Goal: Task Accomplishment & Management: Complete application form

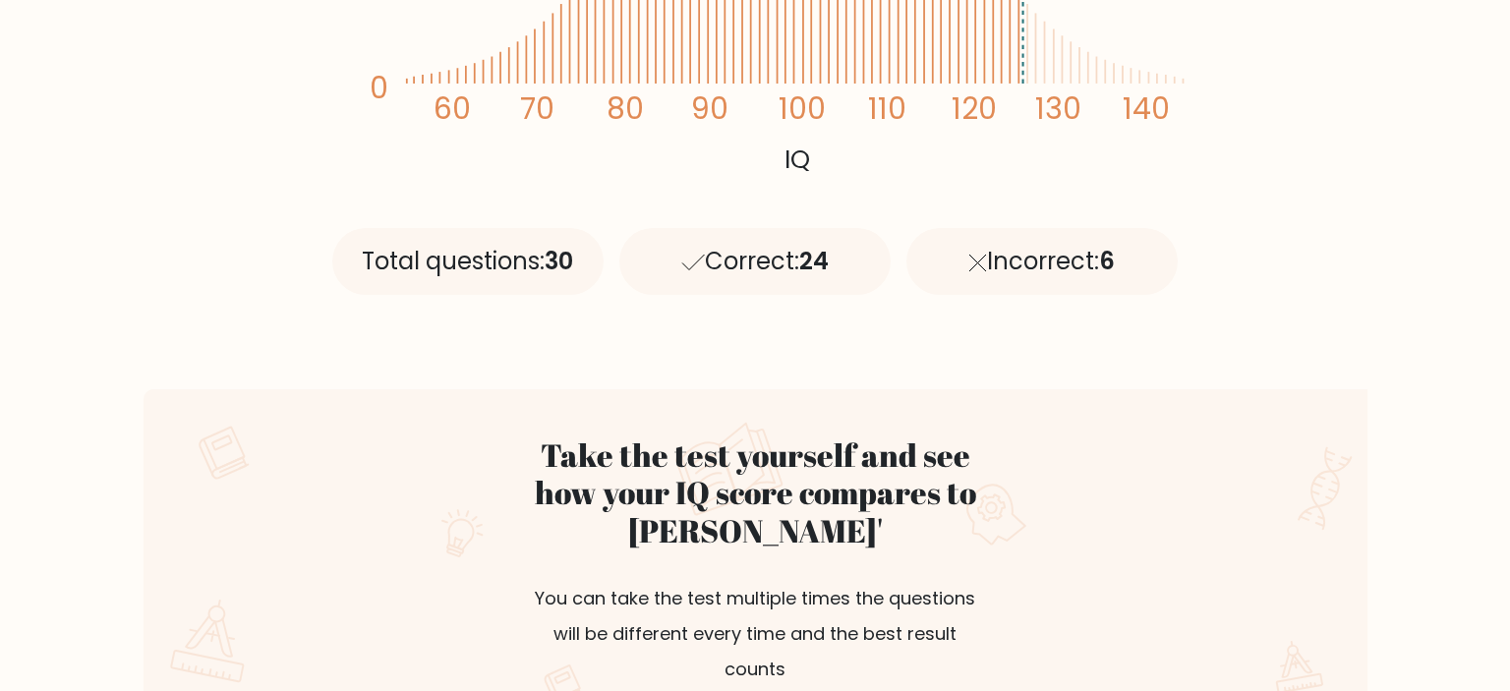
scroll to position [1142, 0]
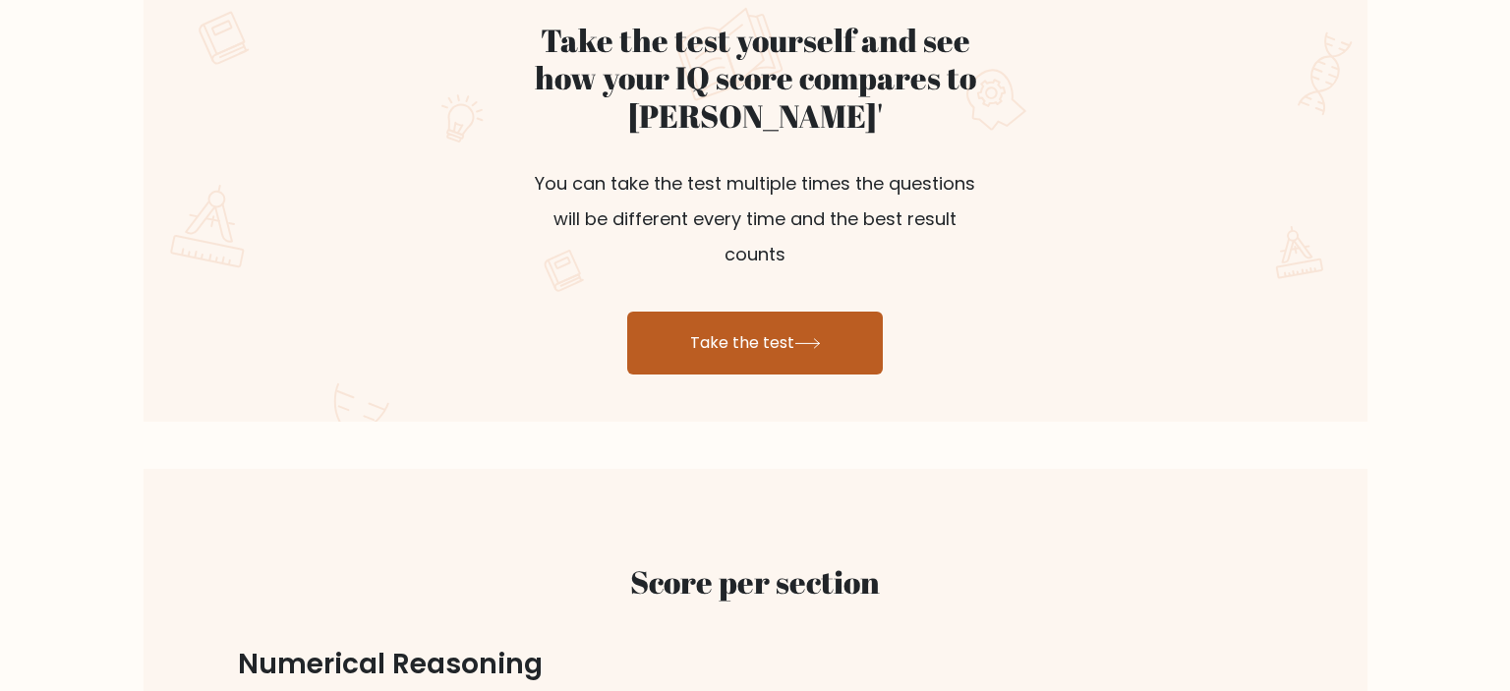
click at [791, 321] on link "Take the test" at bounding box center [755, 343] width 256 height 63
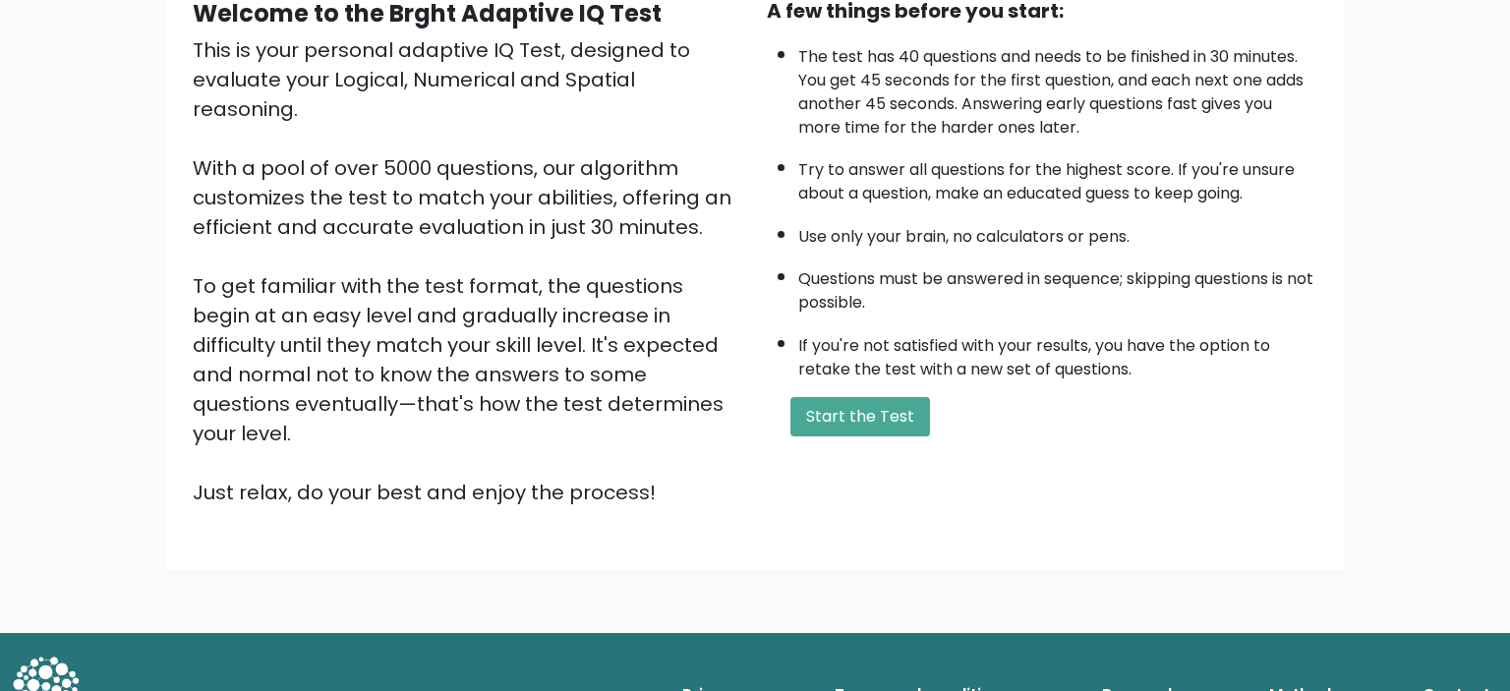
scroll to position [227, 0]
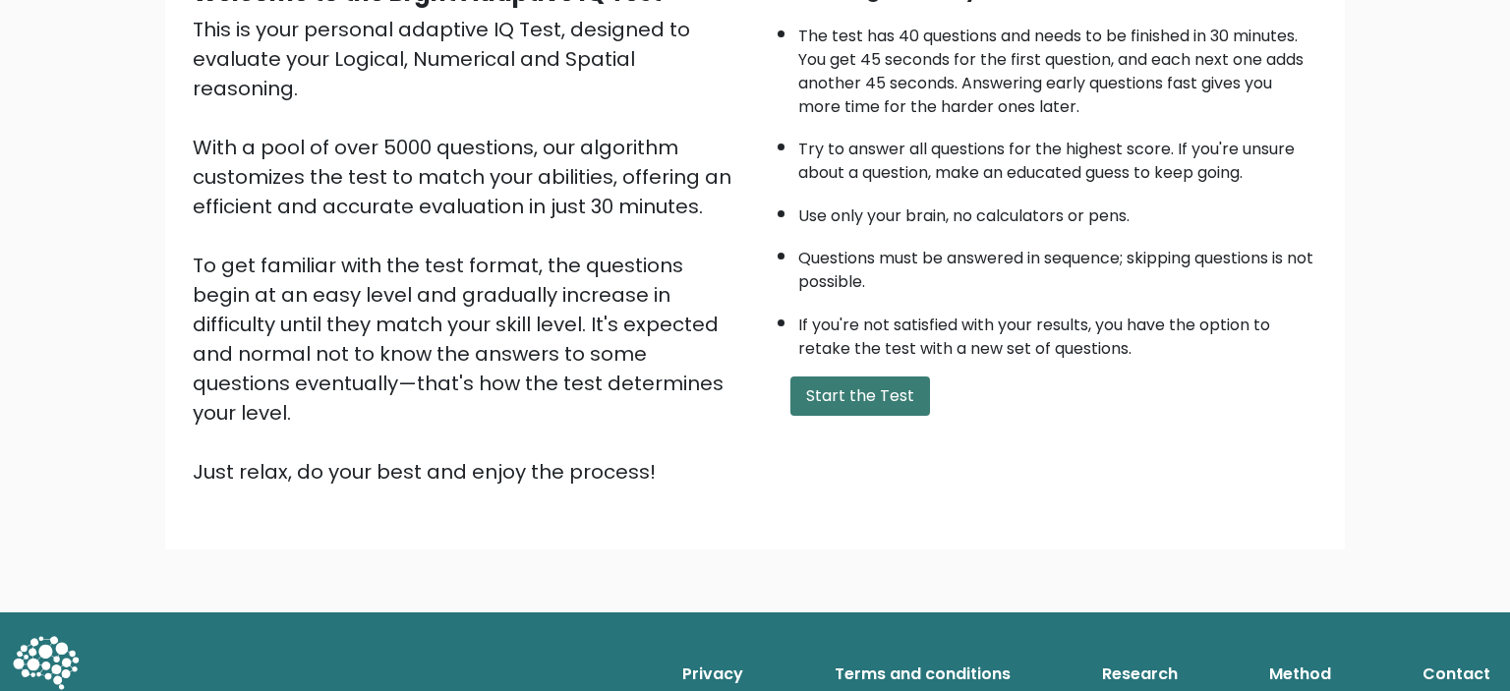
click at [834, 416] on button "Start the Test" at bounding box center [860, 396] width 140 height 39
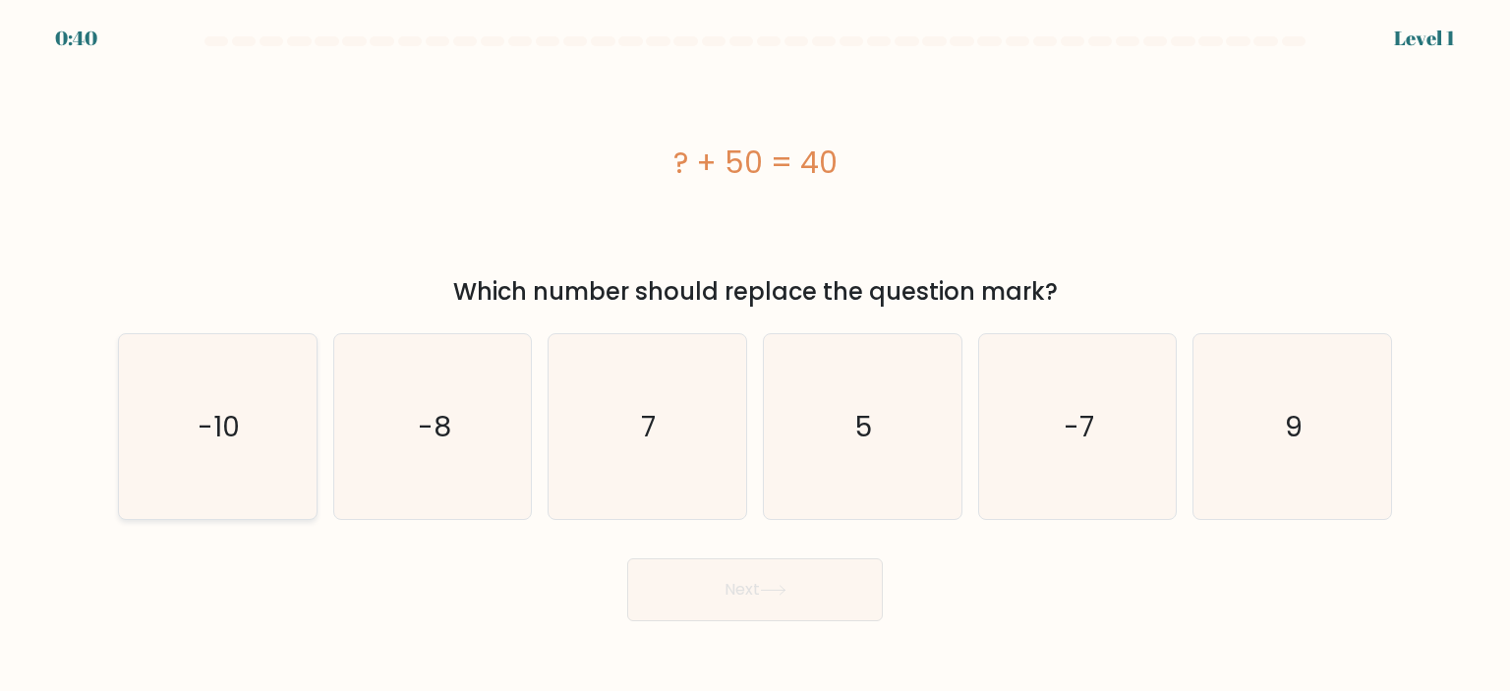
click at [199, 418] on icon "-10" at bounding box center [217, 426] width 185 height 185
click at [804, 580] on button "Next" at bounding box center [755, 589] width 256 height 63
click at [200, 407] on text "-10" at bounding box center [220, 426] width 42 height 39
click at [755, 356] on input "a. -10" at bounding box center [755, 351] width 1 height 10
radio input "true"
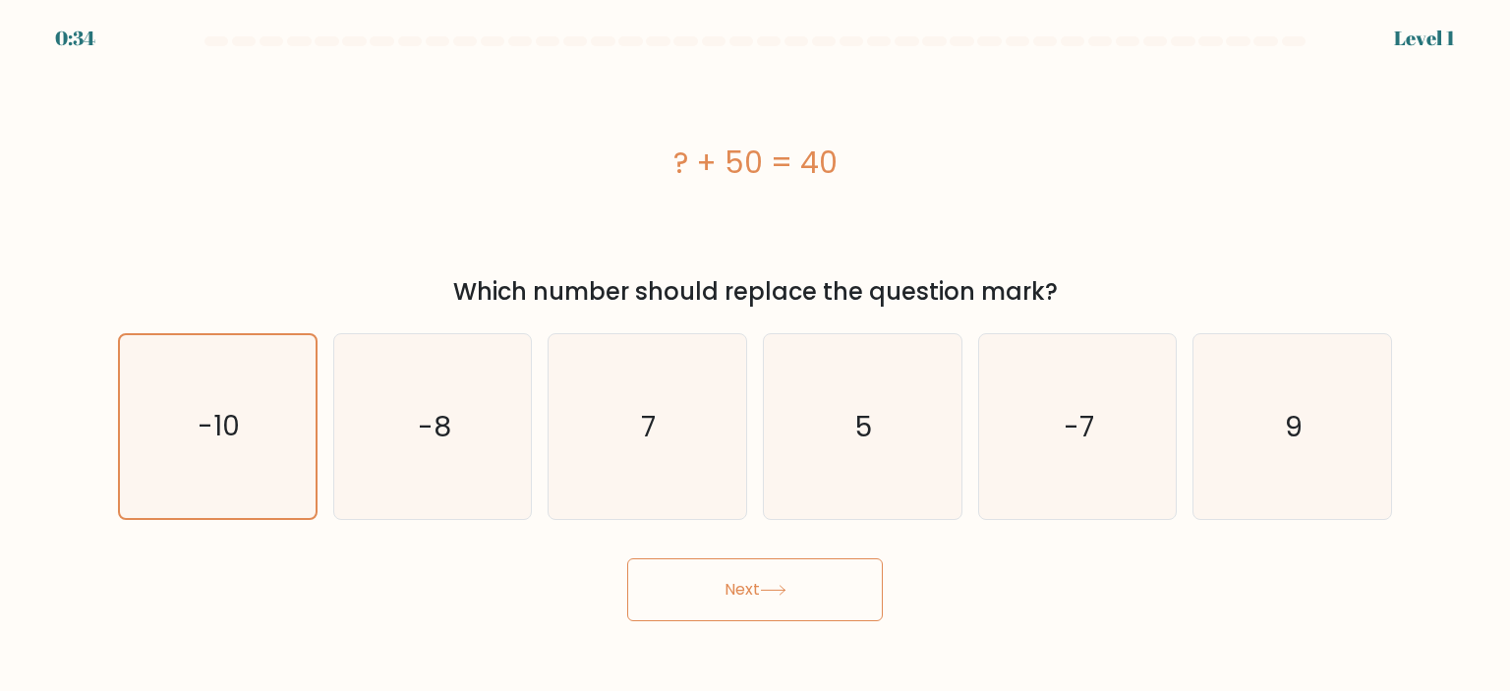
click at [744, 578] on button "Next" at bounding box center [755, 589] width 256 height 63
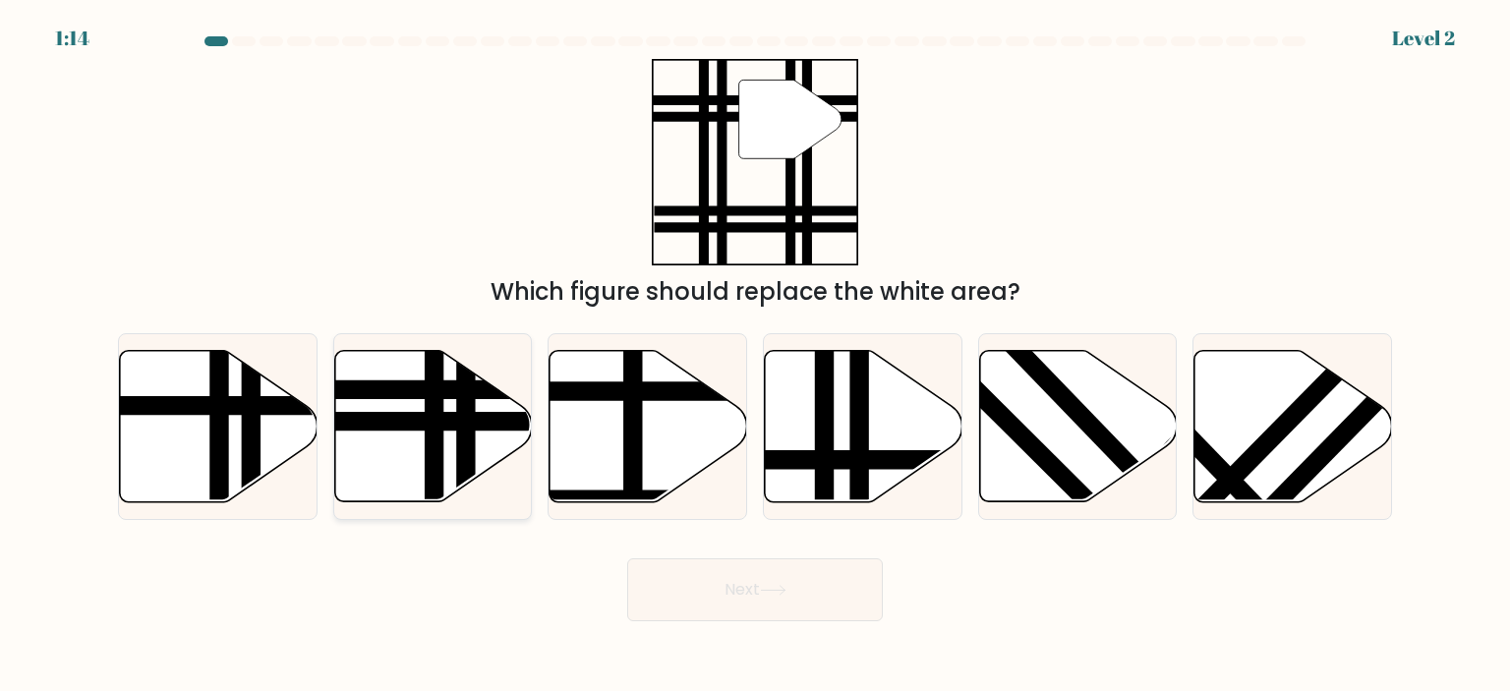
click at [466, 403] on line at bounding box center [466, 509] width 0 height 398
click at [755, 356] on input "b." at bounding box center [755, 351] width 1 height 10
radio input "true"
click at [713, 573] on button "Next" at bounding box center [755, 589] width 256 height 63
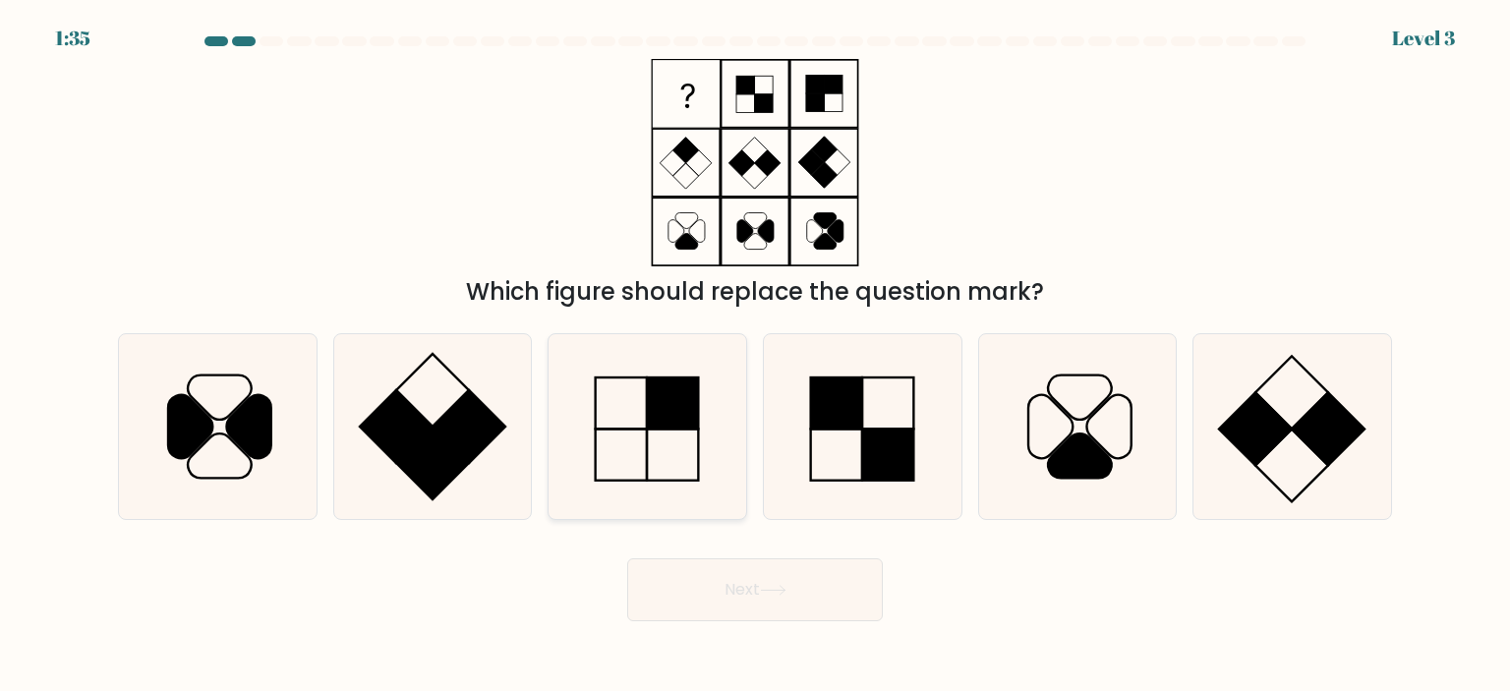
click at [657, 438] on icon at bounding box center [647, 426] width 185 height 185
click at [755, 356] on input "c." at bounding box center [755, 351] width 1 height 10
radio input "true"
click at [777, 596] on icon at bounding box center [773, 590] width 27 height 11
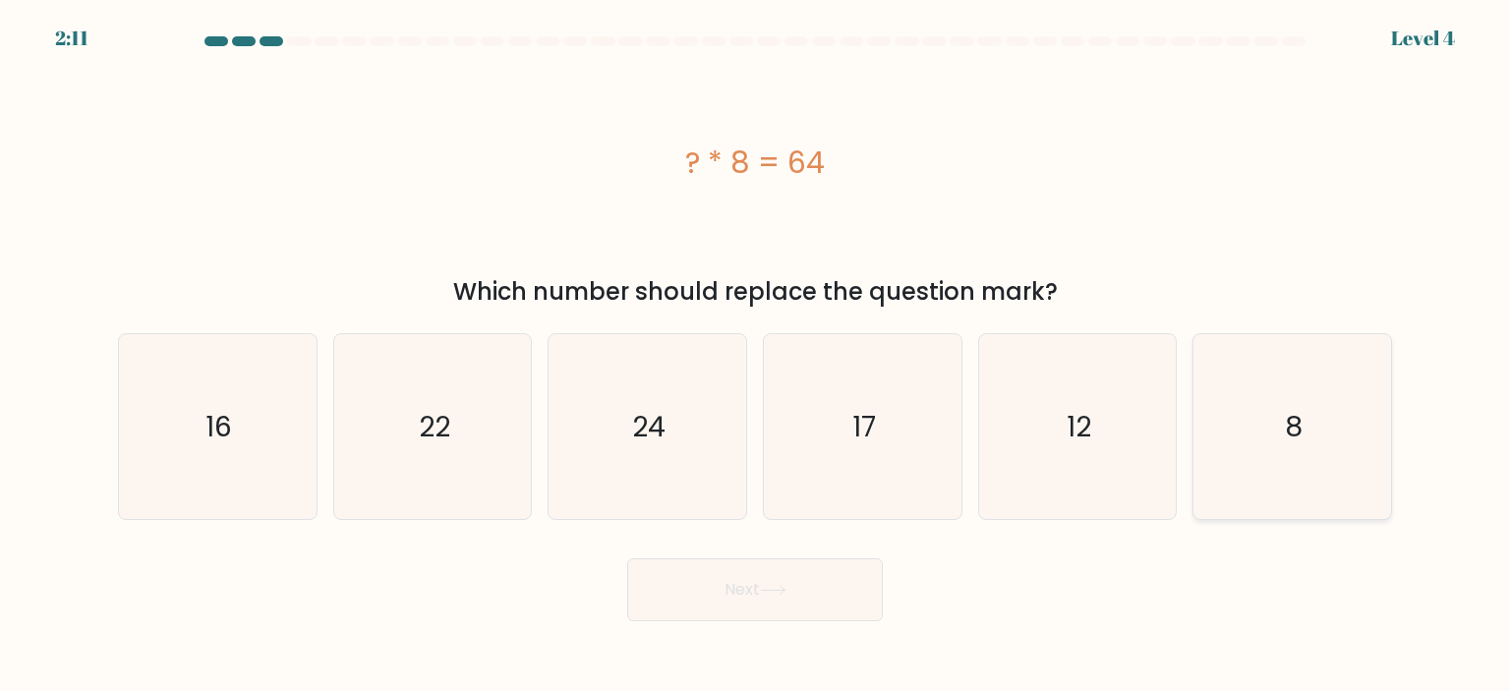
click at [1307, 423] on icon "8" at bounding box center [1292, 426] width 185 height 185
click at [756, 356] on input "f. 8" at bounding box center [755, 351] width 1 height 10
radio input "true"
click at [792, 596] on button "Next" at bounding box center [755, 589] width 256 height 63
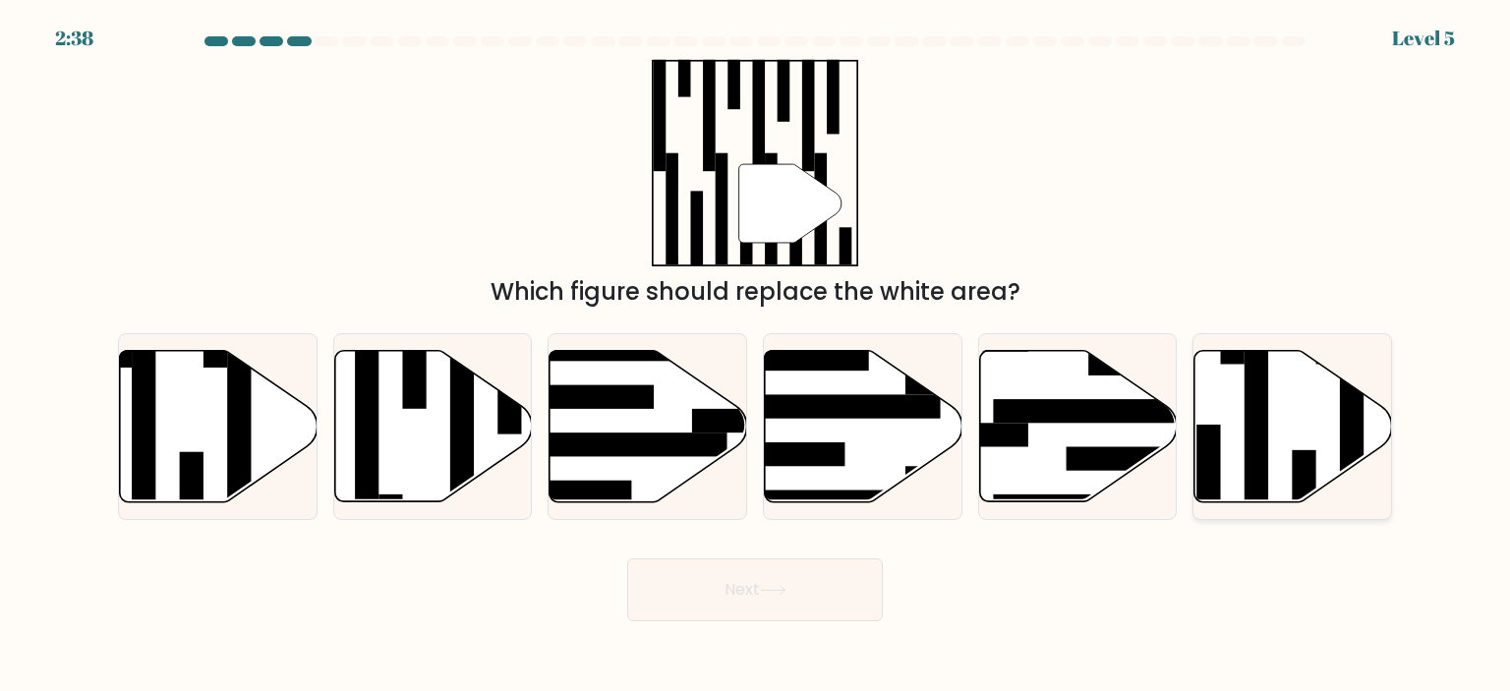
click at [1326, 442] on icon at bounding box center [1294, 425] width 198 height 151
click at [756, 356] on input "f." at bounding box center [755, 351] width 1 height 10
radio input "true"
click at [818, 605] on button "Next" at bounding box center [755, 589] width 256 height 63
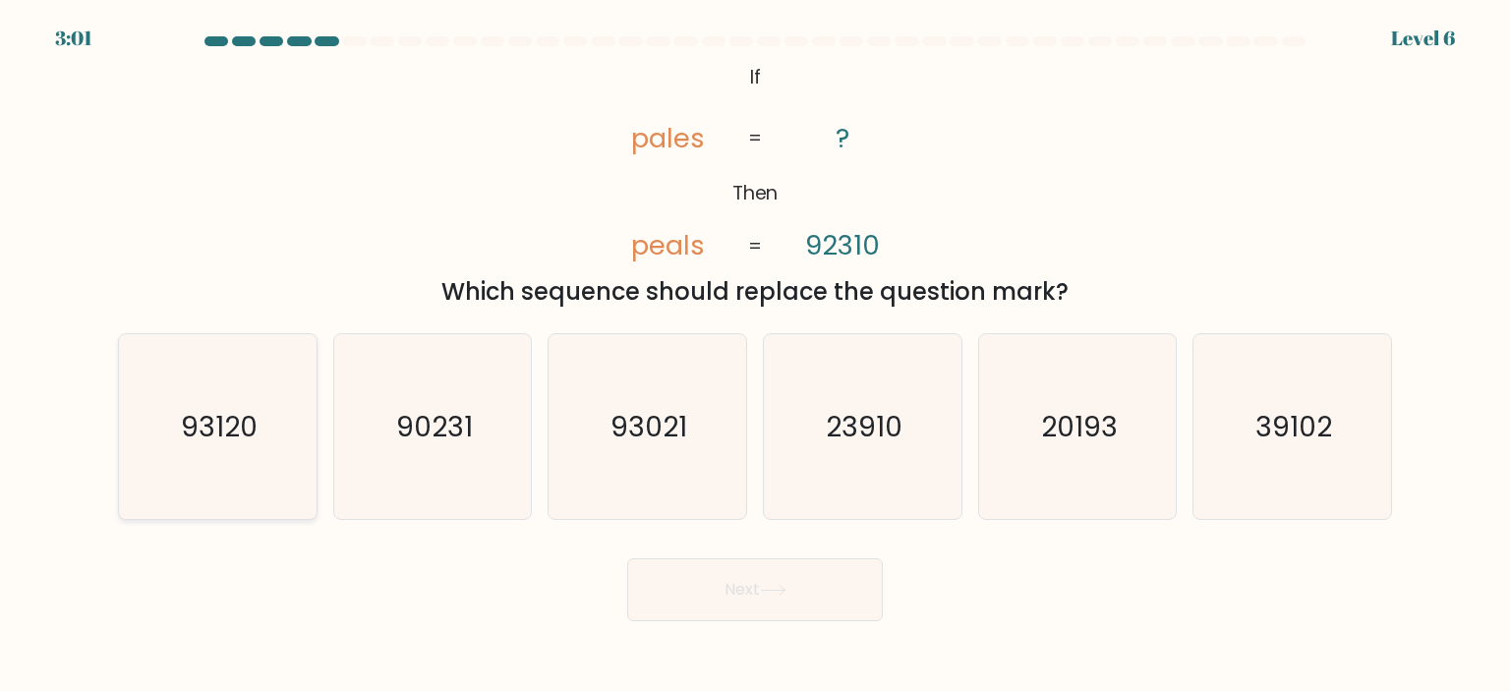
click at [227, 397] on icon "93120" at bounding box center [217, 426] width 185 height 185
click at [755, 356] on input "a. 93120" at bounding box center [755, 351] width 1 height 10
radio input "true"
click at [747, 590] on button "Next" at bounding box center [755, 589] width 256 height 63
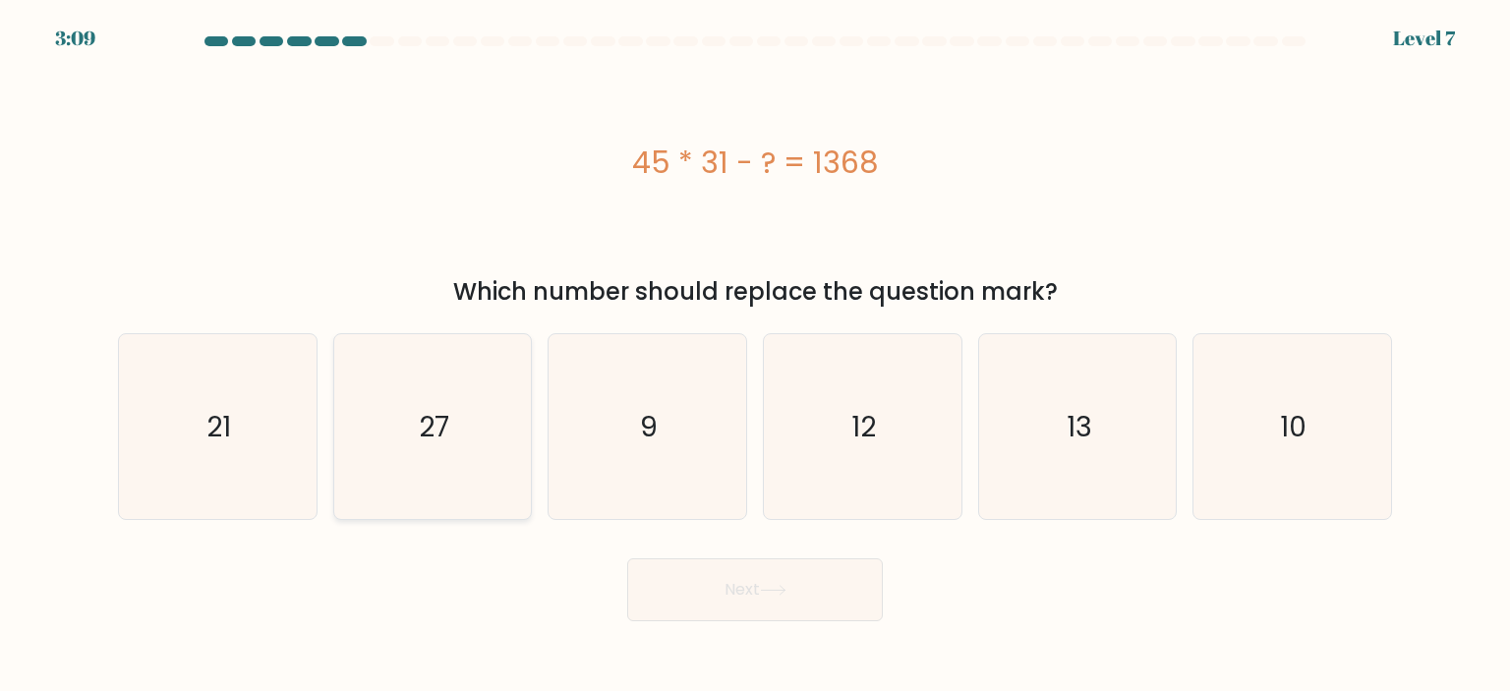
click at [458, 427] on icon "27" at bounding box center [432, 426] width 185 height 185
click at [755, 356] on input "b. 27" at bounding box center [755, 351] width 1 height 10
radio input "true"
click at [792, 579] on button "Next" at bounding box center [755, 589] width 256 height 63
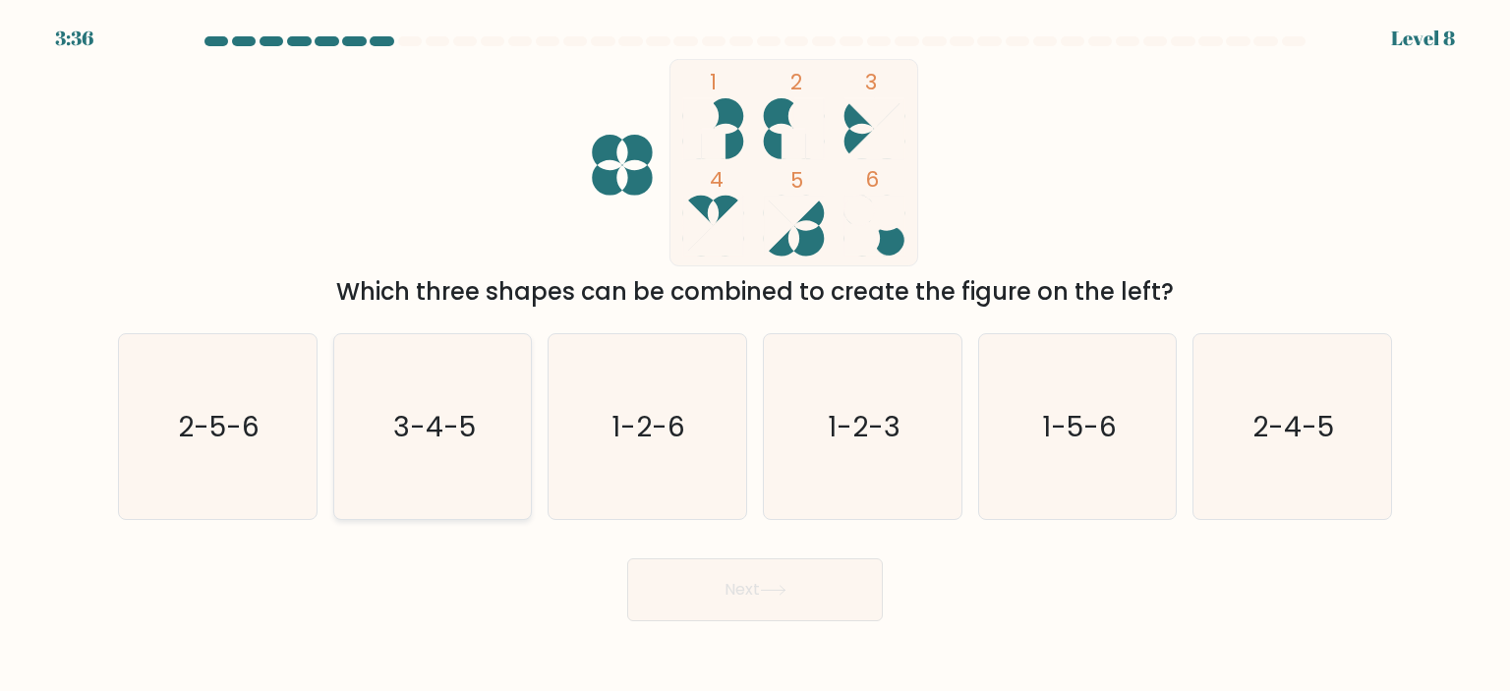
click at [398, 424] on text "3-4-5" at bounding box center [434, 426] width 83 height 39
click at [755, 356] on input "b. 3-4-5" at bounding box center [755, 351] width 1 height 10
radio input "true"
click at [772, 591] on icon at bounding box center [773, 590] width 27 height 11
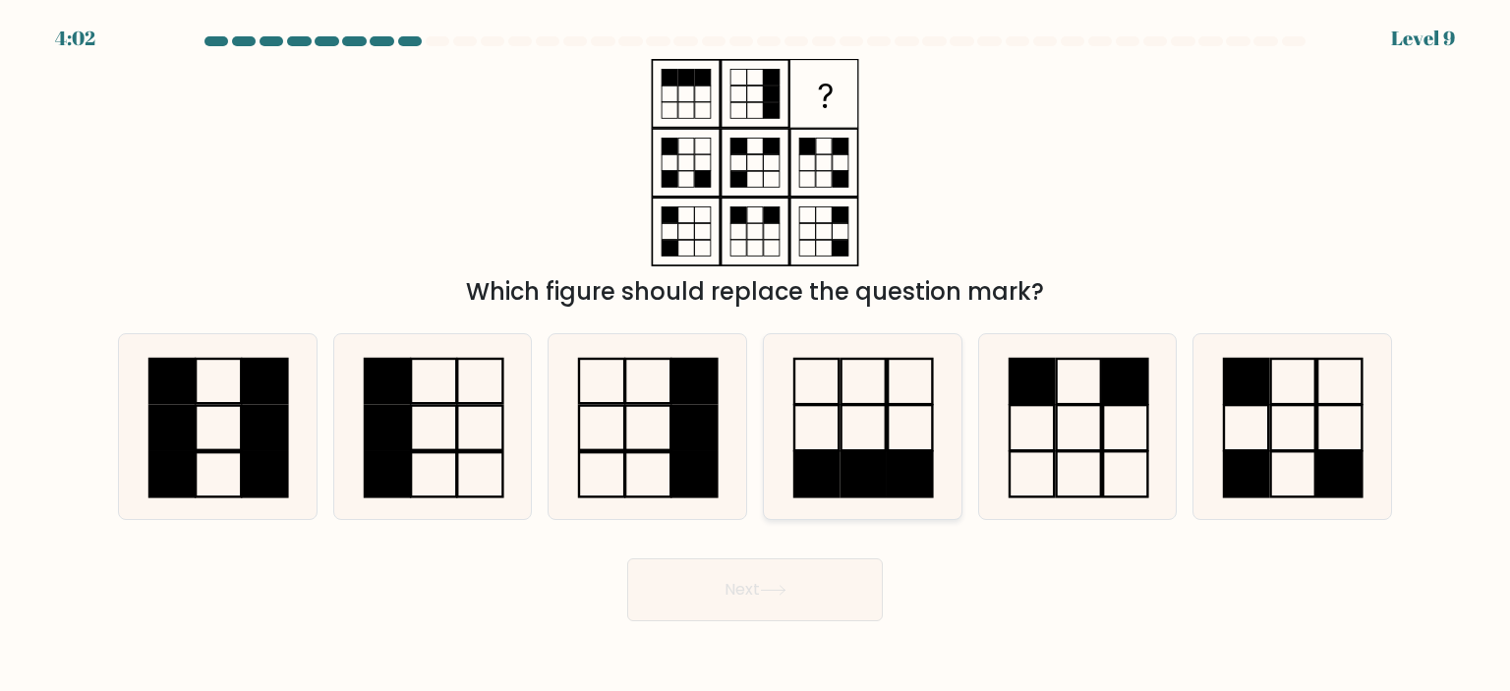
click at [907, 446] on icon at bounding box center [862, 426] width 185 height 185
click at [756, 356] on input "d." at bounding box center [755, 351] width 1 height 10
radio input "true"
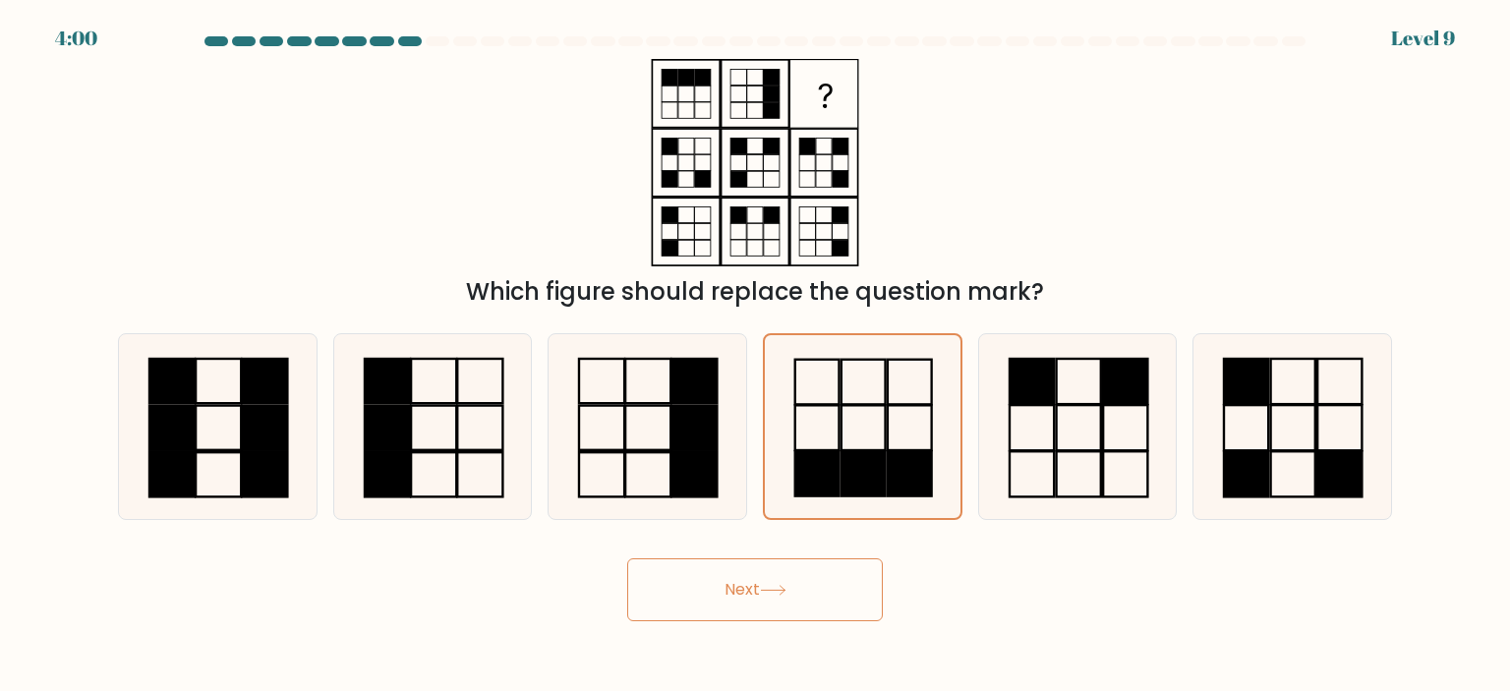
click at [785, 604] on button "Next" at bounding box center [755, 589] width 256 height 63
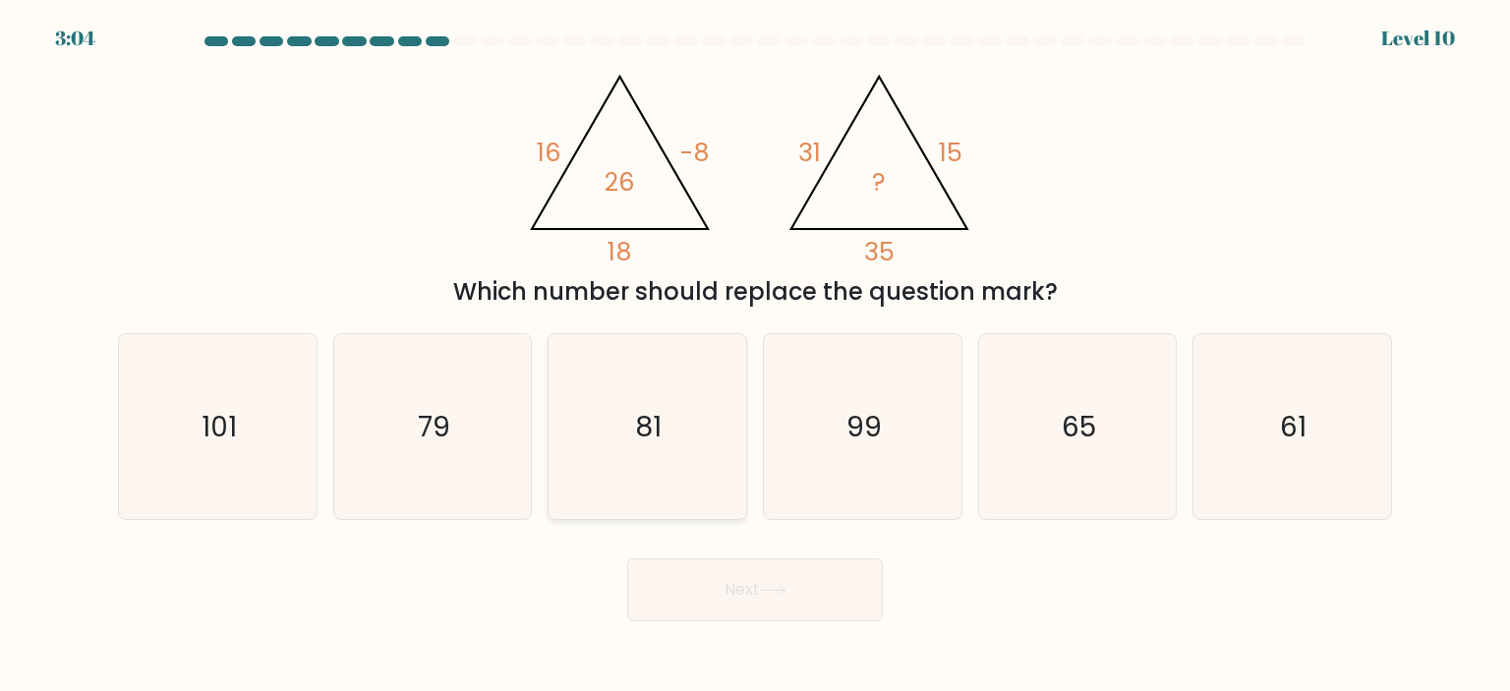
click at [669, 423] on icon "81" at bounding box center [647, 426] width 185 height 185
click at [755, 356] on input "c. 81" at bounding box center [755, 351] width 1 height 10
radio input "true"
click at [745, 595] on button "Next" at bounding box center [755, 589] width 256 height 63
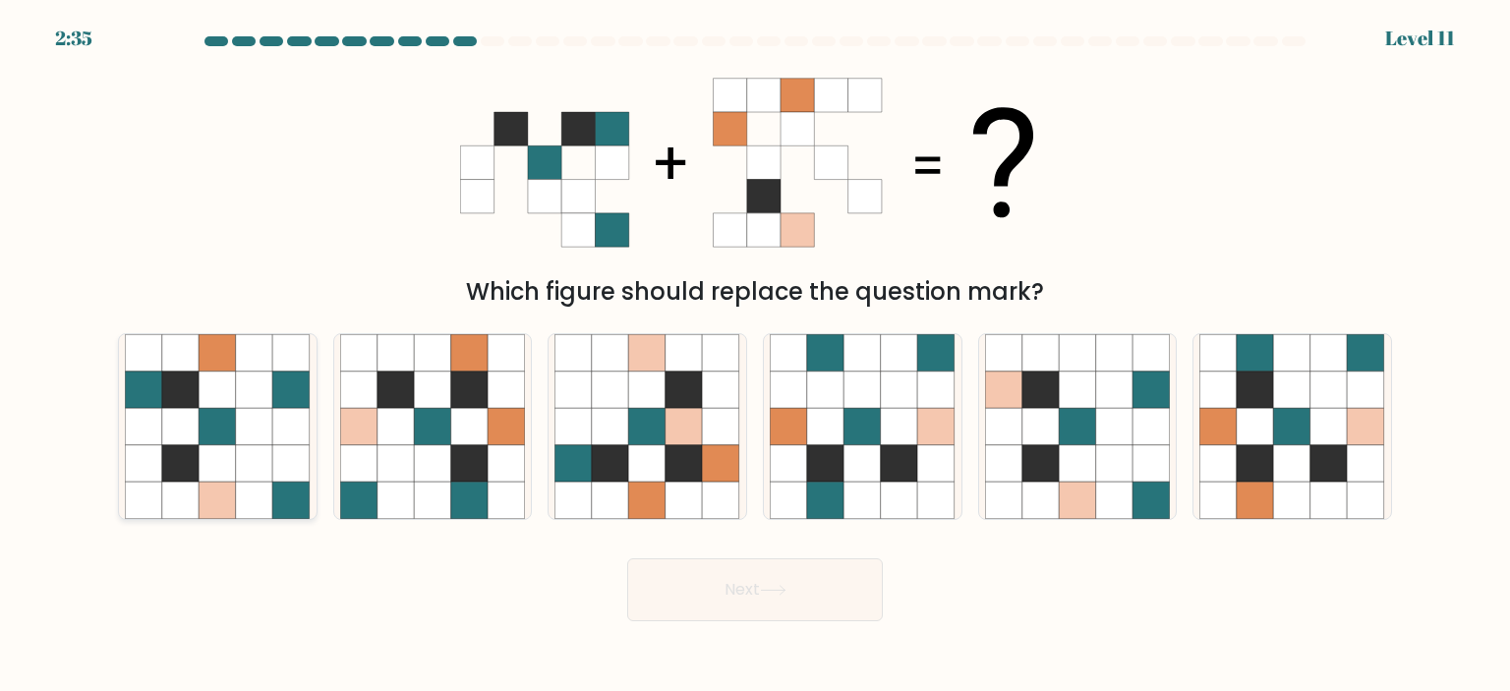
click at [230, 398] on icon at bounding box center [218, 390] width 37 height 37
click at [755, 356] on input "a." at bounding box center [755, 351] width 1 height 10
radio input "true"
click at [650, 439] on icon at bounding box center [647, 426] width 37 height 37
click at [755, 356] on input "c." at bounding box center [755, 351] width 1 height 10
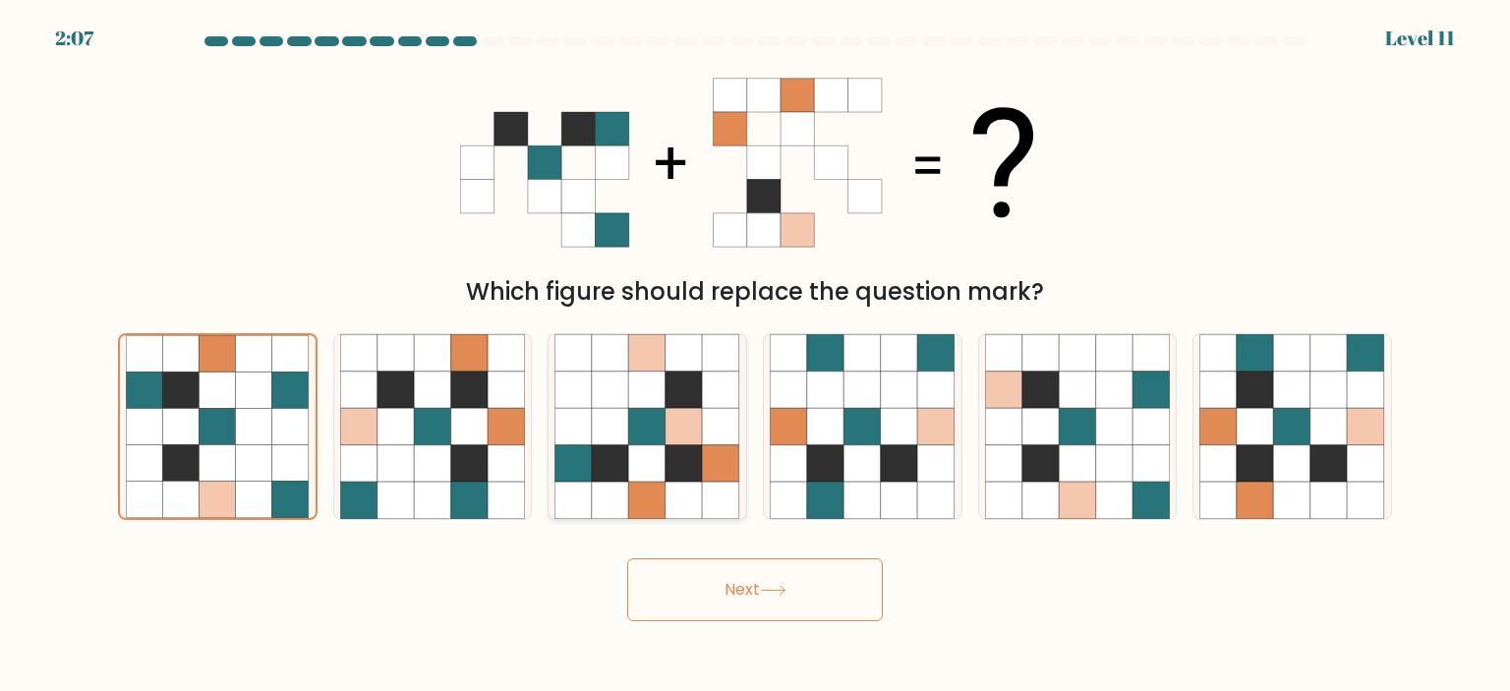
radio input "true"
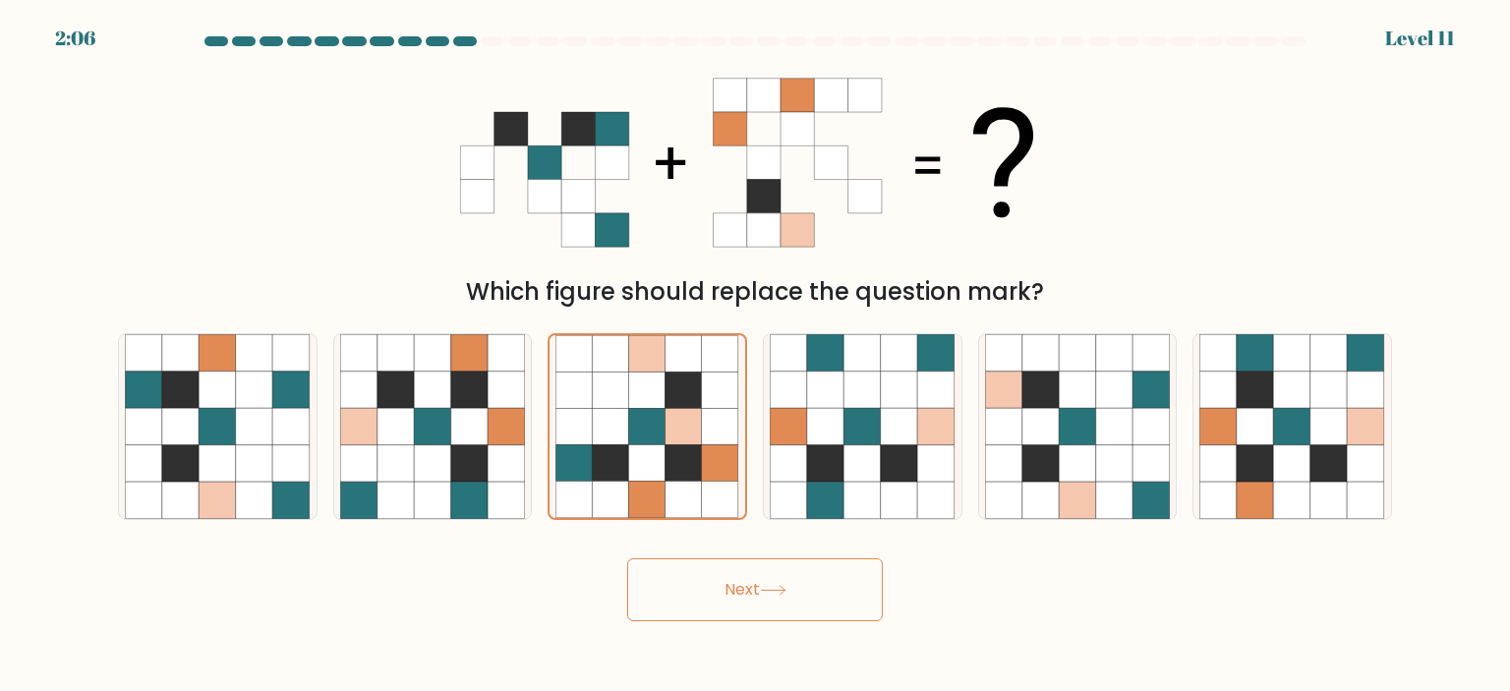
click at [759, 576] on button "Next" at bounding box center [755, 589] width 256 height 63
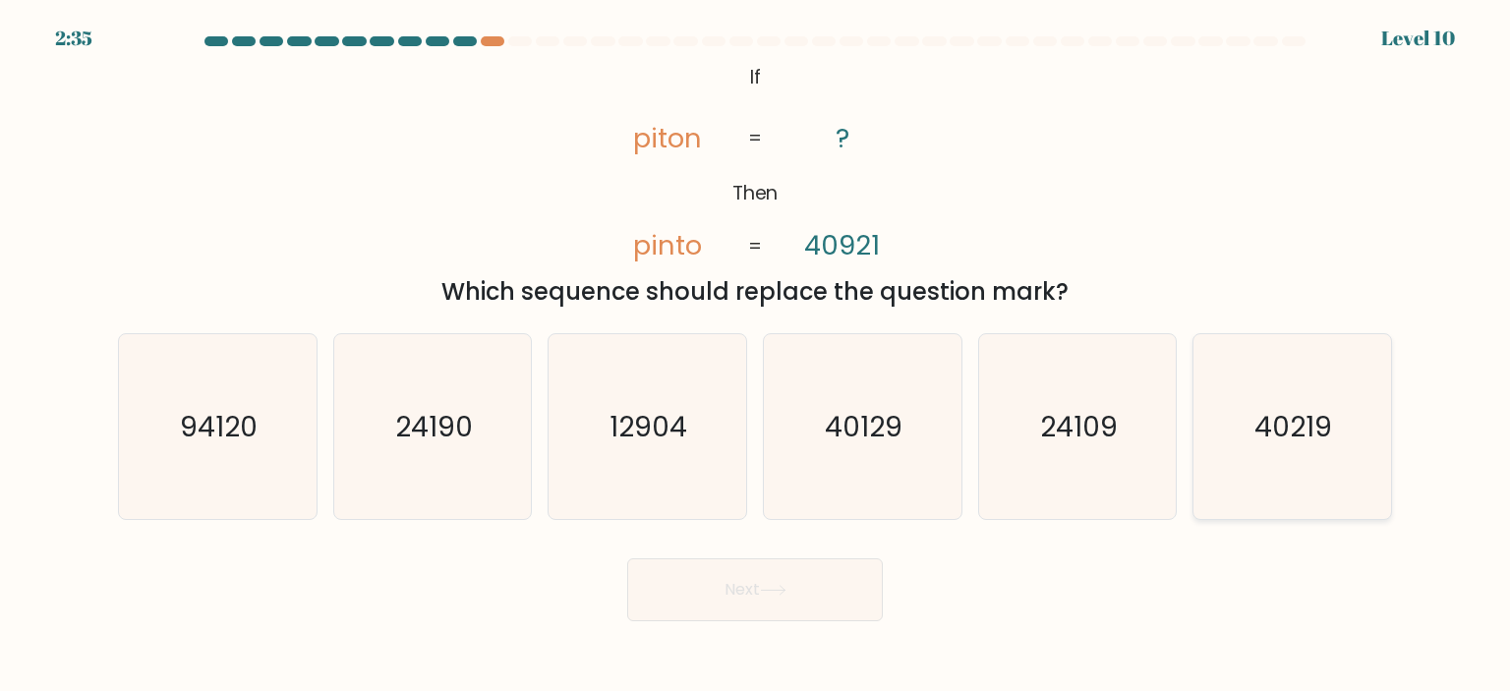
click at [1318, 419] on text "40219" at bounding box center [1295, 426] width 78 height 39
click at [756, 356] on input "f. 40219" at bounding box center [755, 351] width 1 height 10
radio input "true"
click at [805, 595] on button "Next" at bounding box center [755, 589] width 256 height 63
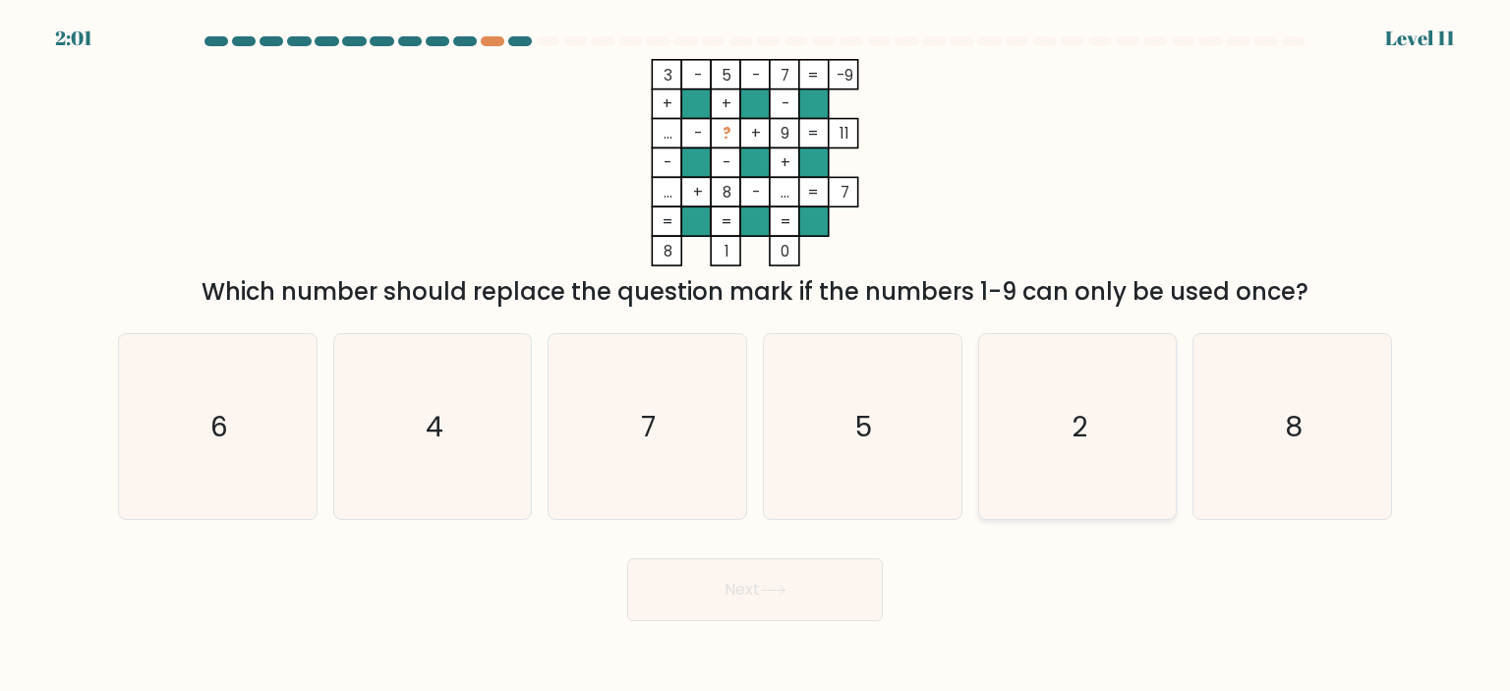
click at [1085, 411] on text "2" at bounding box center [1080, 426] width 16 height 39
click at [756, 356] on input "e. 2" at bounding box center [755, 351] width 1 height 10
radio input "true"
click at [679, 596] on button "Next" at bounding box center [755, 589] width 256 height 63
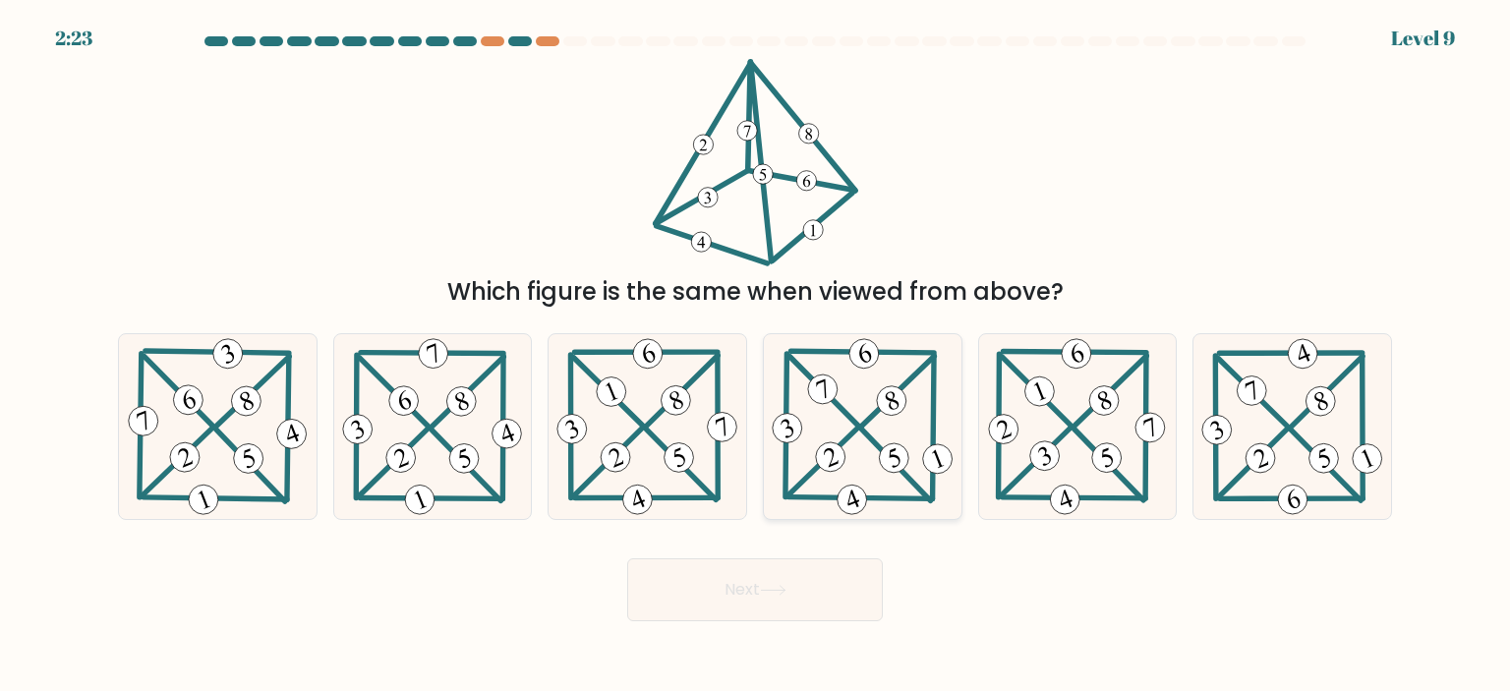
click at [883, 431] on icon at bounding box center [863, 426] width 190 height 185
click at [756, 356] on input "d." at bounding box center [755, 351] width 1 height 10
radio input "true"
click at [764, 582] on button "Next" at bounding box center [755, 589] width 256 height 63
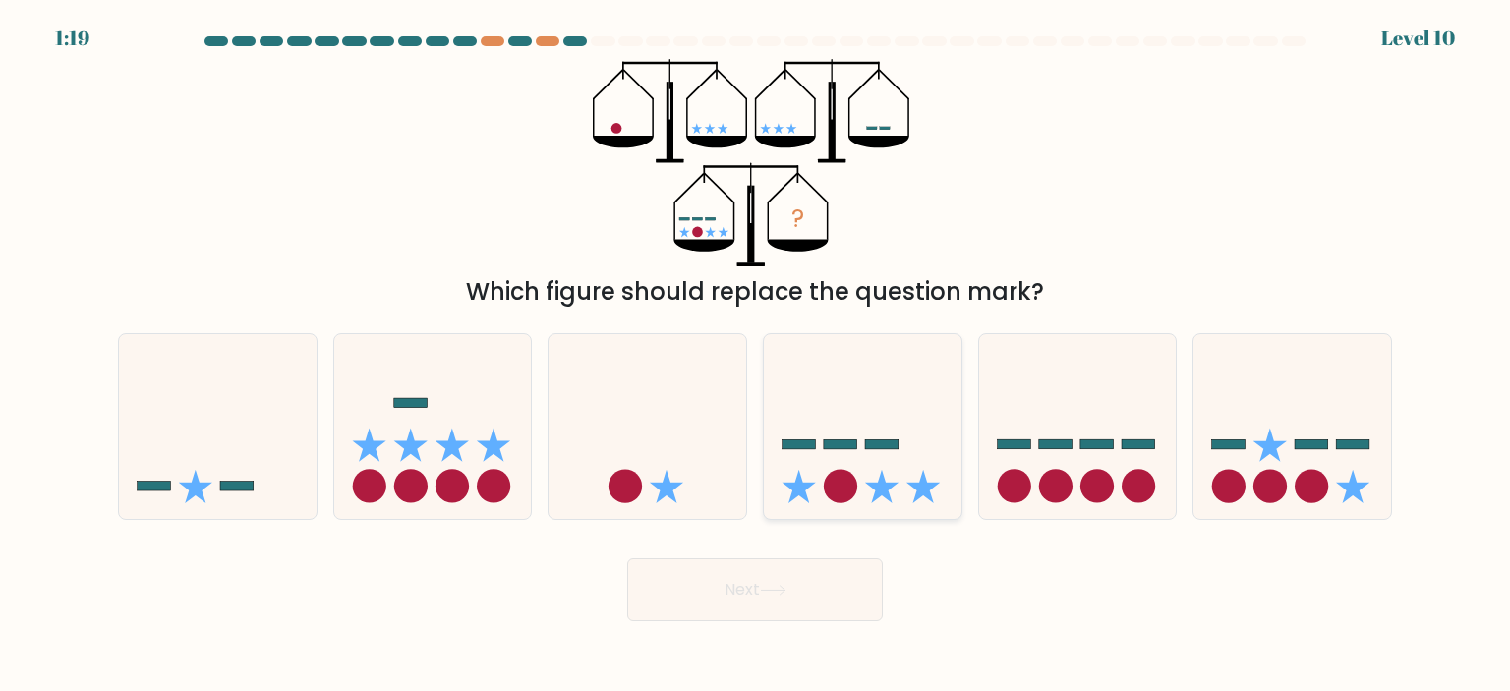
click at [891, 461] on icon at bounding box center [863, 426] width 198 height 163
click at [756, 356] on input "d." at bounding box center [755, 351] width 1 height 10
radio input "true"
click at [765, 595] on icon at bounding box center [773, 590] width 27 height 11
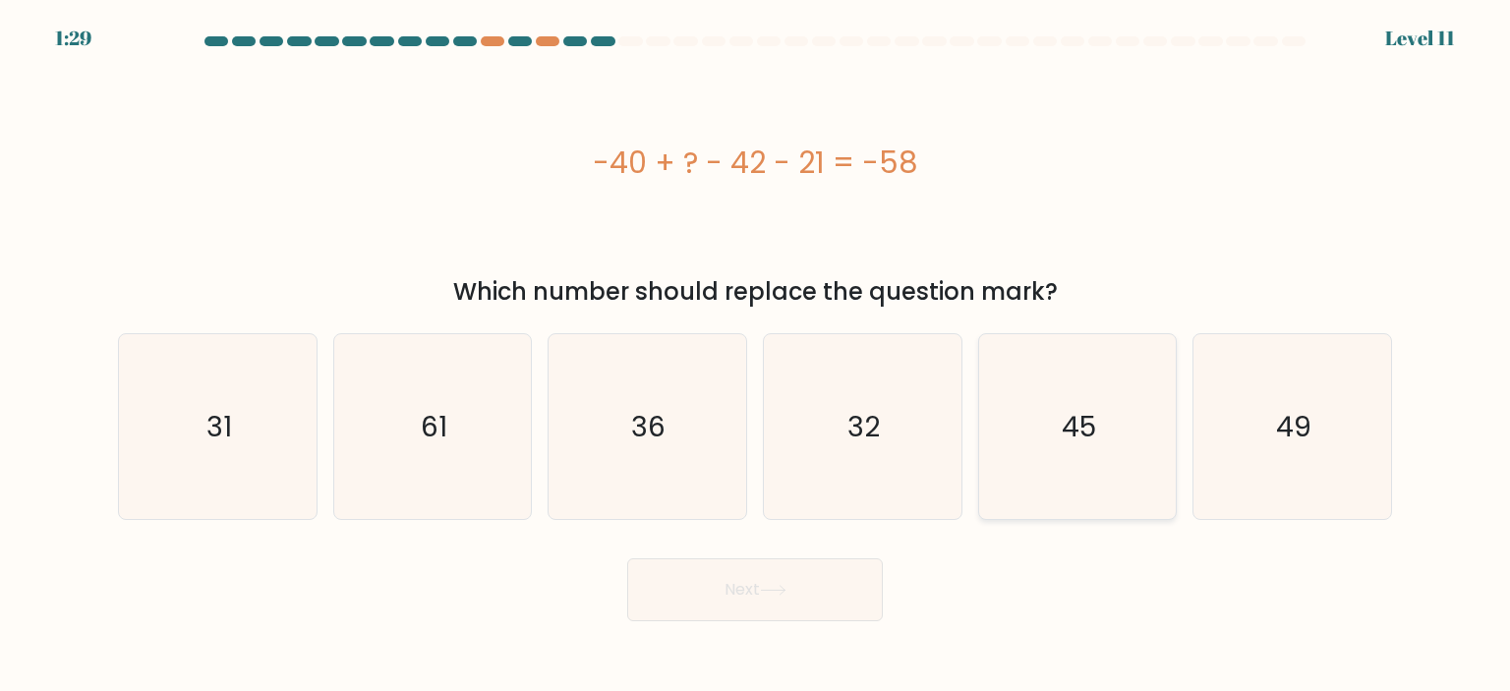
click at [1086, 420] on text "45" at bounding box center [1079, 426] width 34 height 39
click at [756, 356] on input "e. 45" at bounding box center [755, 351] width 1 height 10
radio input "true"
click at [777, 571] on button "Next" at bounding box center [755, 589] width 256 height 63
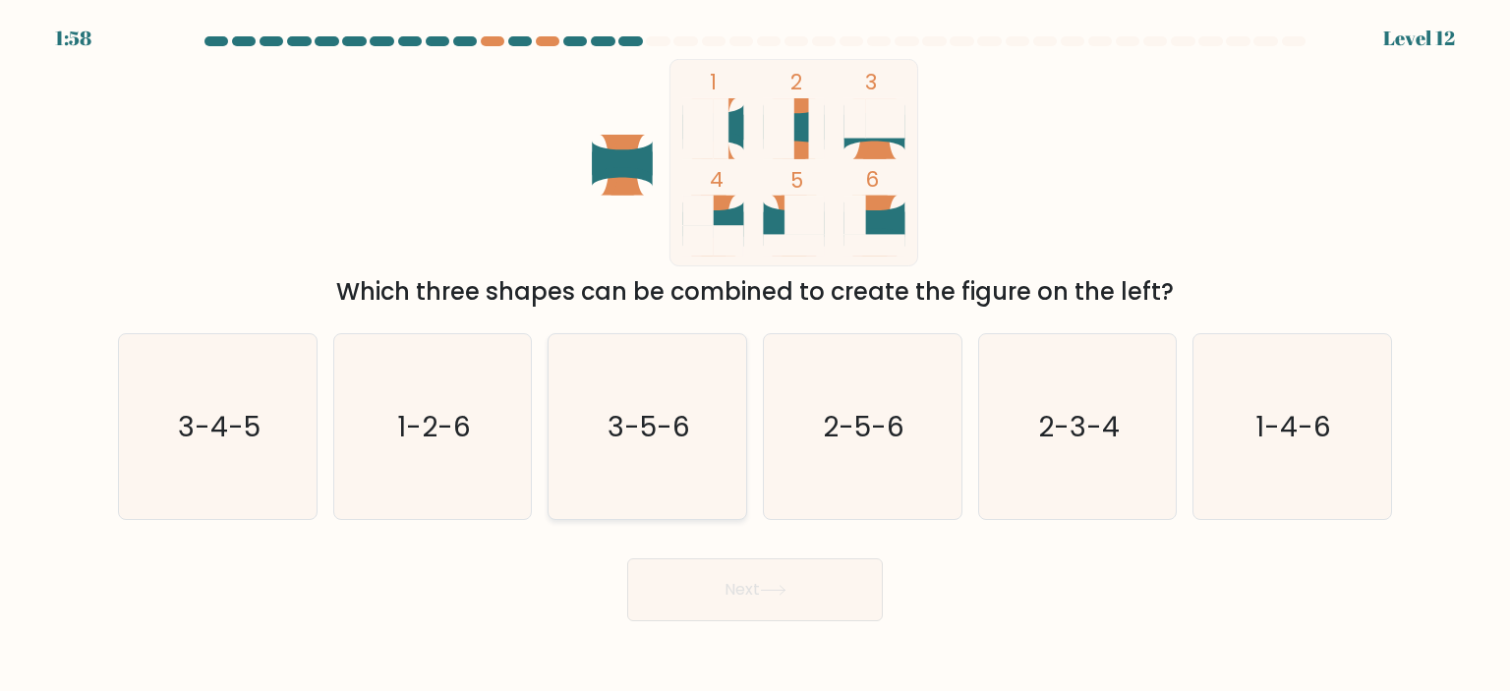
click at [631, 415] on text "3-5-6" at bounding box center [650, 426] width 83 height 39
click at [755, 356] on input "c. 3-5-6" at bounding box center [755, 351] width 1 height 10
radio input "true"
click at [729, 615] on button "Next" at bounding box center [755, 589] width 256 height 63
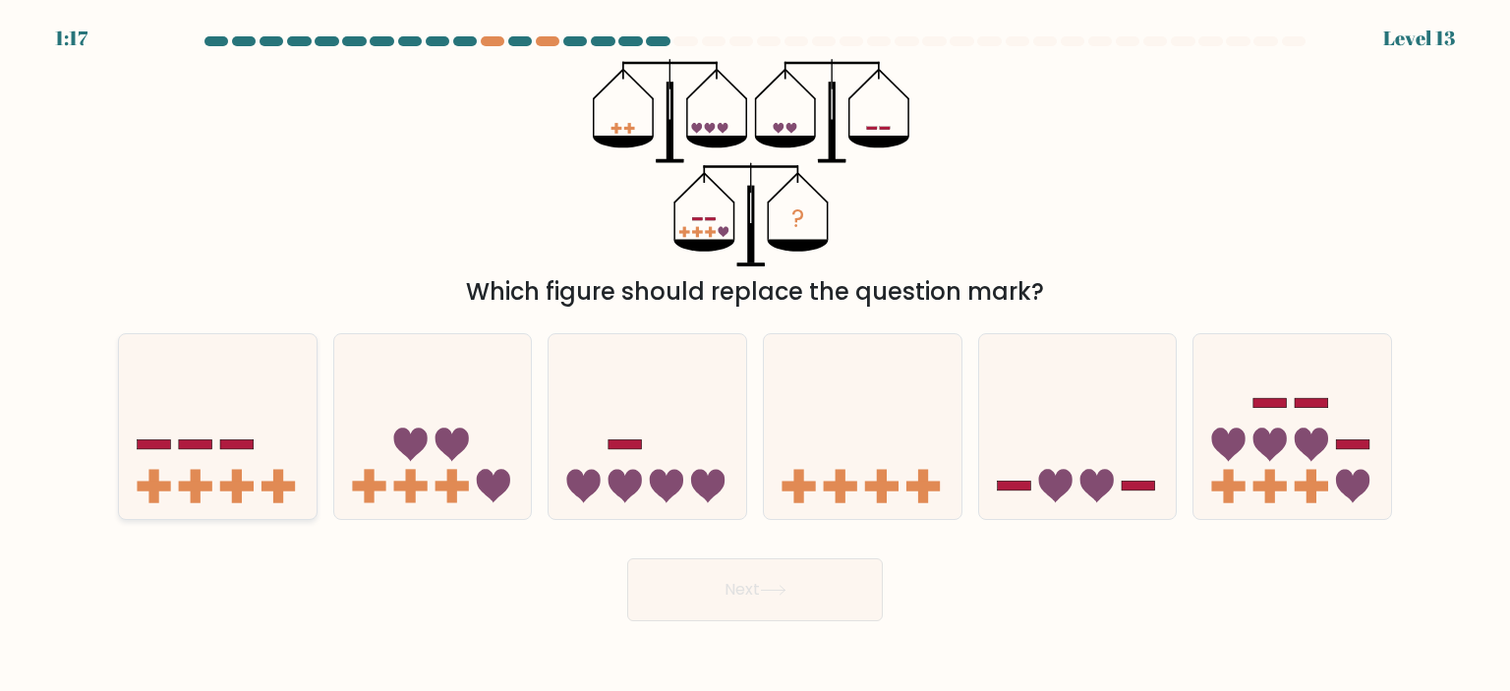
click at [222, 454] on icon at bounding box center [218, 426] width 198 height 163
click at [755, 356] on input "a." at bounding box center [755, 351] width 1 height 10
radio input "true"
click at [737, 592] on button "Next" at bounding box center [755, 589] width 256 height 63
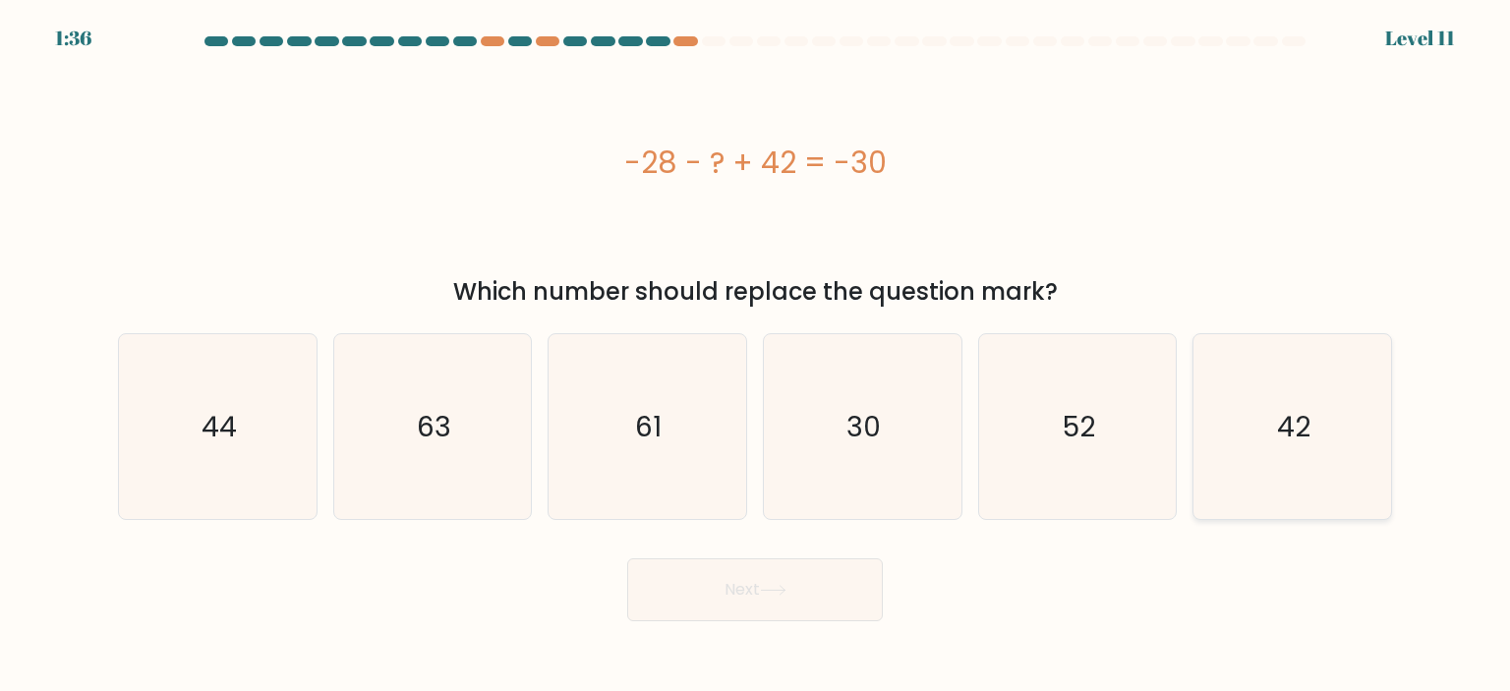
click at [1251, 421] on icon "42" at bounding box center [1292, 426] width 185 height 185
click at [756, 356] on input "f. 42" at bounding box center [755, 351] width 1 height 10
radio input "true"
click at [729, 584] on button "Next" at bounding box center [755, 589] width 256 height 63
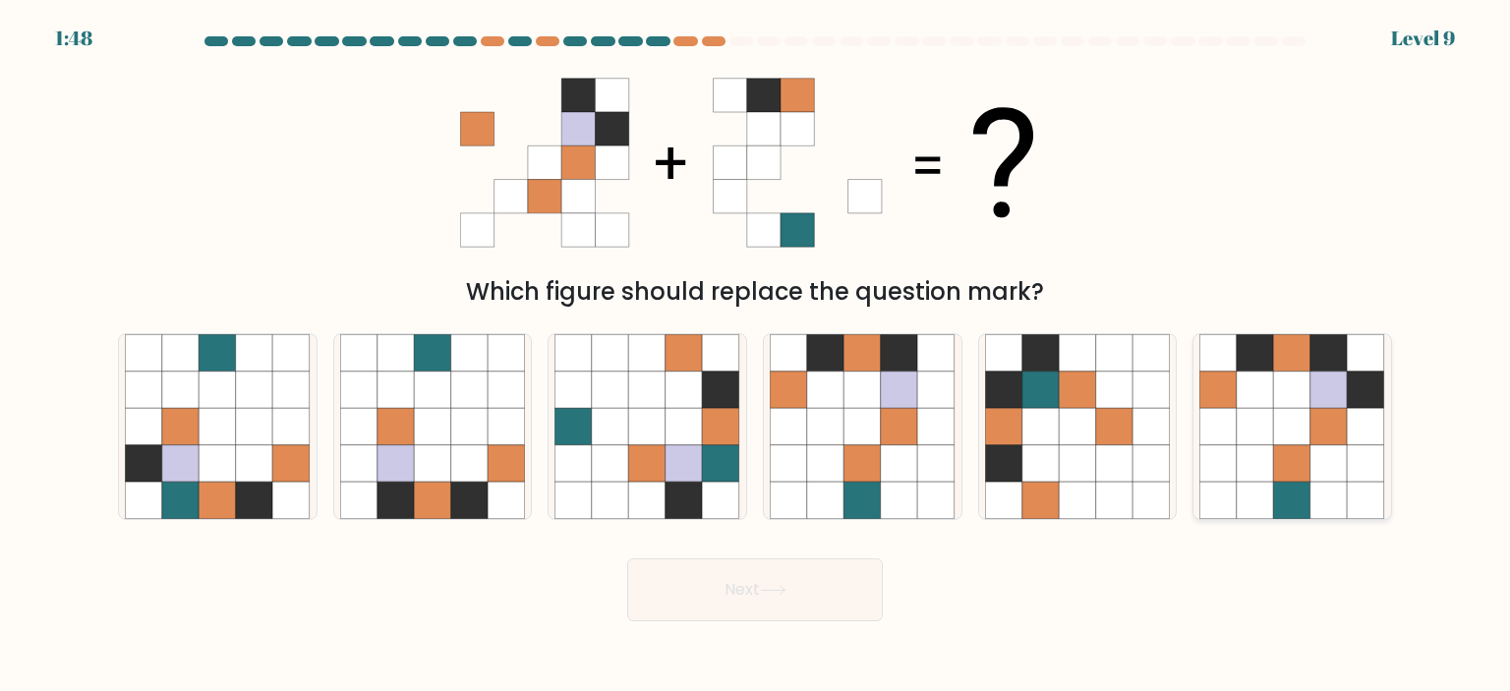
click at [1285, 459] on icon at bounding box center [1292, 463] width 37 height 37
click at [1287, 409] on icon at bounding box center [1292, 426] width 37 height 37
click at [756, 356] on input "f." at bounding box center [755, 351] width 1 height 10
radio input "true"
click at [754, 605] on button "Next" at bounding box center [755, 589] width 256 height 63
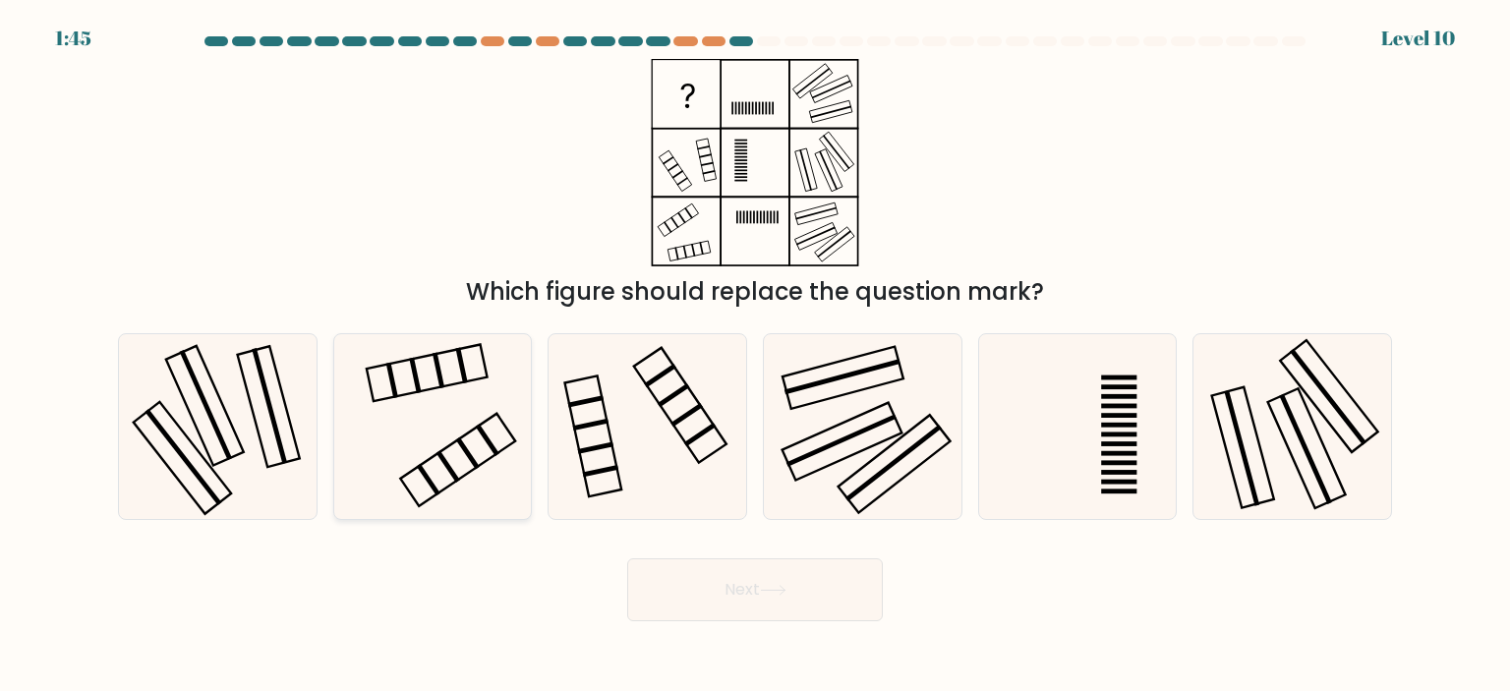
click at [449, 484] on icon at bounding box center [432, 426] width 185 height 185
click at [755, 356] on input "b." at bounding box center [755, 351] width 1 height 10
radio input "true"
click at [799, 605] on button "Next" at bounding box center [755, 589] width 256 height 63
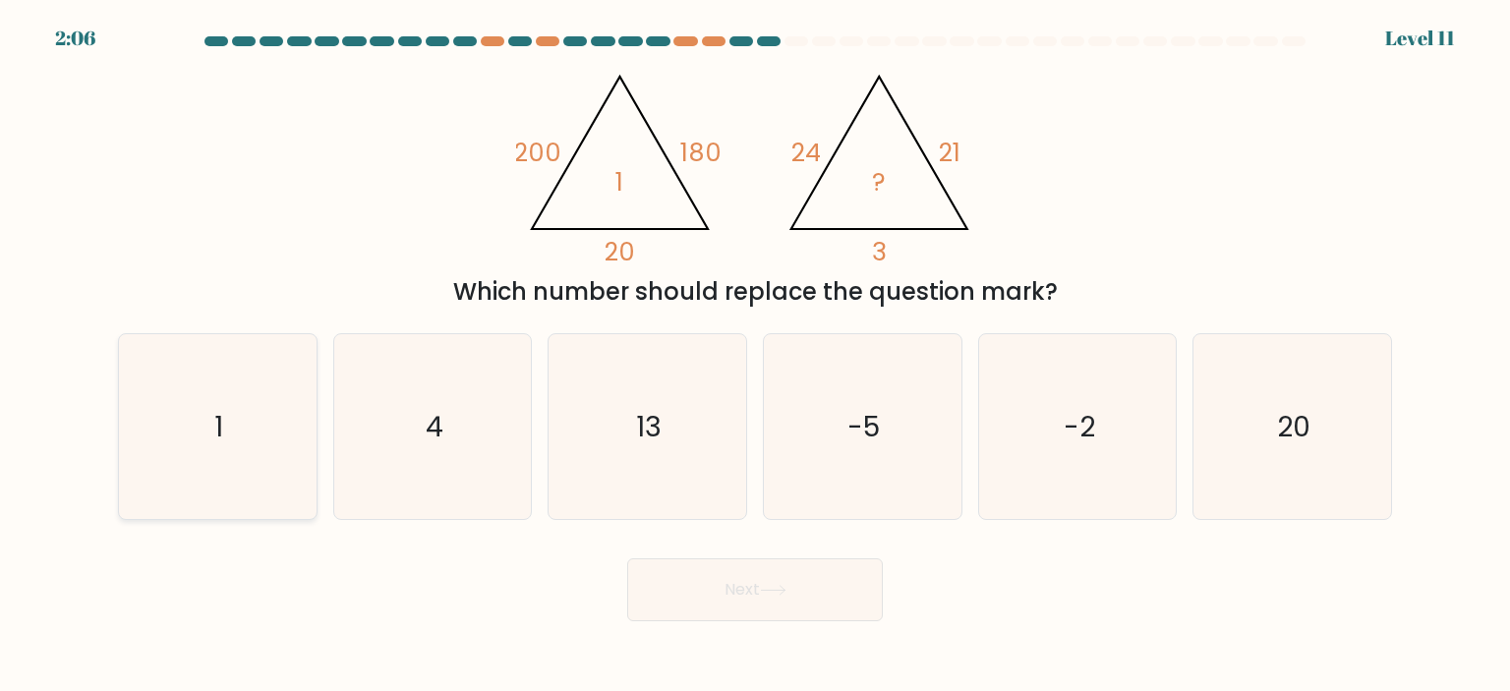
click at [289, 371] on icon "1" at bounding box center [217, 426] width 185 height 185
click at [755, 356] on input "a. 1" at bounding box center [755, 351] width 1 height 10
radio input "true"
click at [763, 579] on button "Next" at bounding box center [755, 589] width 256 height 63
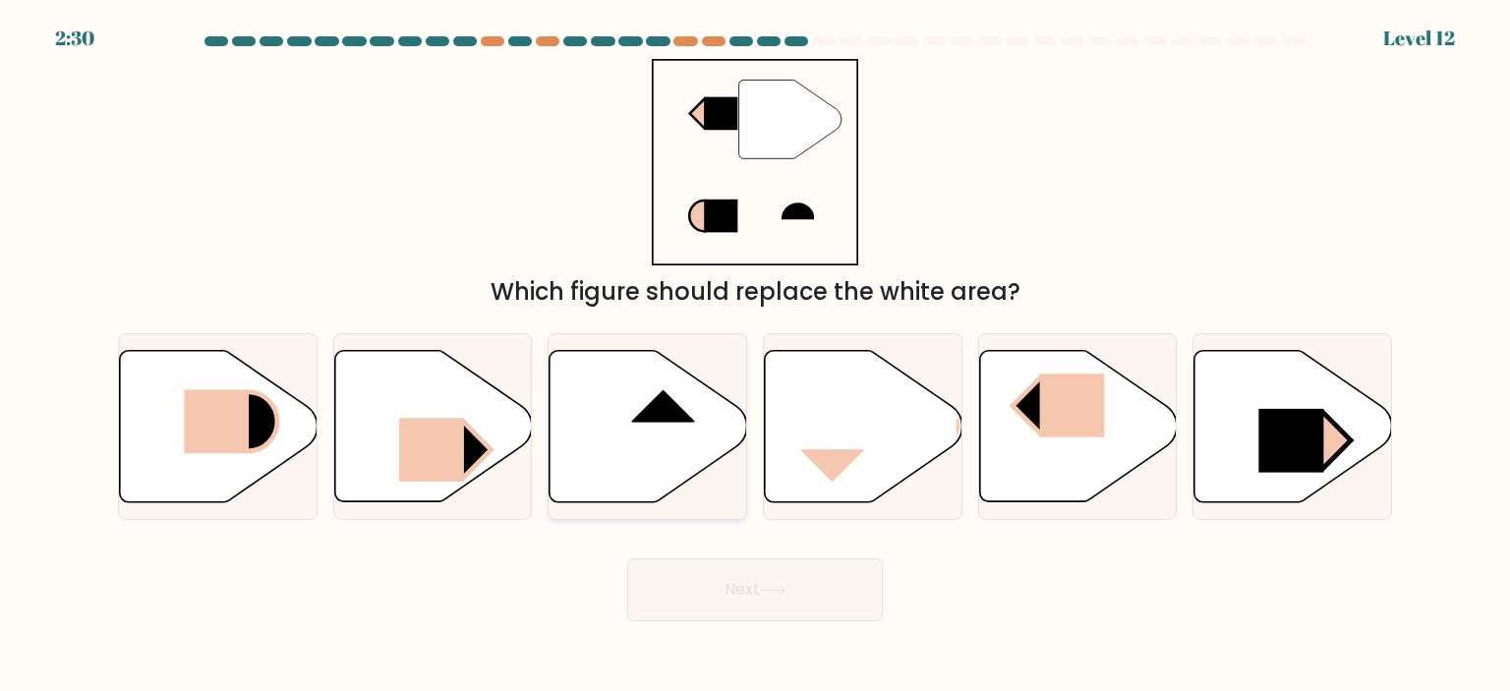
click at [659, 407] on rect at bounding box center [663, 389] width 64 height 66
click at [755, 356] on input "c." at bounding box center [755, 351] width 1 height 10
radio input "true"
click at [794, 596] on button "Next" at bounding box center [755, 589] width 256 height 63
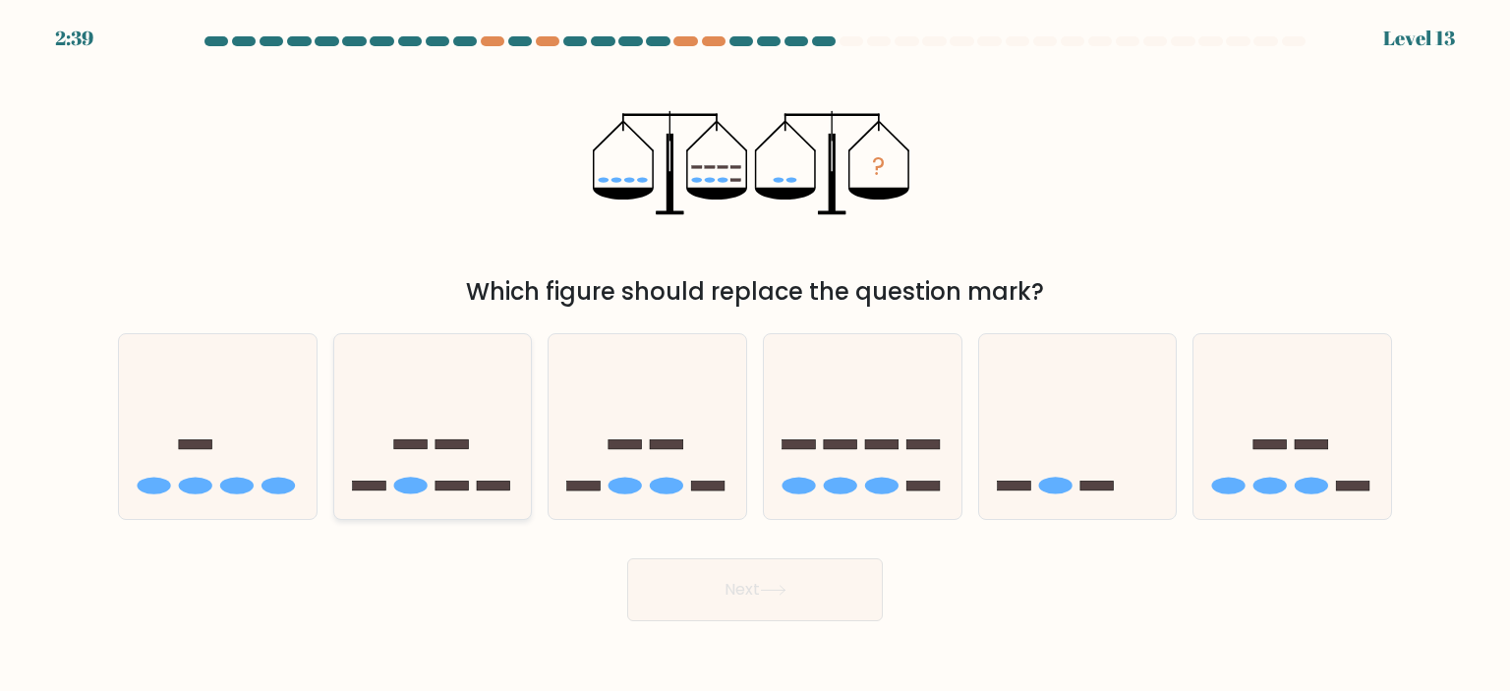
click at [435, 469] on icon at bounding box center [433, 426] width 198 height 163
click at [755, 356] on input "b." at bounding box center [755, 351] width 1 height 10
radio input "true"
click at [750, 608] on button "Next" at bounding box center [755, 589] width 256 height 63
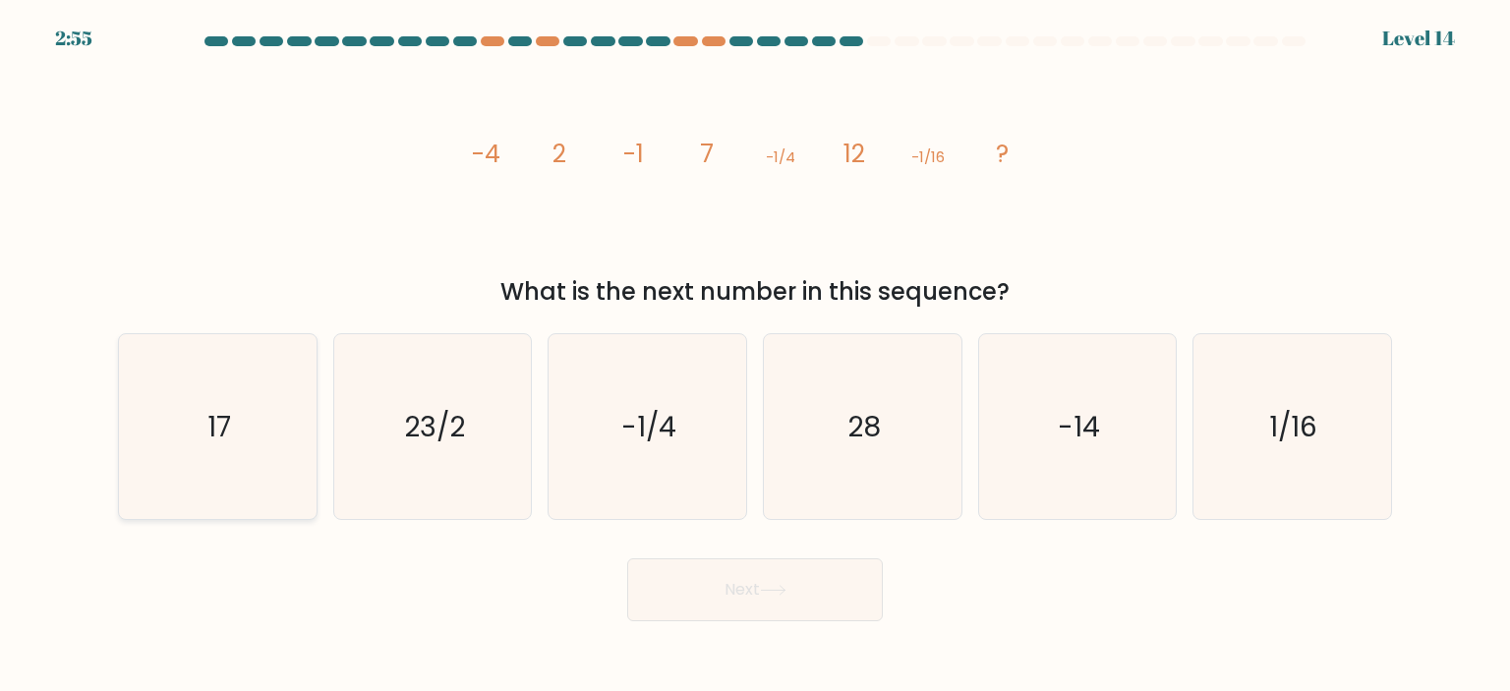
click at [225, 396] on icon "17" at bounding box center [217, 426] width 185 height 185
click at [755, 356] on input "a. 17" at bounding box center [755, 351] width 1 height 10
radio input "true"
click at [714, 584] on button "Next" at bounding box center [755, 589] width 256 height 63
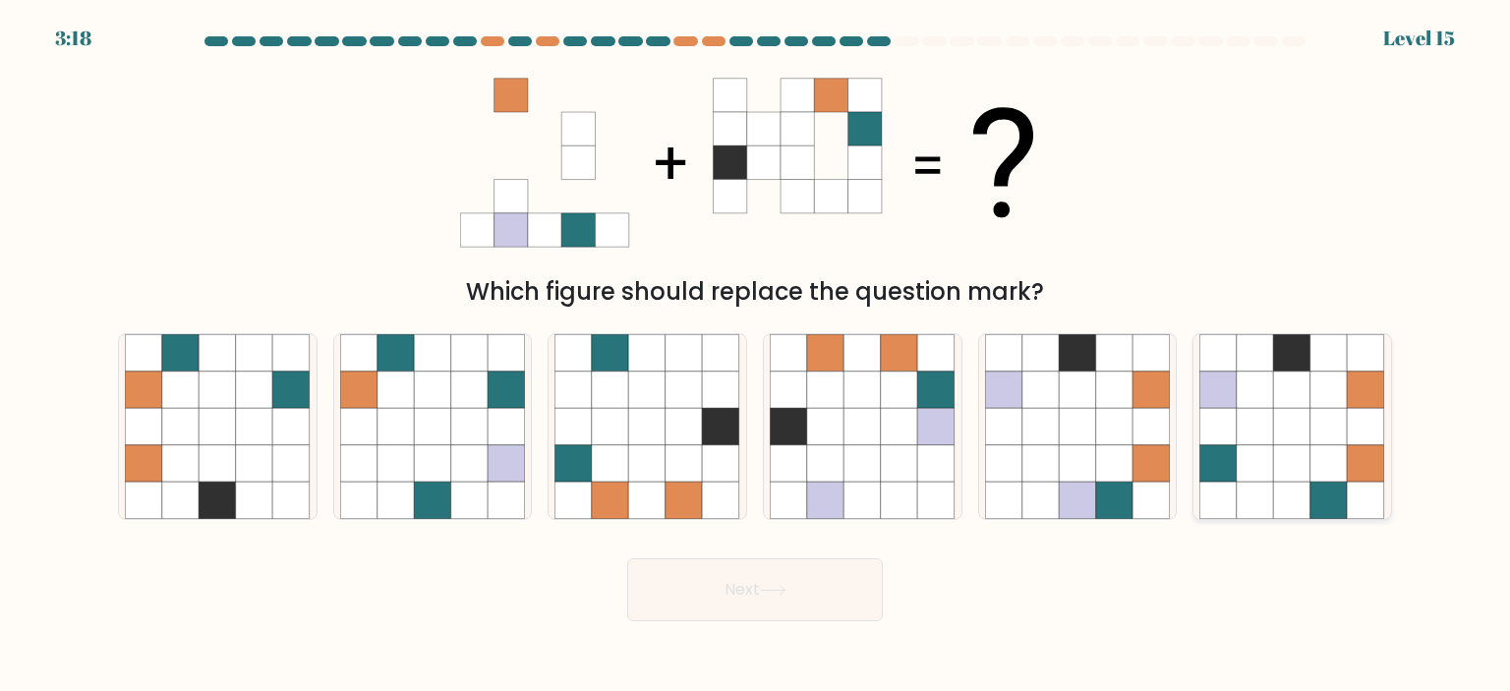
click at [1255, 435] on icon at bounding box center [1255, 426] width 37 height 37
click at [756, 356] on input "f." at bounding box center [755, 351] width 1 height 10
radio input "true"
click at [777, 581] on button "Next" at bounding box center [755, 589] width 256 height 63
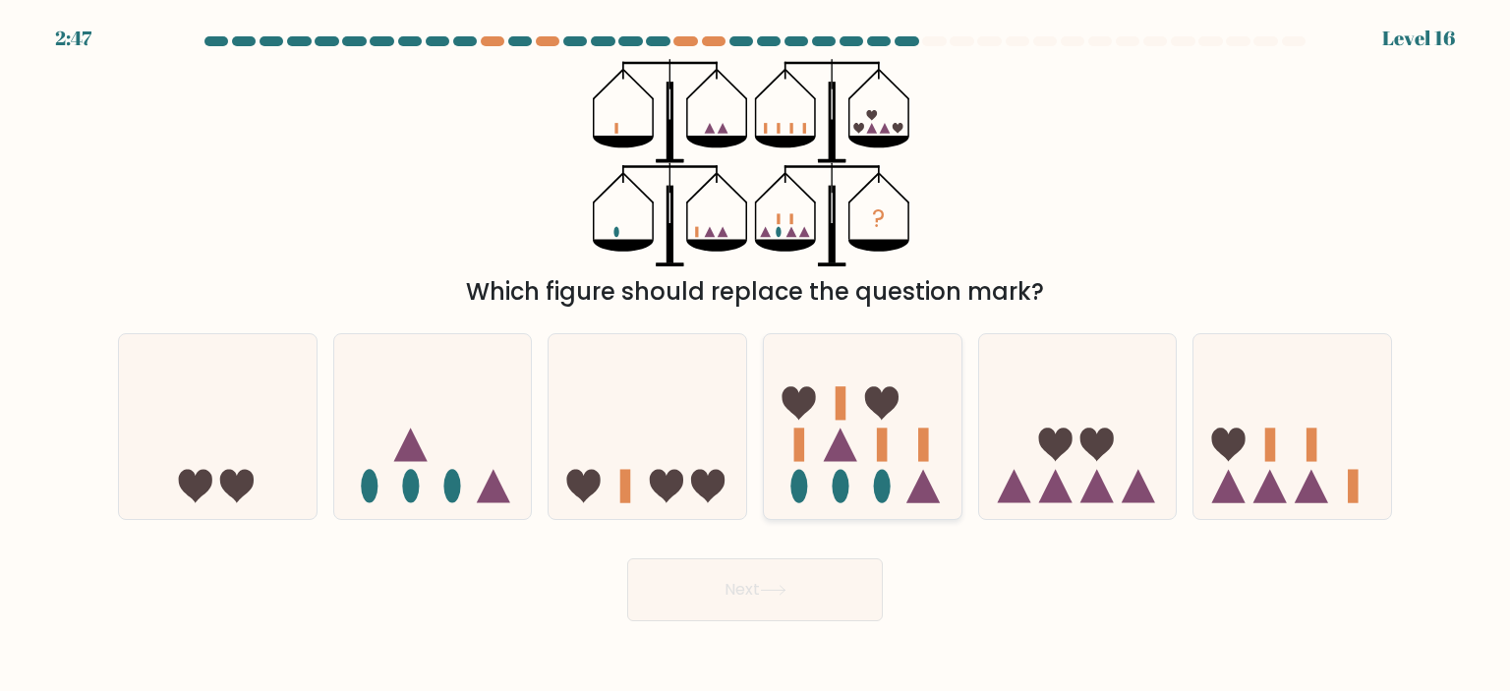
click at [897, 440] on icon at bounding box center [863, 426] width 198 height 163
click at [756, 356] on input "d." at bounding box center [755, 351] width 1 height 10
radio input "true"
click at [800, 608] on button "Next" at bounding box center [755, 589] width 256 height 63
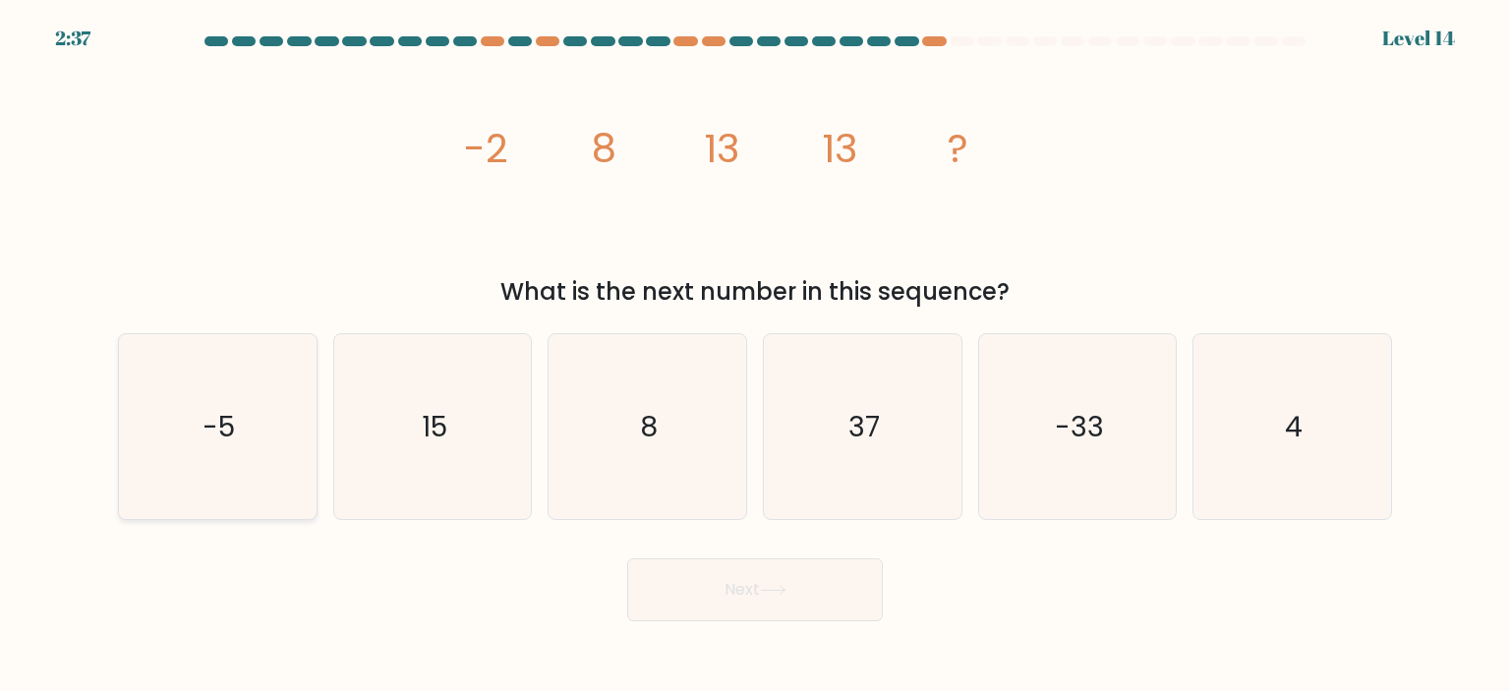
click at [240, 387] on icon "-5" at bounding box center [217, 426] width 185 height 185
click at [755, 356] on input "a. -5" at bounding box center [755, 351] width 1 height 10
radio input "true"
click at [794, 595] on button "Next" at bounding box center [755, 589] width 256 height 63
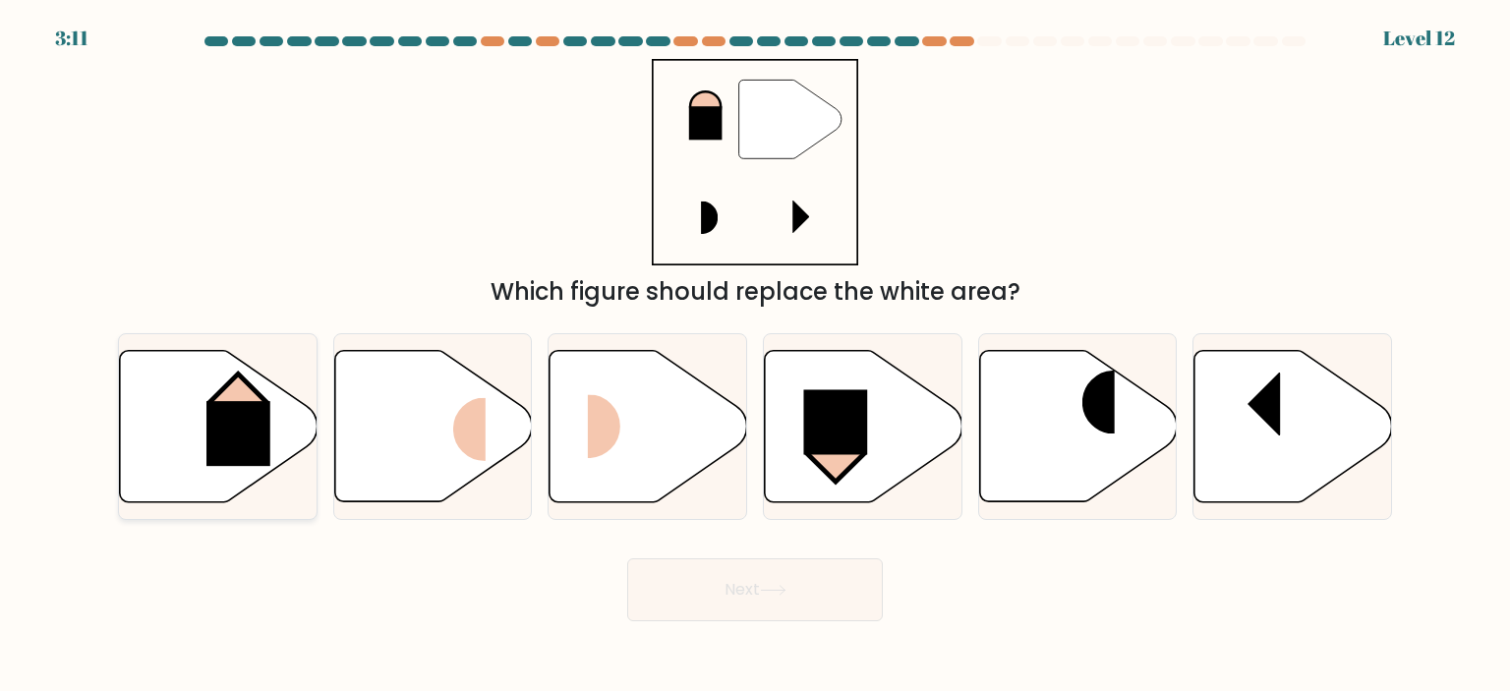
click at [251, 417] on rect at bounding box center [238, 433] width 64 height 65
click at [755, 356] on input "a." at bounding box center [755, 351] width 1 height 10
radio input "true"
click at [735, 596] on button "Next" at bounding box center [755, 589] width 256 height 63
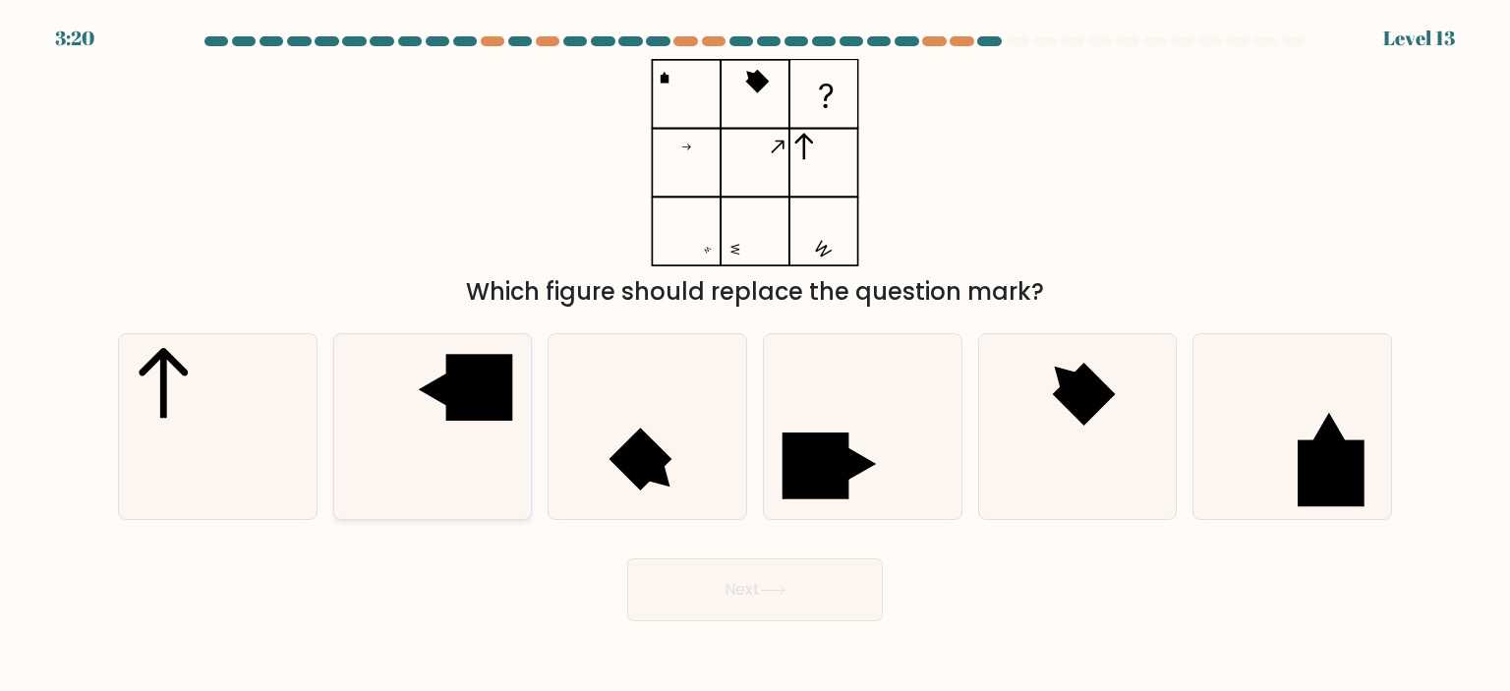
click at [468, 390] on rect at bounding box center [479, 387] width 67 height 67
click at [755, 356] on input "b." at bounding box center [755, 351] width 1 height 10
radio input "true"
click at [776, 586] on icon at bounding box center [773, 590] width 27 height 11
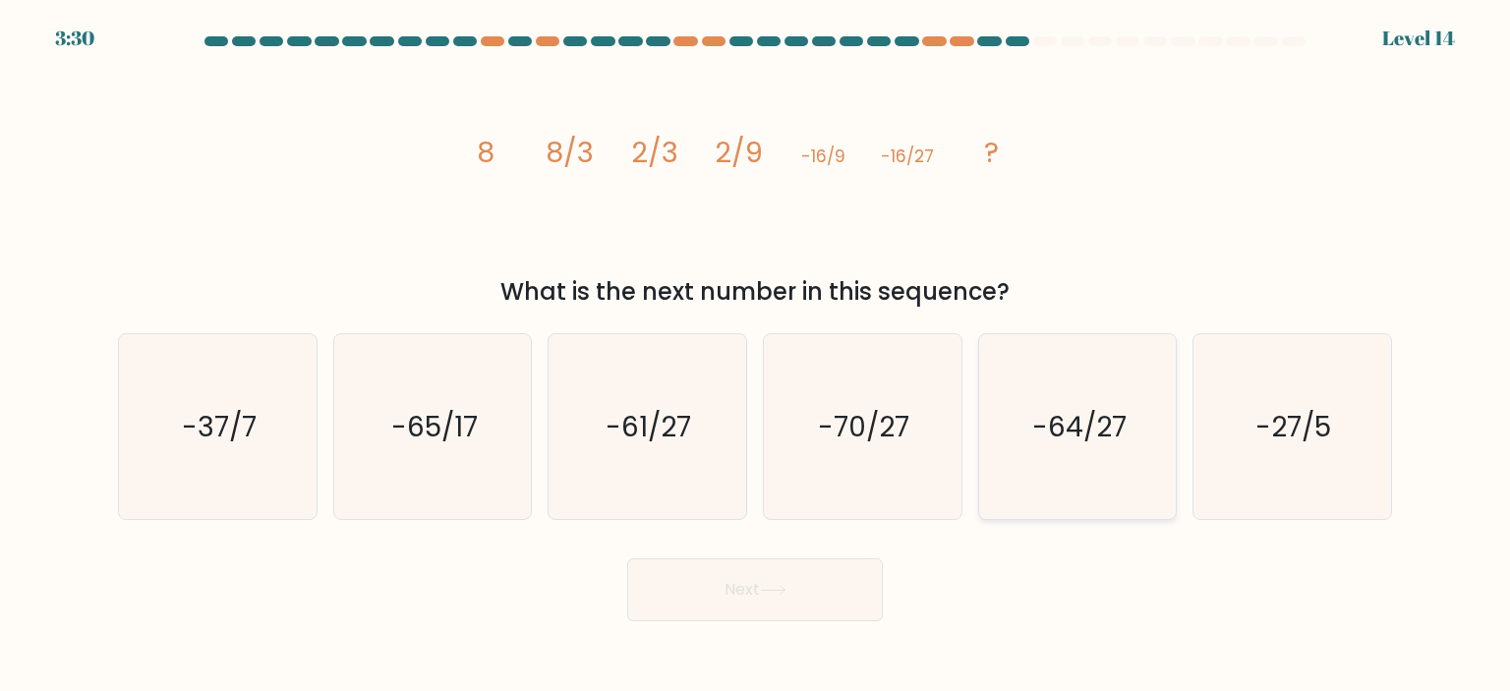
click at [1091, 436] on text "-64/27" at bounding box center [1079, 426] width 94 height 39
click at [756, 356] on input "e. -64/27" at bounding box center [755, 351] width 1 height 10
radio input "true"
click at [791, 580] on button "Next" at bounding box center [755, 589] width 256 height 63
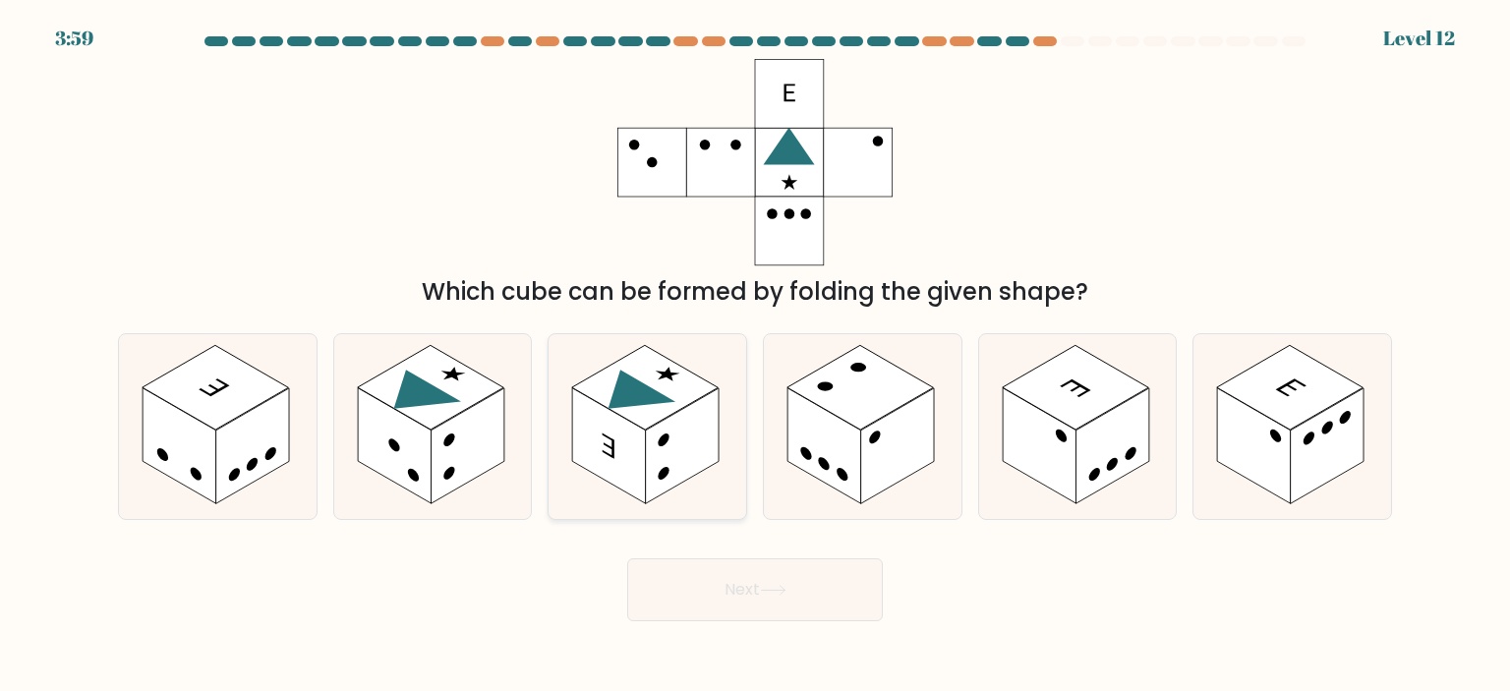
click at [651, 395] on icon at bounding box center [628, 397] width 95 height 55
click at [755, 356] on input "c." at bounding box center [755, 351] width 1 height 10
radio input "true"
click at [742, 582] on button "Next" at bounding box center [755, 589] width 256 height 63
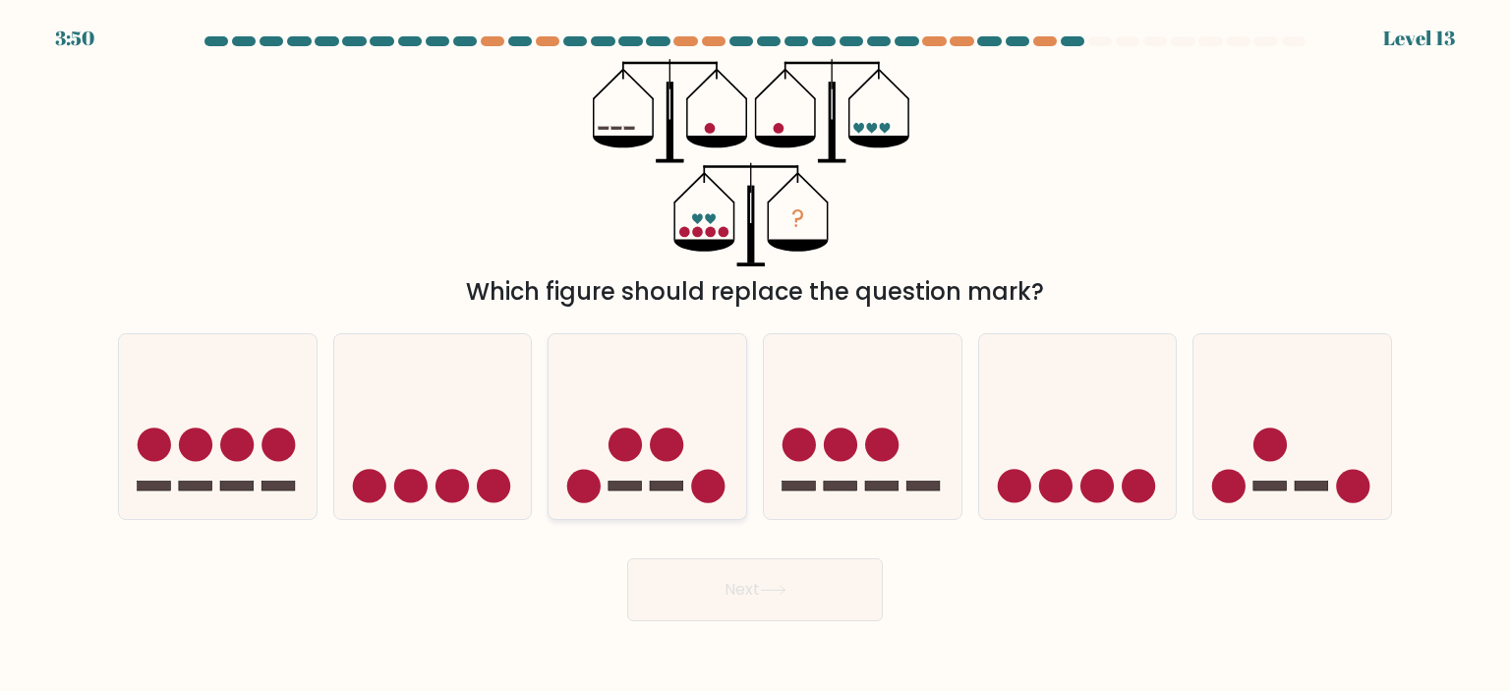
click at [628, 450] on circle at bounding box center [625, 444] width 33 height 33
click at [755, 356] on input "c." at bounding box center [755, 351] width 1 height 10
radio input "true"
click at [782, 589] on icon at bounding box center [773, 590] width 27 height 11
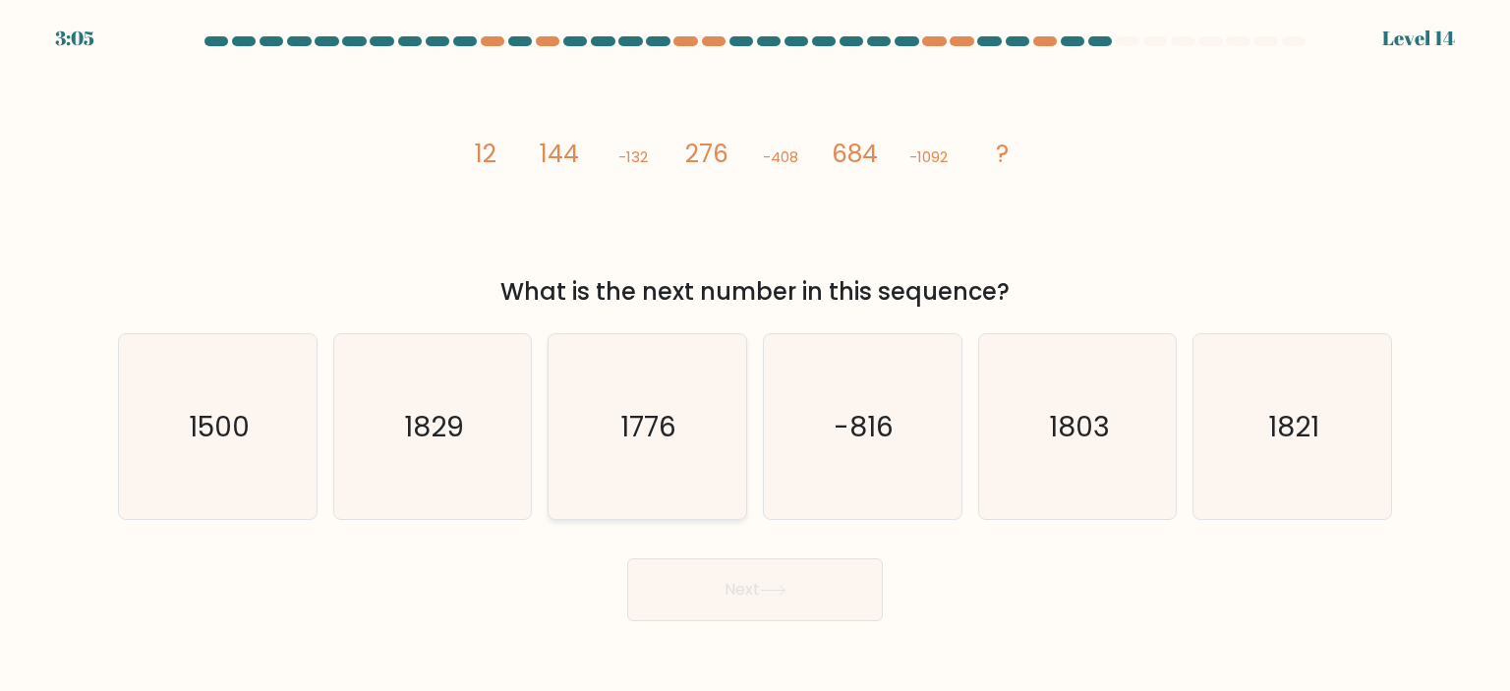
click at [604, 410] on icon "1776" at bounding box center [647, 426] width 185 height 185
click at [755, 356] on input "c. 1776" at bounding box center [755, 351] width 1 height 10
radio input "true"
click at [772, 597] on button "Next" at bounding box center [755, 589] width 256 height 63
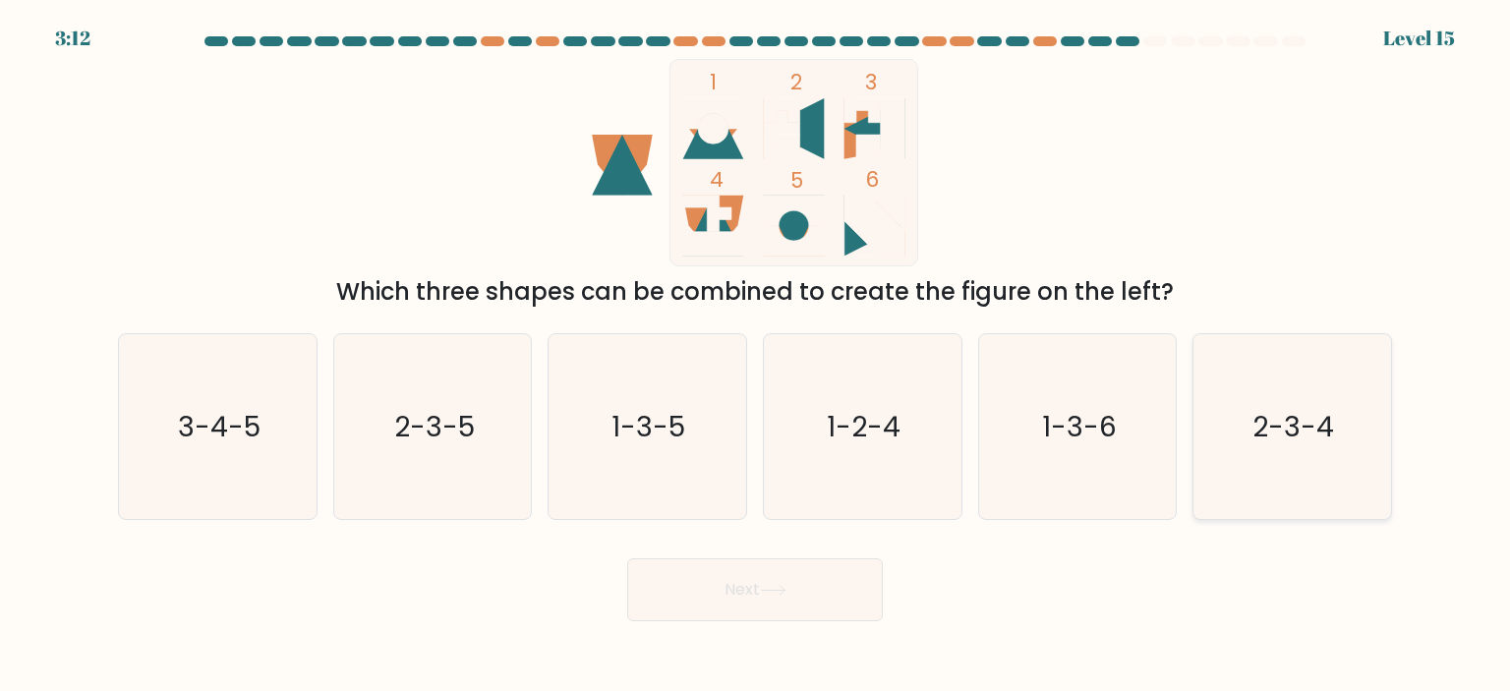
click at [1277, 423] on text "2-3-4" at bounding box center [1295, 426] width 82 height 39
click at [756, 356] on input "f. 2-3-4" at bounding box center [755, 351] width 1 height 10
radio input "true"
click at [827, 580] on button "Next" at bounding box center [755, 589] width 256 height 63
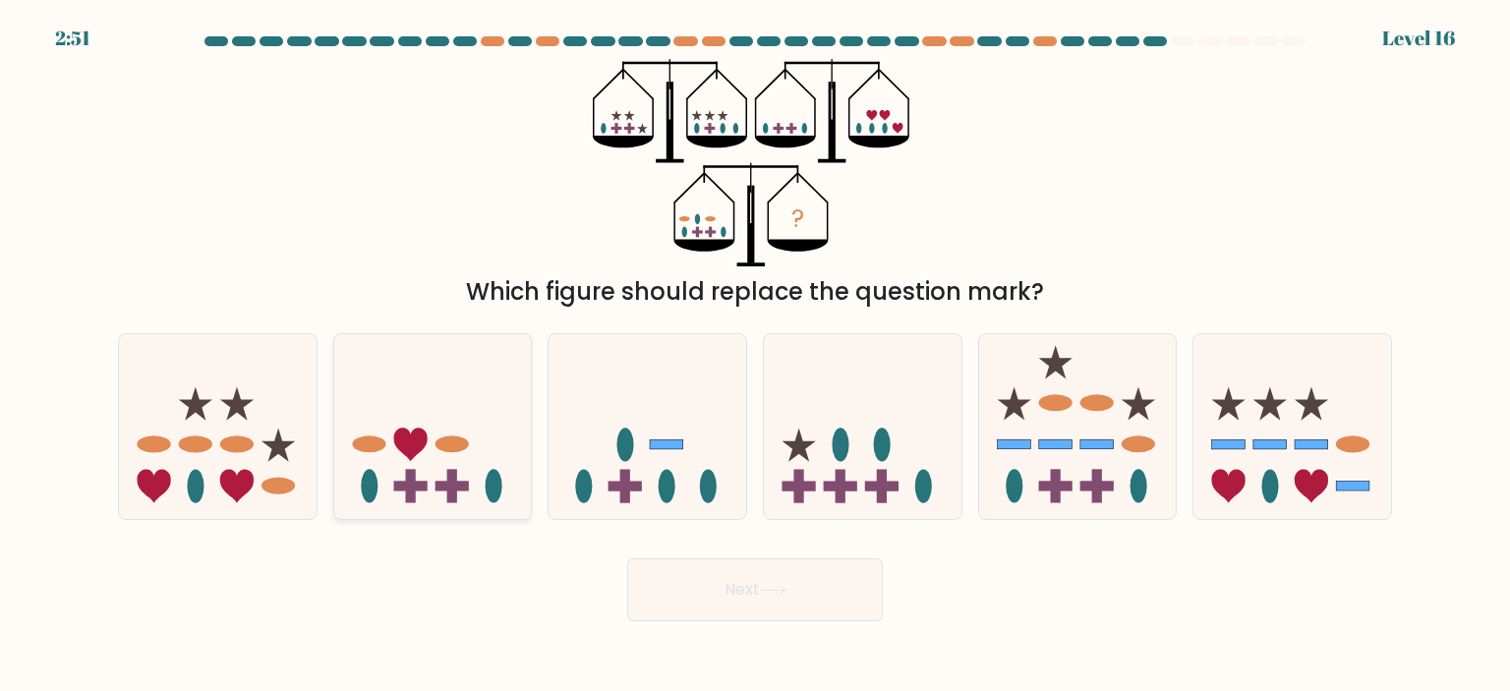
click at [431, 470] on icon at bounding box center [433, 426] width 198 height 163
click at [755, 356] on input "b." at bounding box center [755, 351] width 1 height 10
radio input "true"
click at [757, 577] on button "Next" at bounding box center [755, 589] width 256 height 63
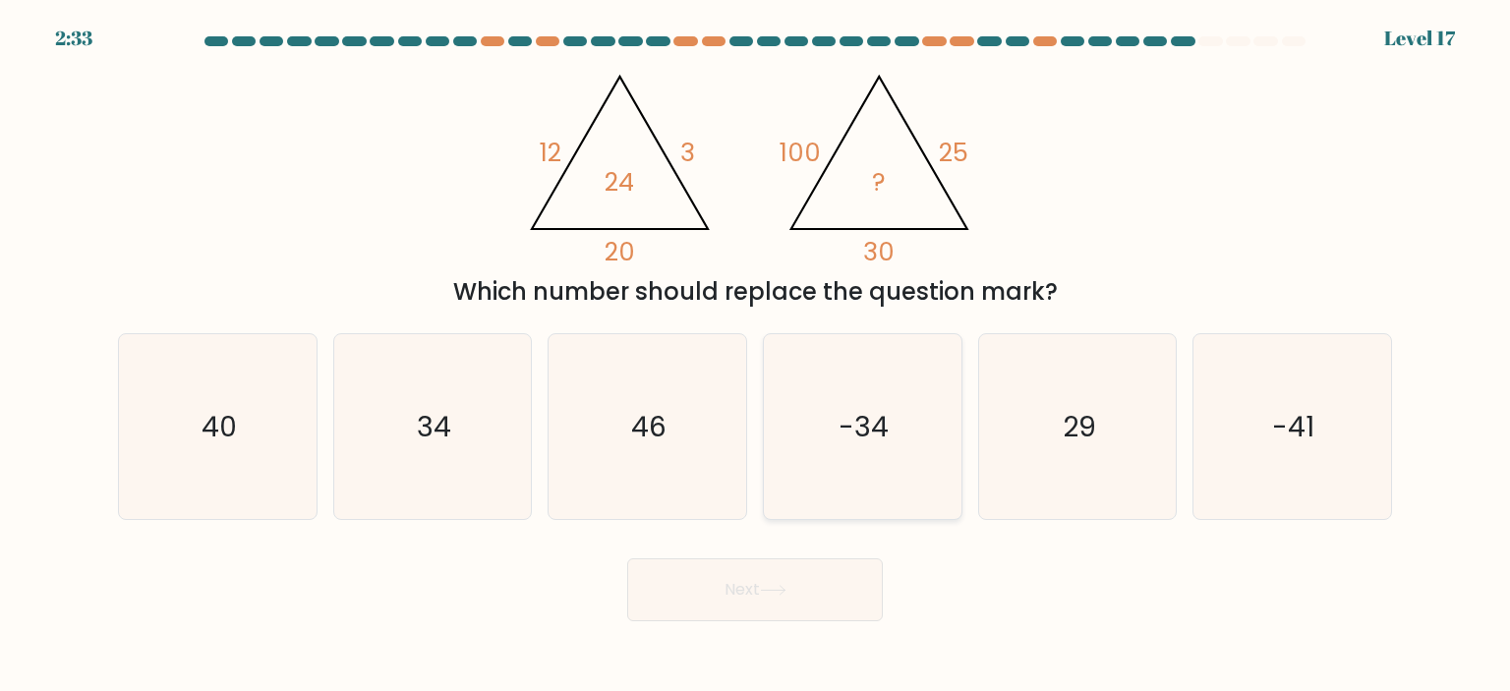
click at [848, 413] on text "-34" at bounding box center [865, 426] width 50 height 39
click at [756, 356] on input "d. -34" at bounding box center [755, 351] width 1 height 10
radio input "true"
click at [757, 595] on button "Next" at bounding box center [755, 589] width 256 height 63
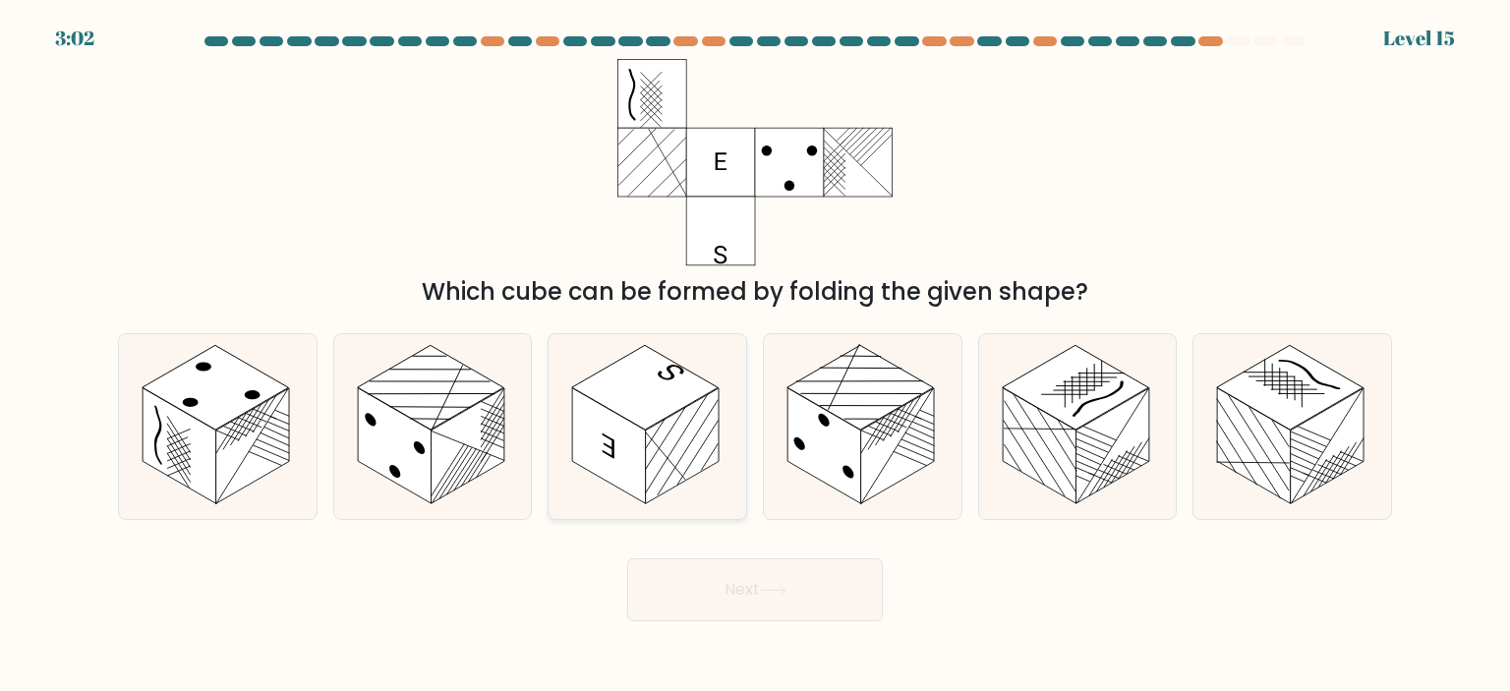
click at [688, 427] on line at bounding box center [676, 444] width 63 height 100
click at [755, 356] on input "c." at bounding box center [755, 351] width 1 height 10
radio input "true"
click at [740, 597] on button "Next" at bounding box center [755, 589] width 256 height 63
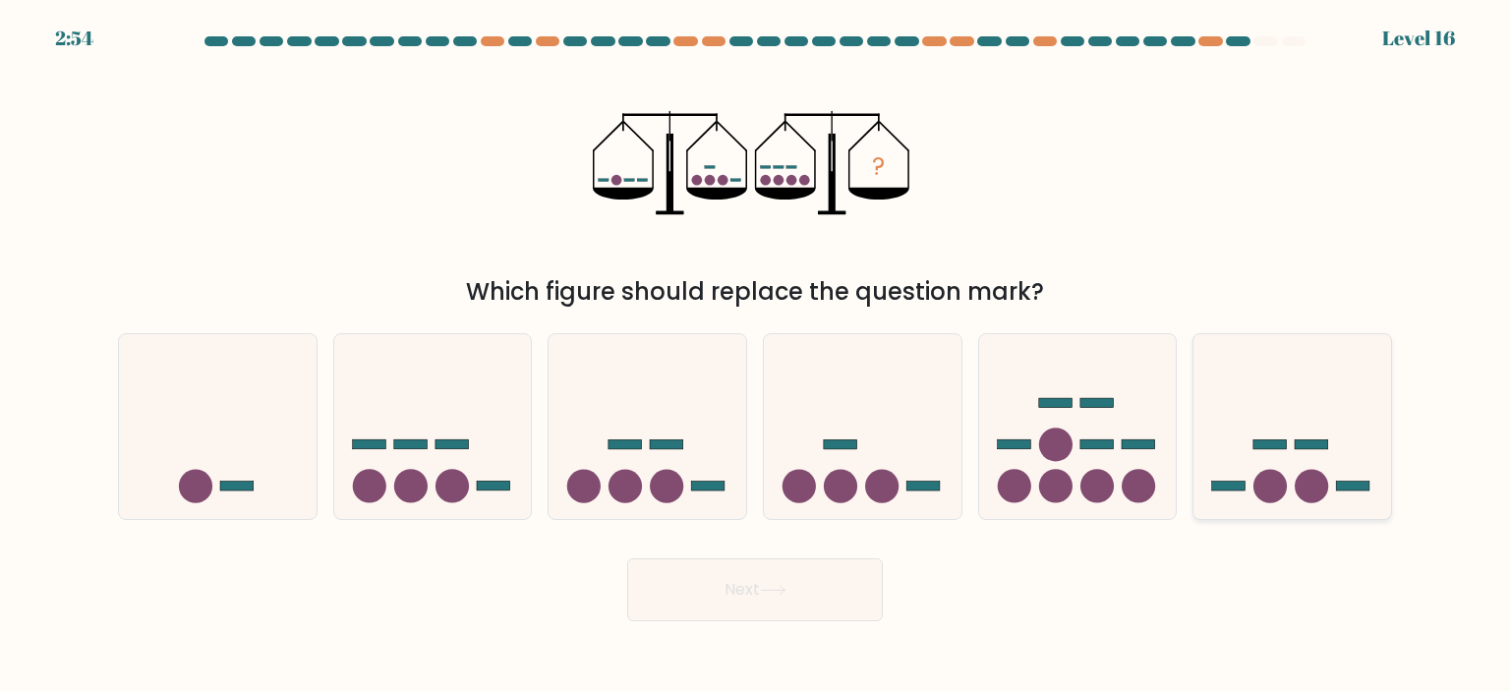
click at [1298, 484] on circle at bounding box center [1312, 486] width 33 height 33
click at [756, 356] on input "f." at bounding box center [755, 351] width 1 height 10
radio input "true"
click at [808, 574] on button "Next" at bounding box center [755, 589] width 256 height 63
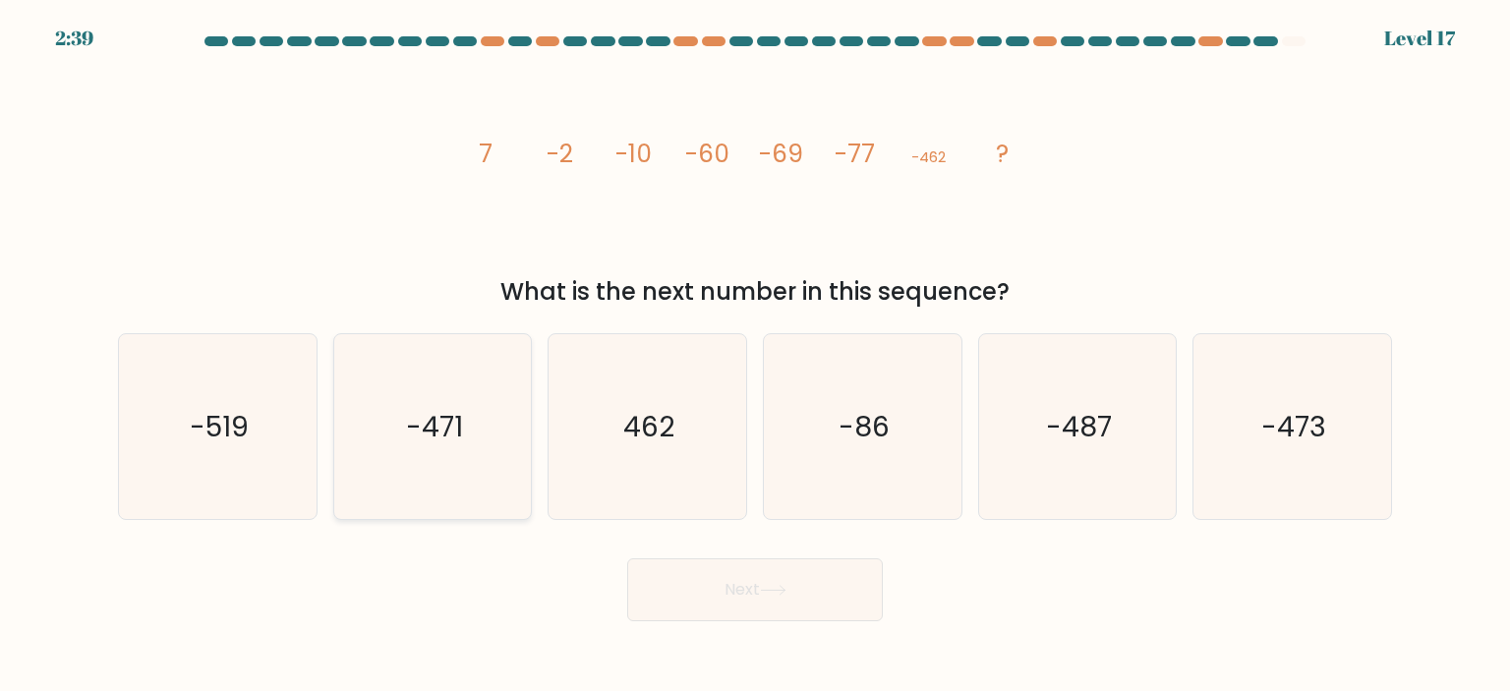
click at [435, 423] on text "-471" at bounding box center [434, 426] width 57 height 39
click at [755, 356] on input "b. -471" at bounding box center [755, 351] width 1 height 10
radio input "true"
click at [767, 609] on button "Next" at bounding box center [755, 589] width 256 height 63
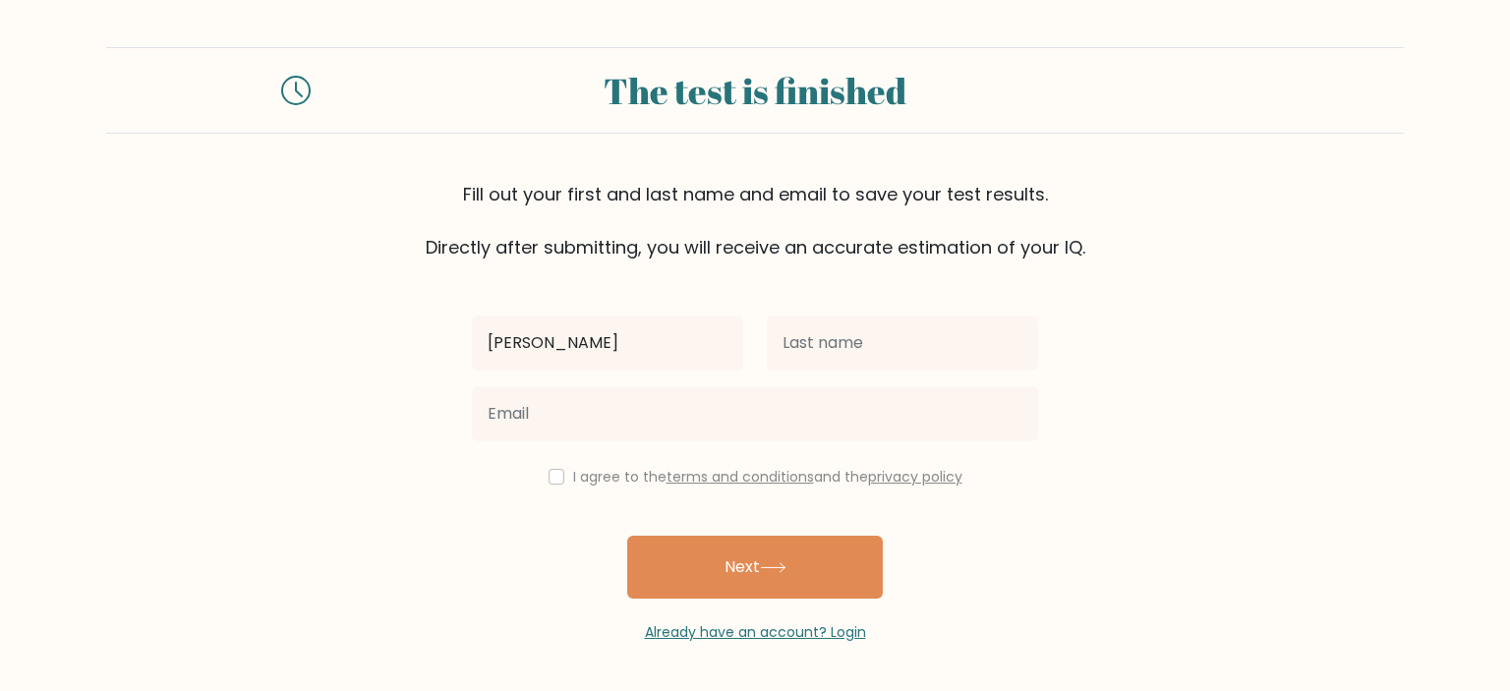
type input "[PERSON_NAME]"
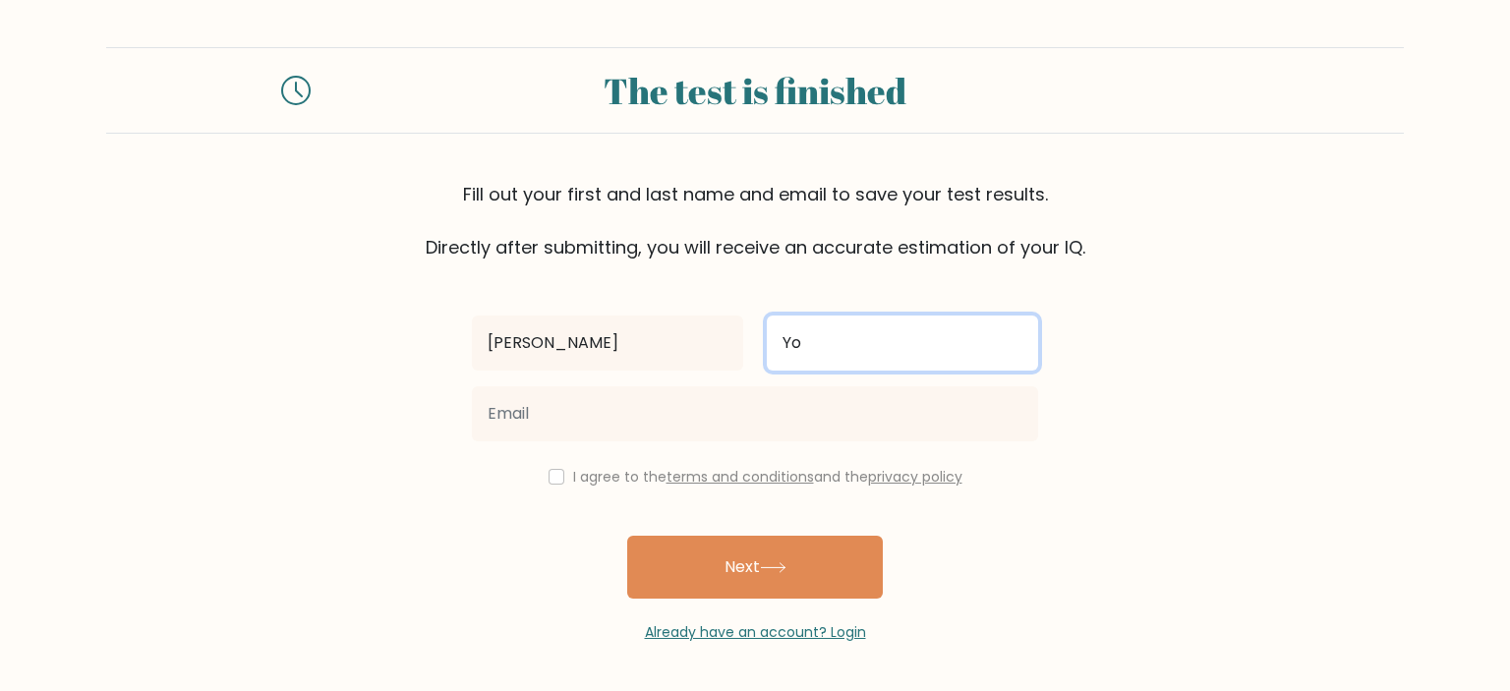
type input "Yo"
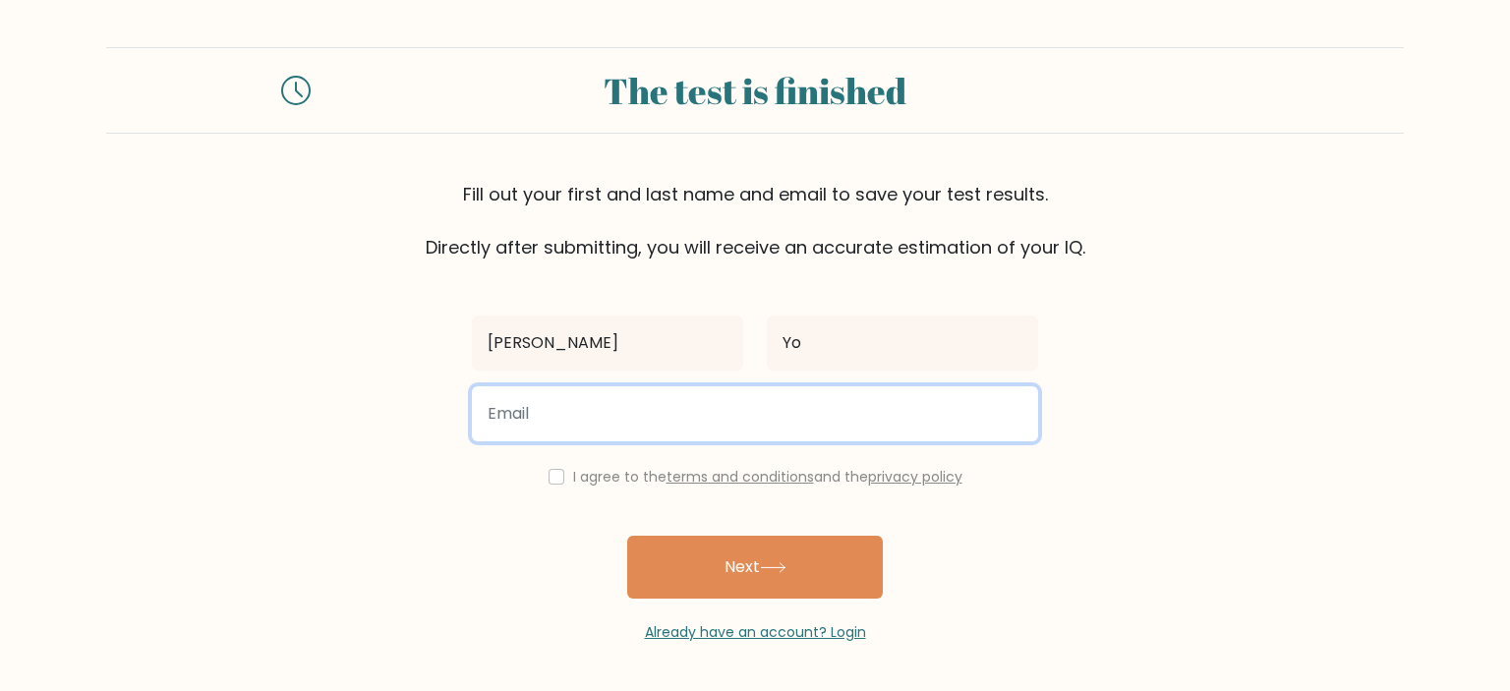
click at [654, 426] on input "email" at bounding box center [755, 413] width 566 height 55
type input "the_gut@hotmail.com"
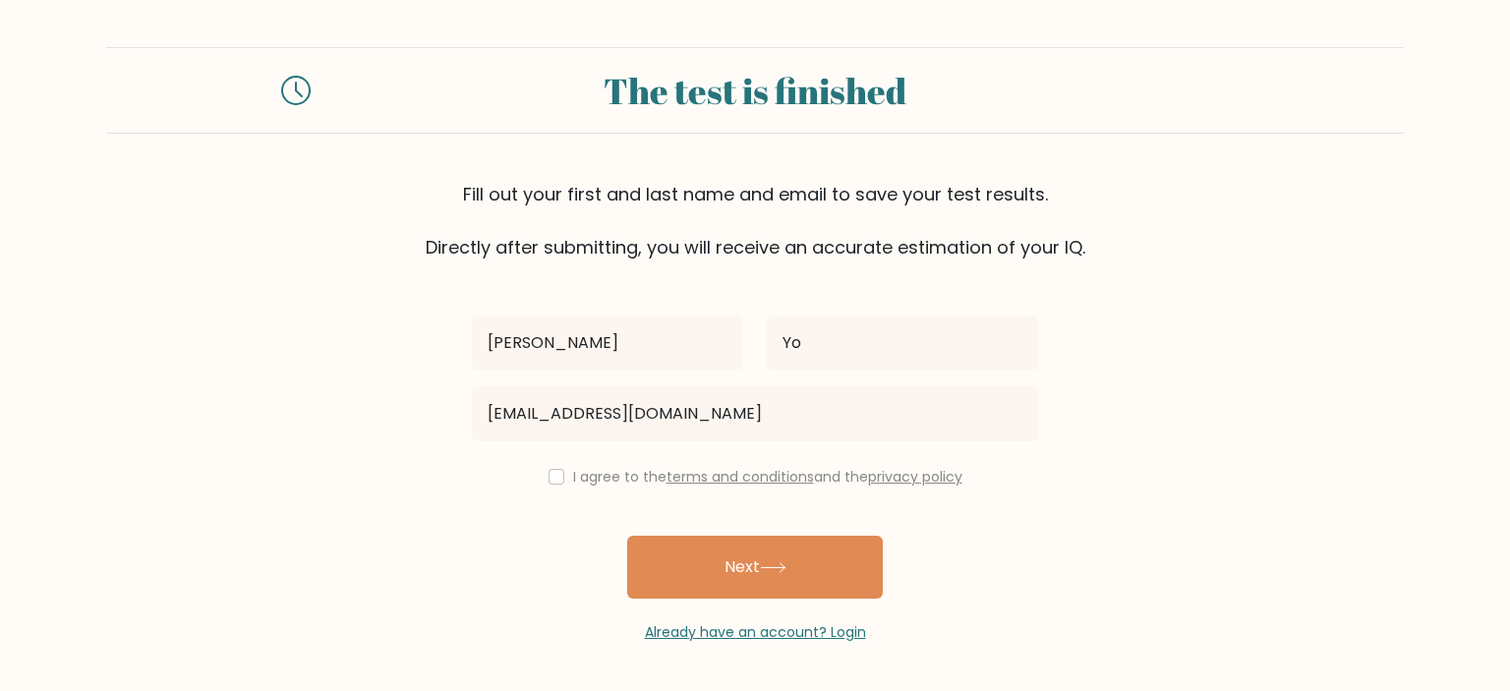
click at [533, 468] on div "I agree to the terms and conditions and the privacy policy" at bounding box center [755, 477] width 590 height 24
click at [549, 474] on input "checkbox" at bounding box center [557, 477] width 16 height 16
checkbox input "true"
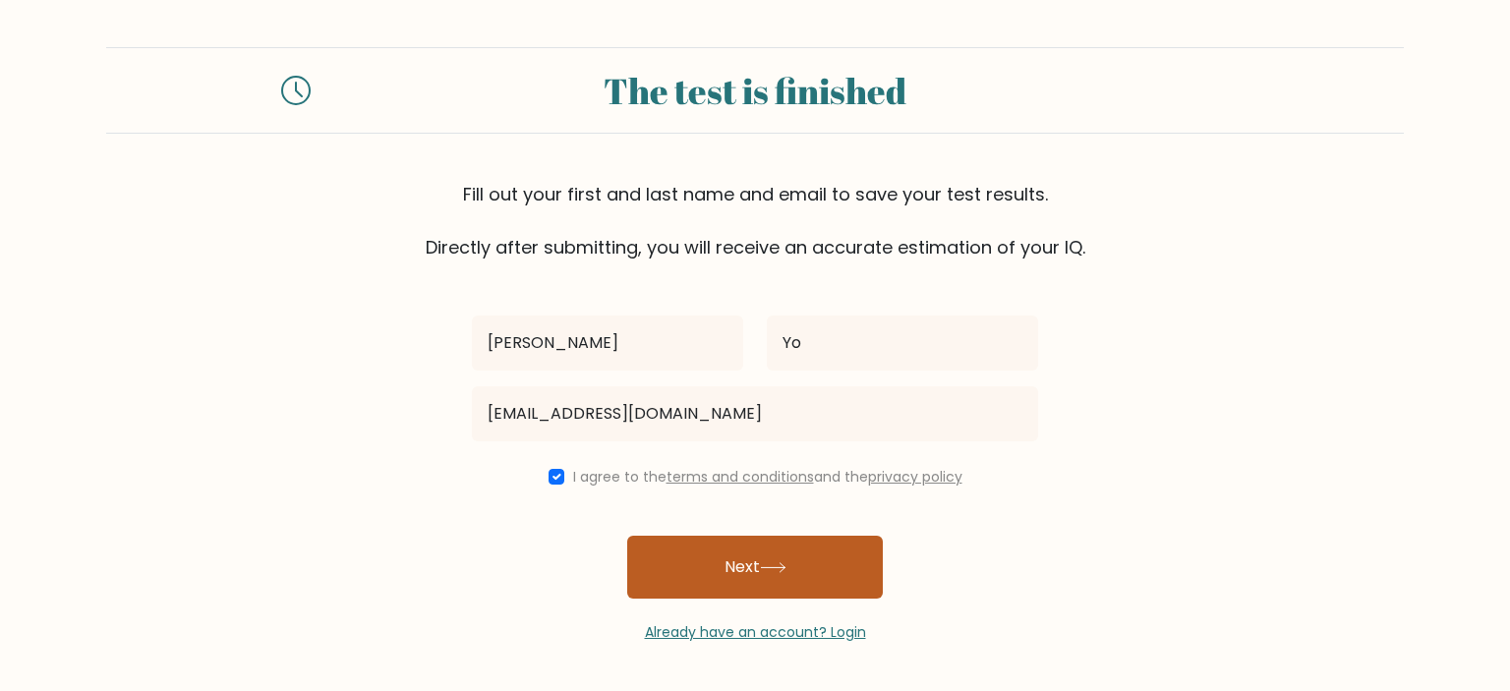
click at [738, 559] on button "Next" at bounding box center [755, 567] width 256 height 63
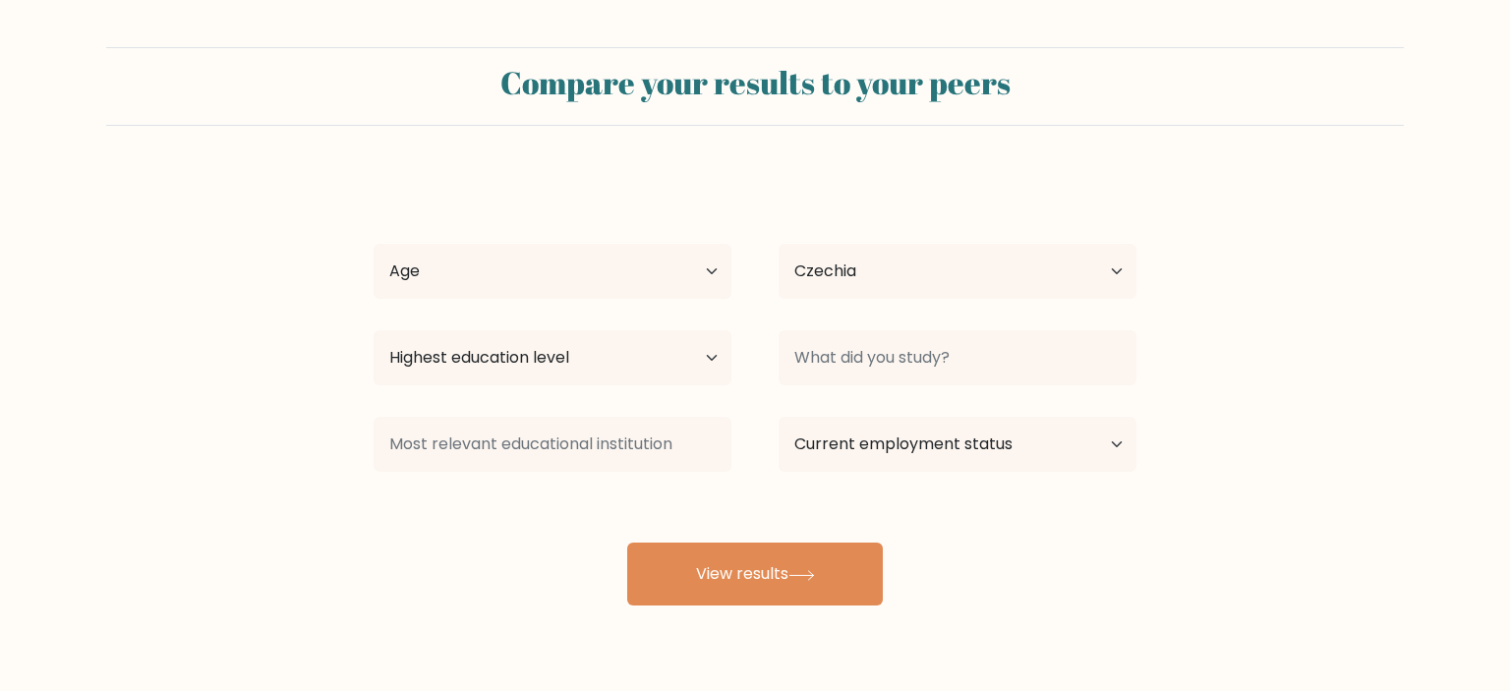
select select "CZ"
click at [374, 244] on select "Age Under [DEMOGRAPHIC_DATA] [DEMOGRAPHIC_DATA] [DEMOGRAPHIC_DATA] [DEMOGRAPHIC…" at bounding box center [553, 271] width 358 height 55
select select "45_54"
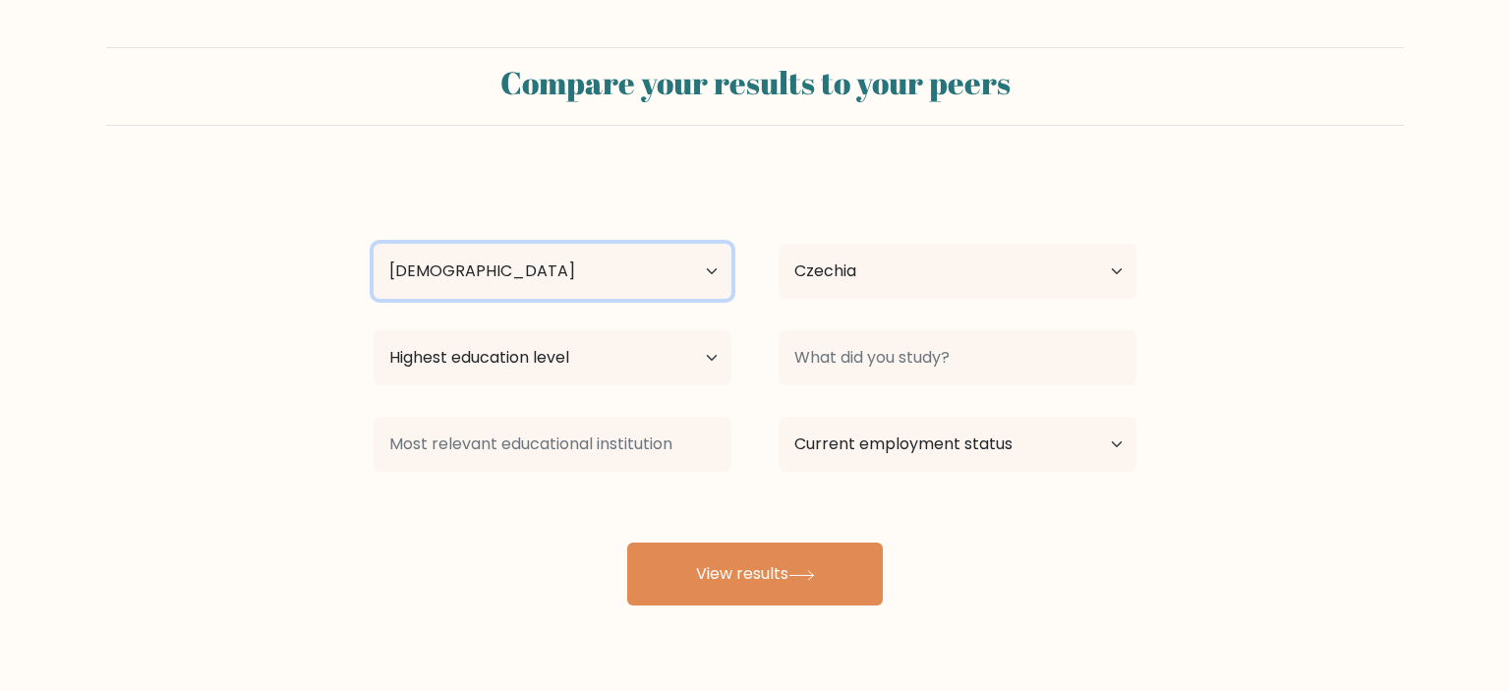
click option "[DEMOGRAPHIC_DATA]" at bounding box center [0, 0] width 0 height 0
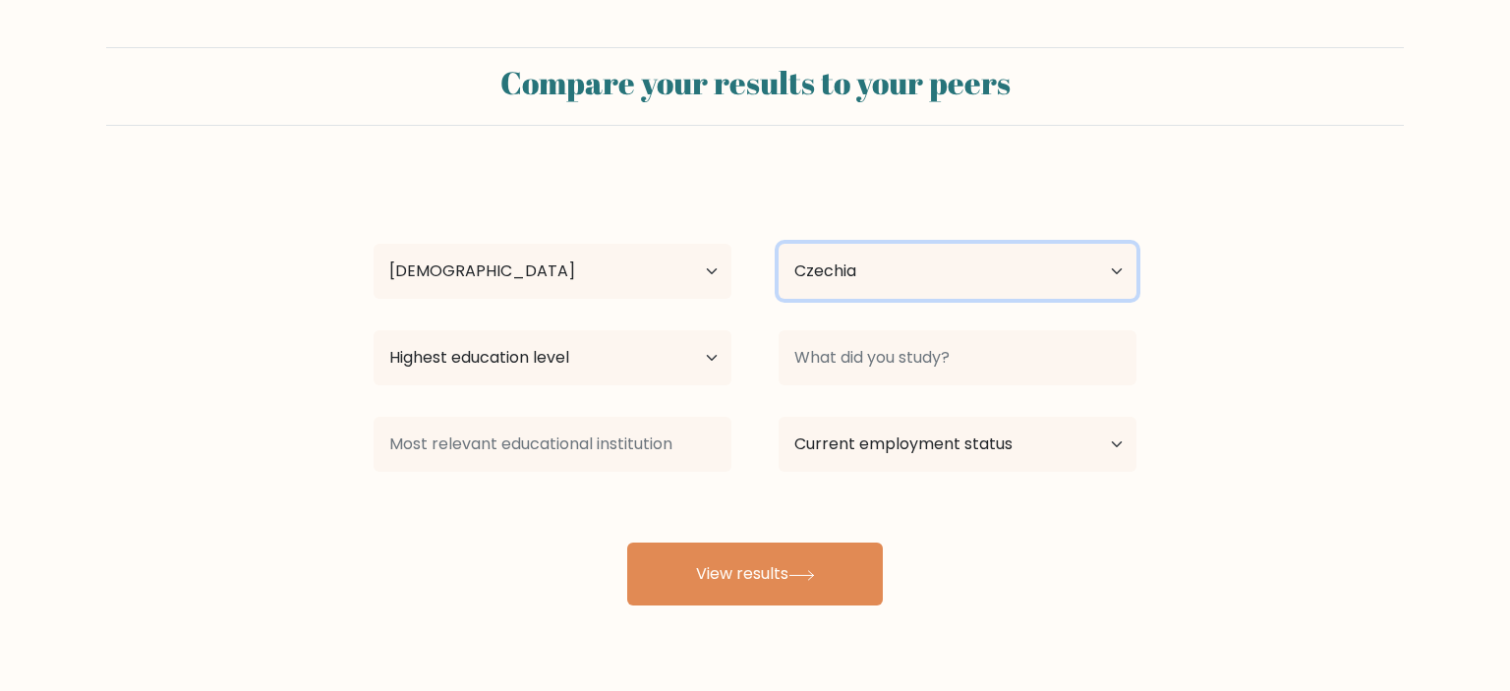
click at [779, 244] on select "Country [GEOGRAPHIC_DATA] [GEOGRAPHIC_DATA] [GEOGRAPHIC_DATA] [US_STATE] [GEOGR…" at bounding box center [958, 271] width 358 height 55
select select "AU"
click option "[GEOGRAPHIC_DATA]" at bounding box center [0, 0] width 0 height 0
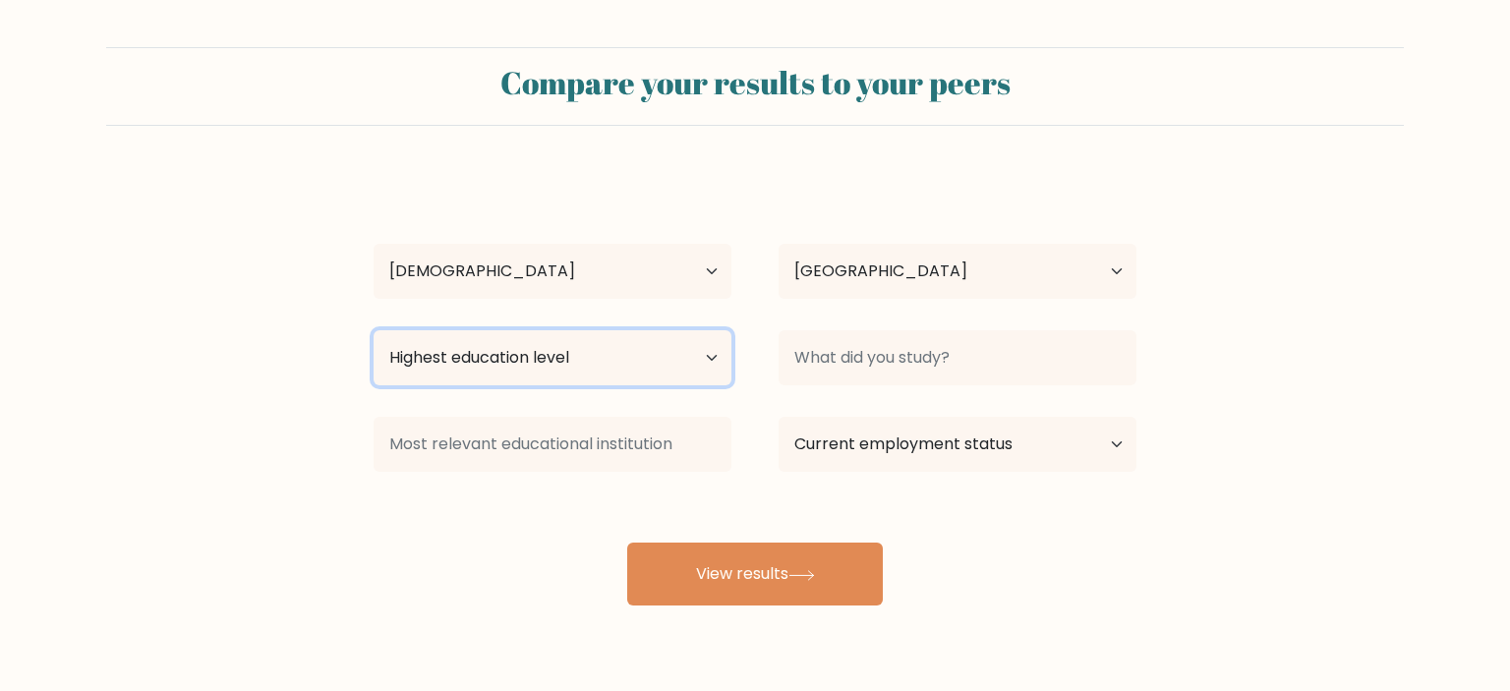
click at [374, 330] on select "Highest education level No schooling Primary Lower Secondary Upper Secondary Oc…" at bounding box center [553, 357] width 358 height 55
select select "bachelors_degree"
click option "Bachelor's degree" at bounding box center [0, 0] width 0 height 0
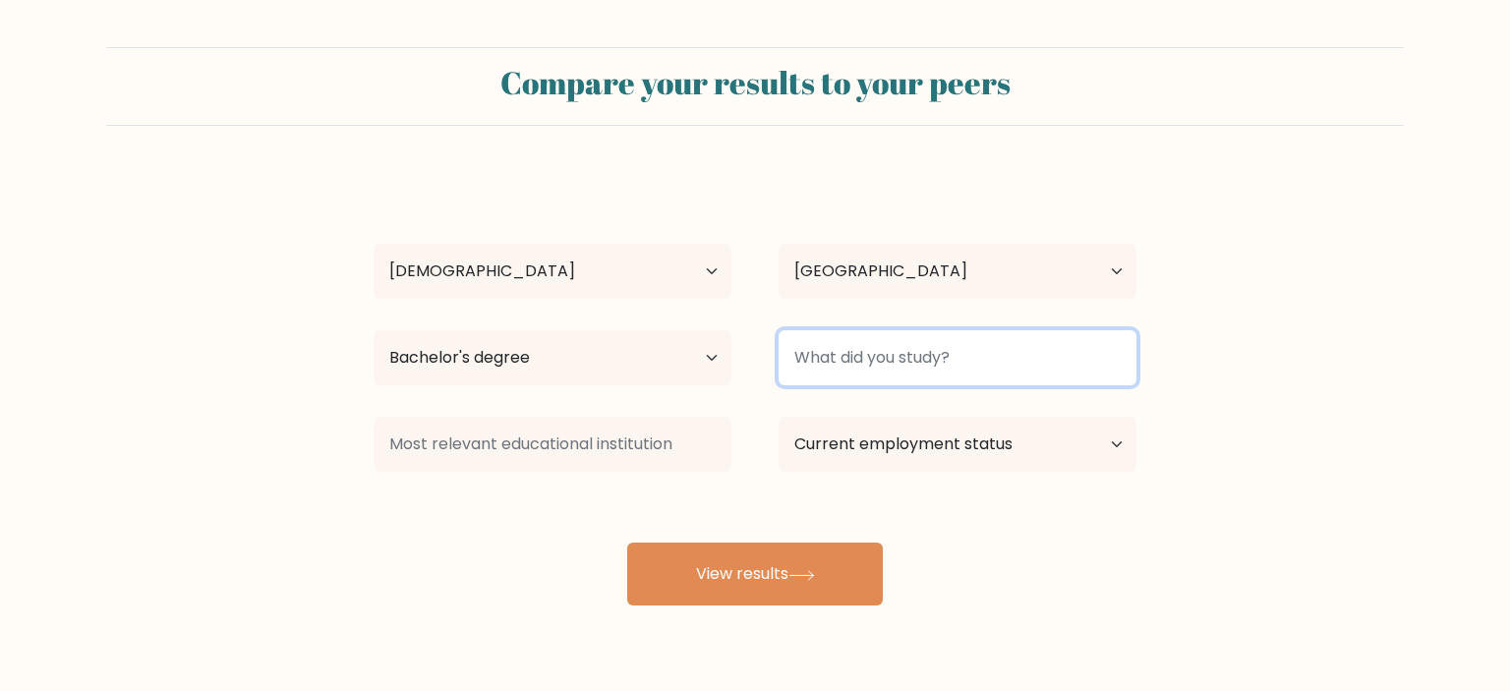
click at [997, 371] on input at bounding box center [958, 357] width 358 height 55
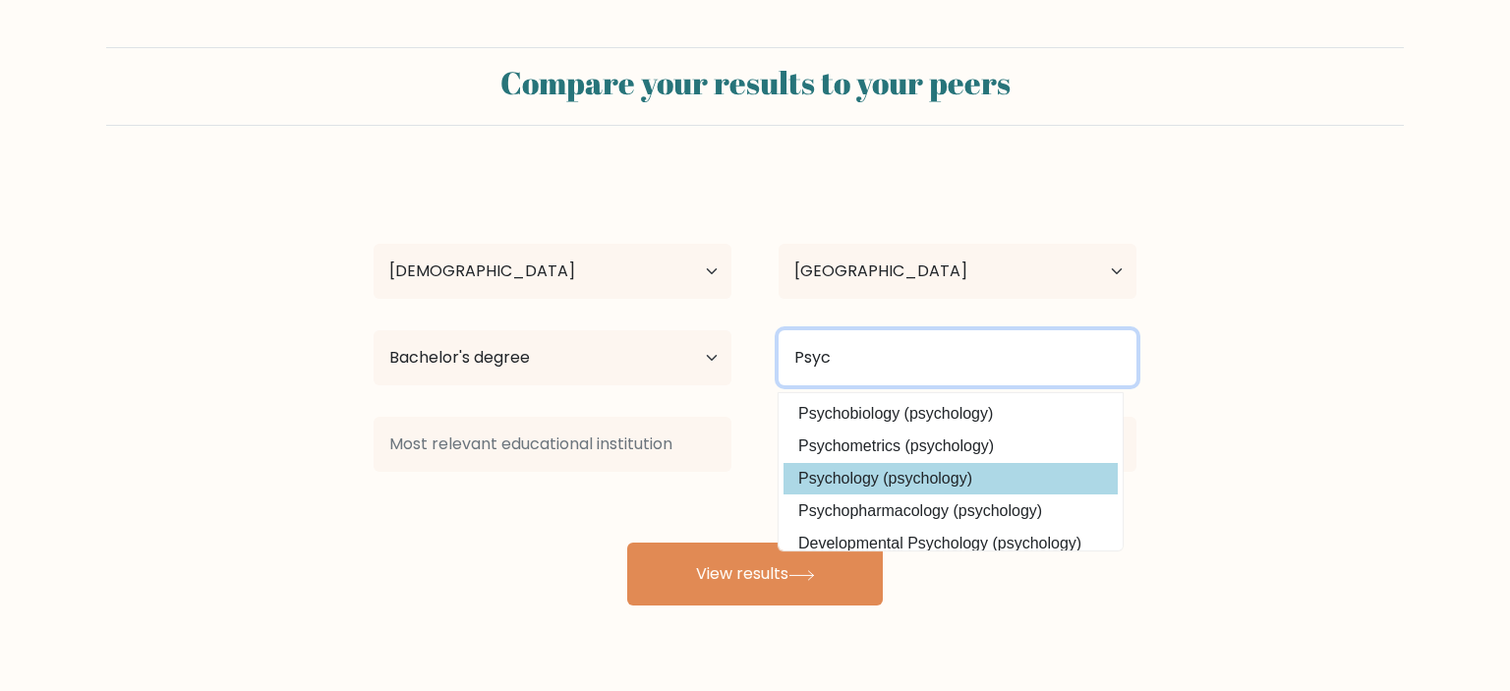
type input "Psyc"
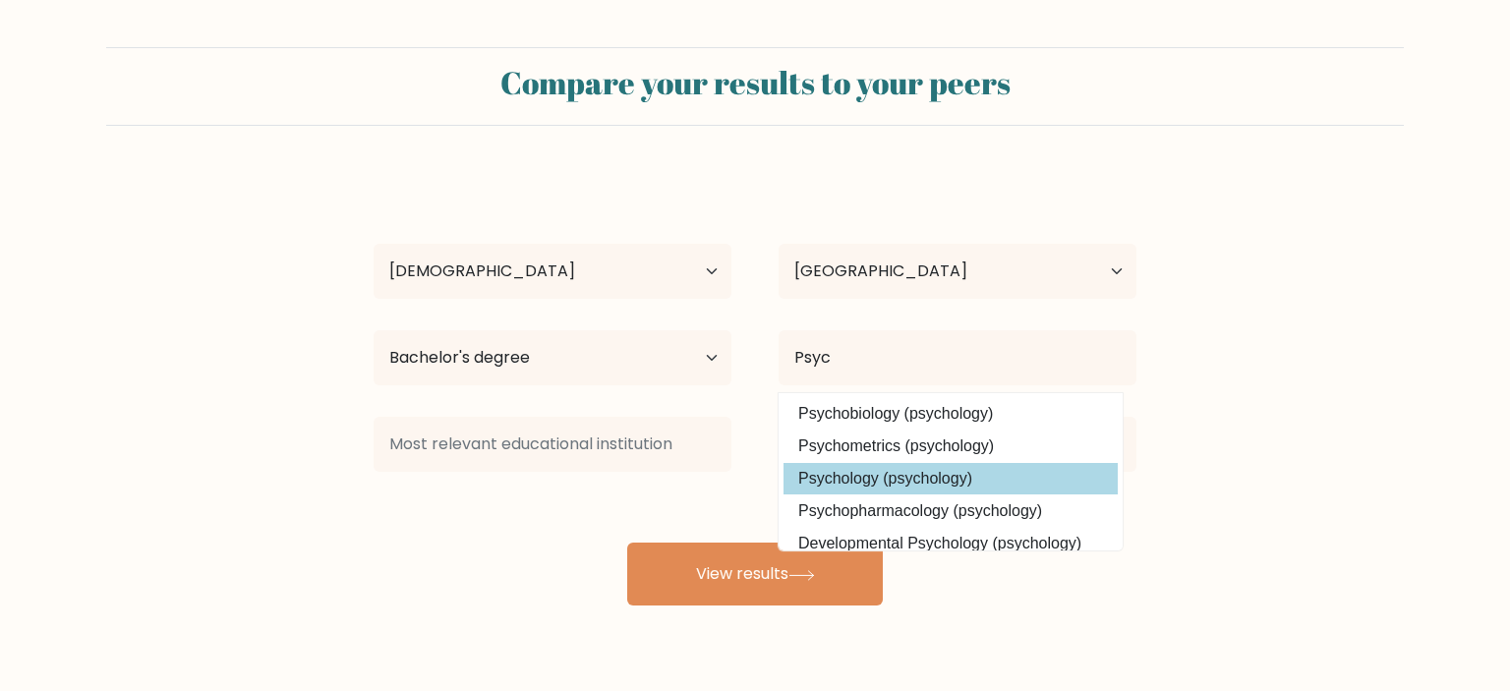
click at [945, 482] on div "Blair Yo Age Under 18 years old 18-24 years old 25-34 years old 35-44 years old…" at bounding box center [755, 389] width 787 height 433
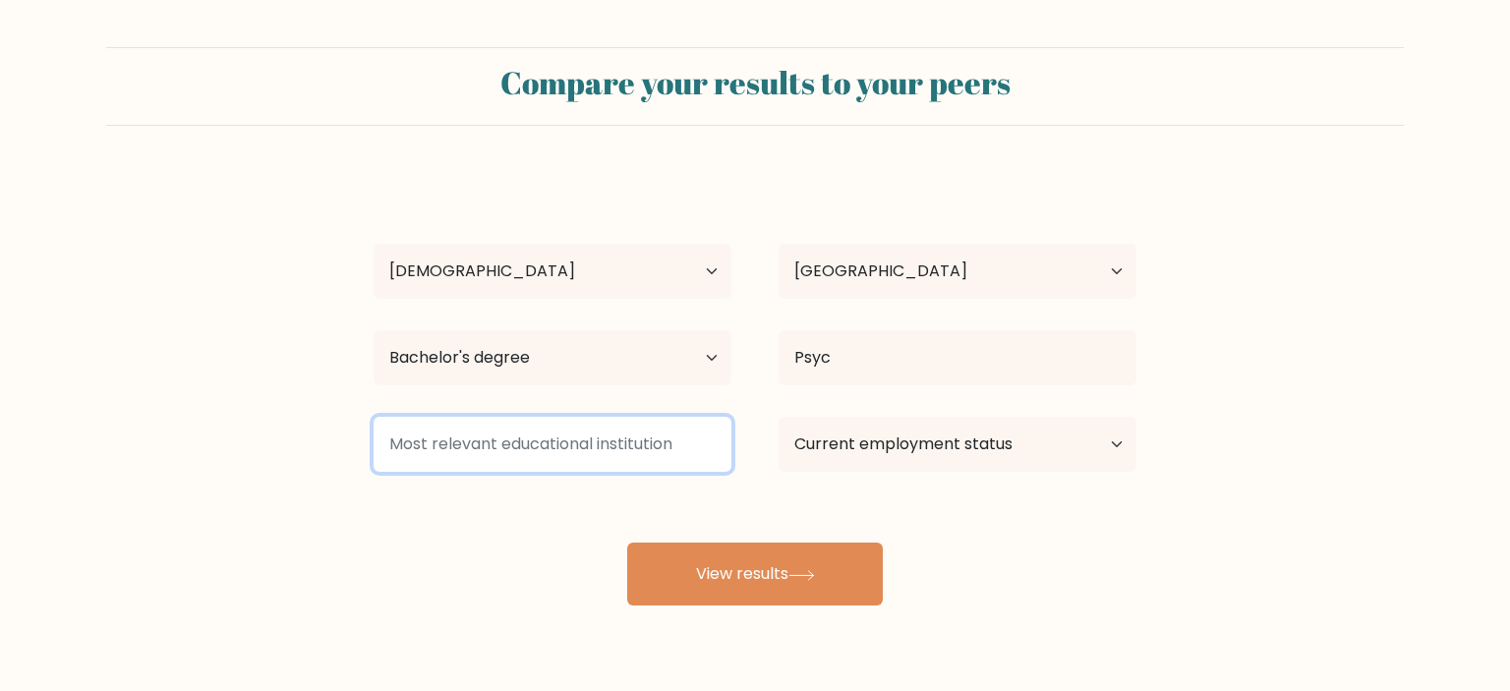
click at [667, 457] on input at bounding box center [553, 444] width 358 height 55
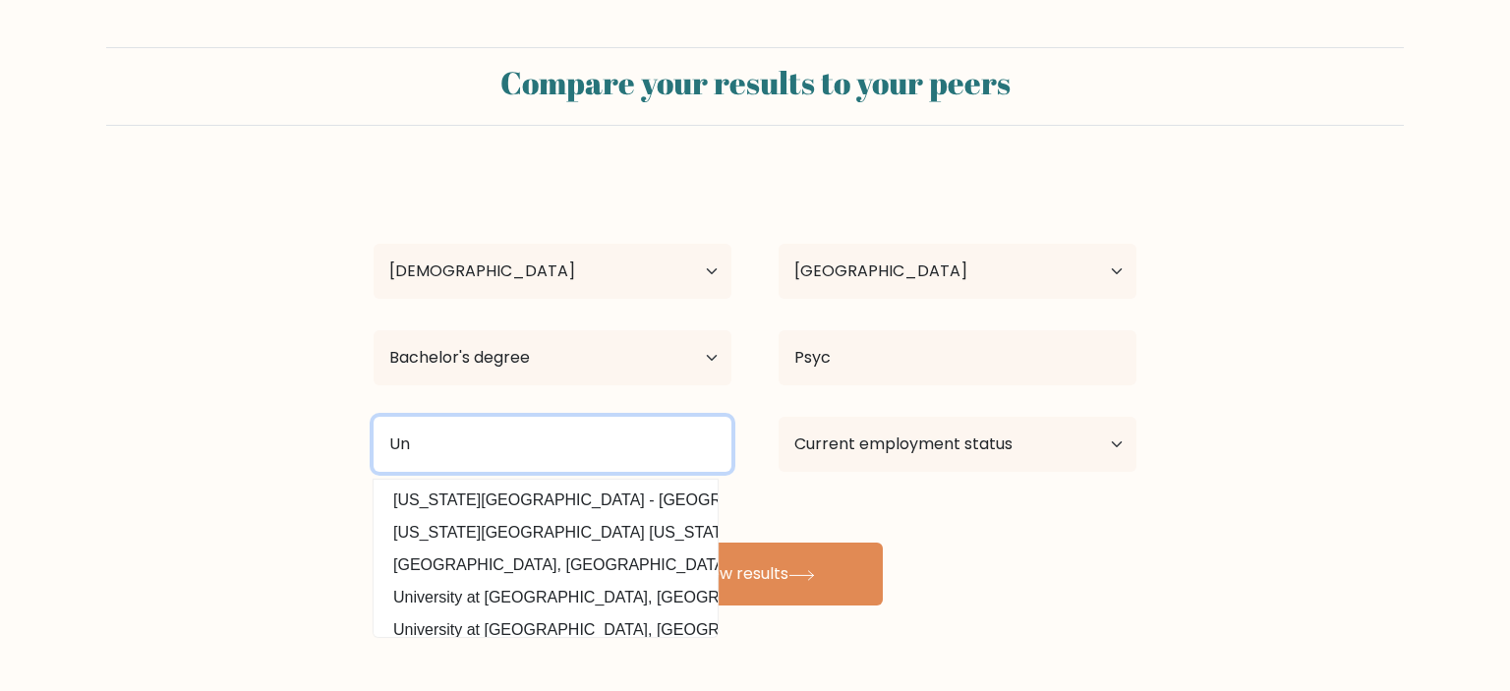
type input "U"
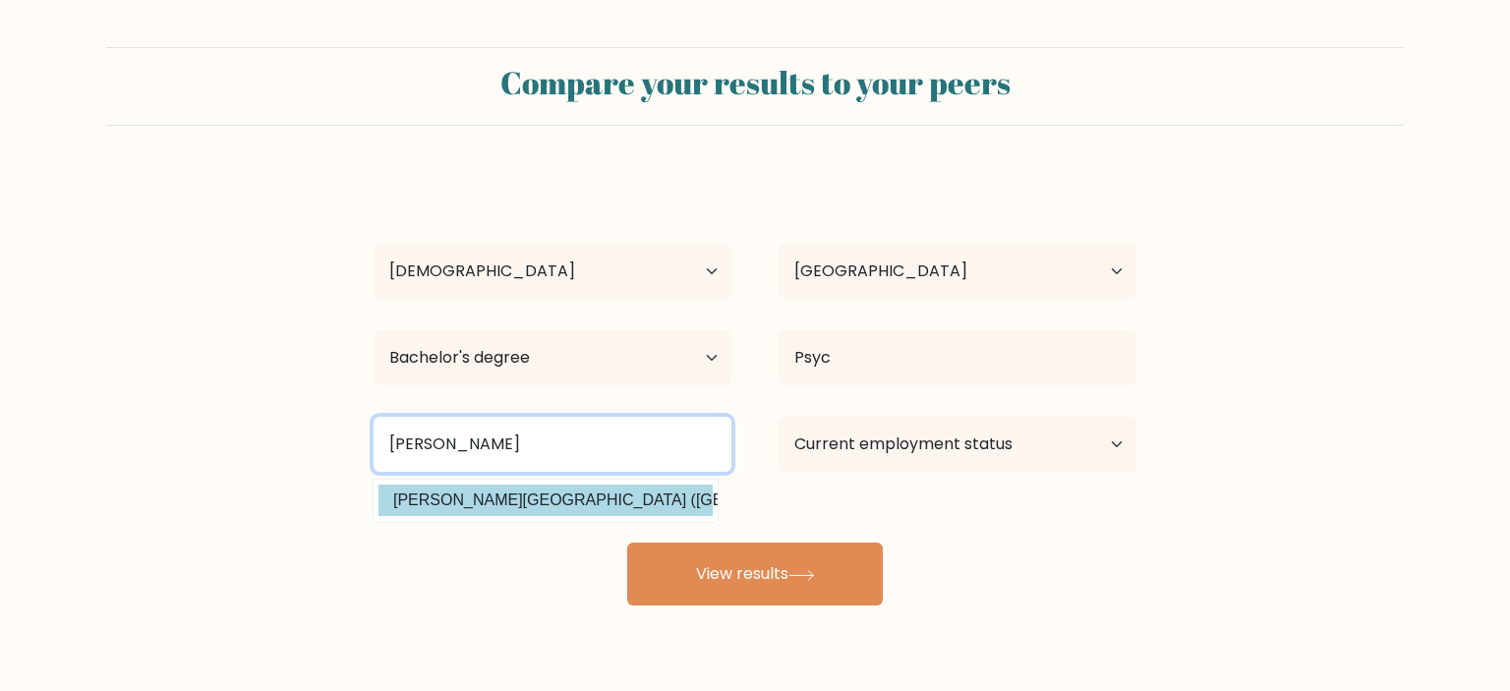
type input "Massey"
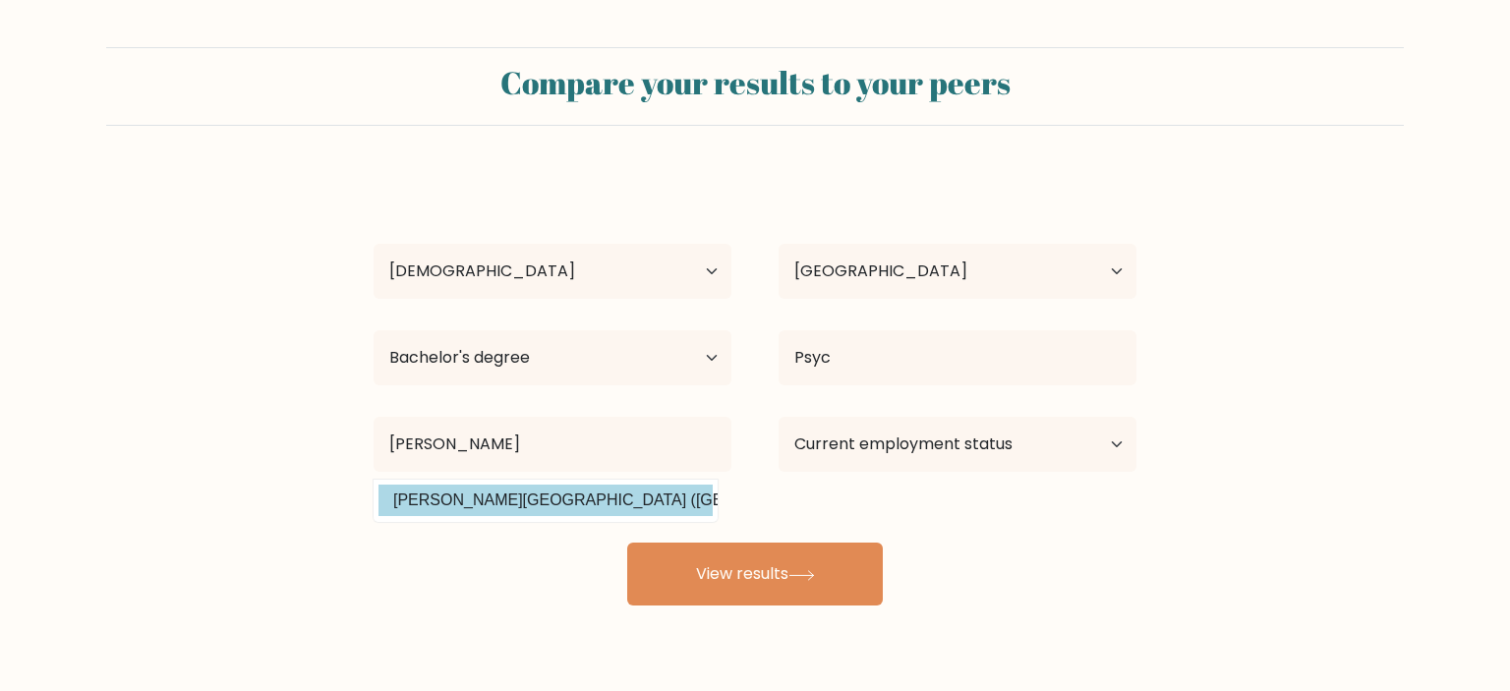
click at [571, 501] on div "Blair Yo Age Under 18 years old 18-24 years old 25-34 years old 35-44 years old…" at bounding box center [755, 389] width 787 height 433
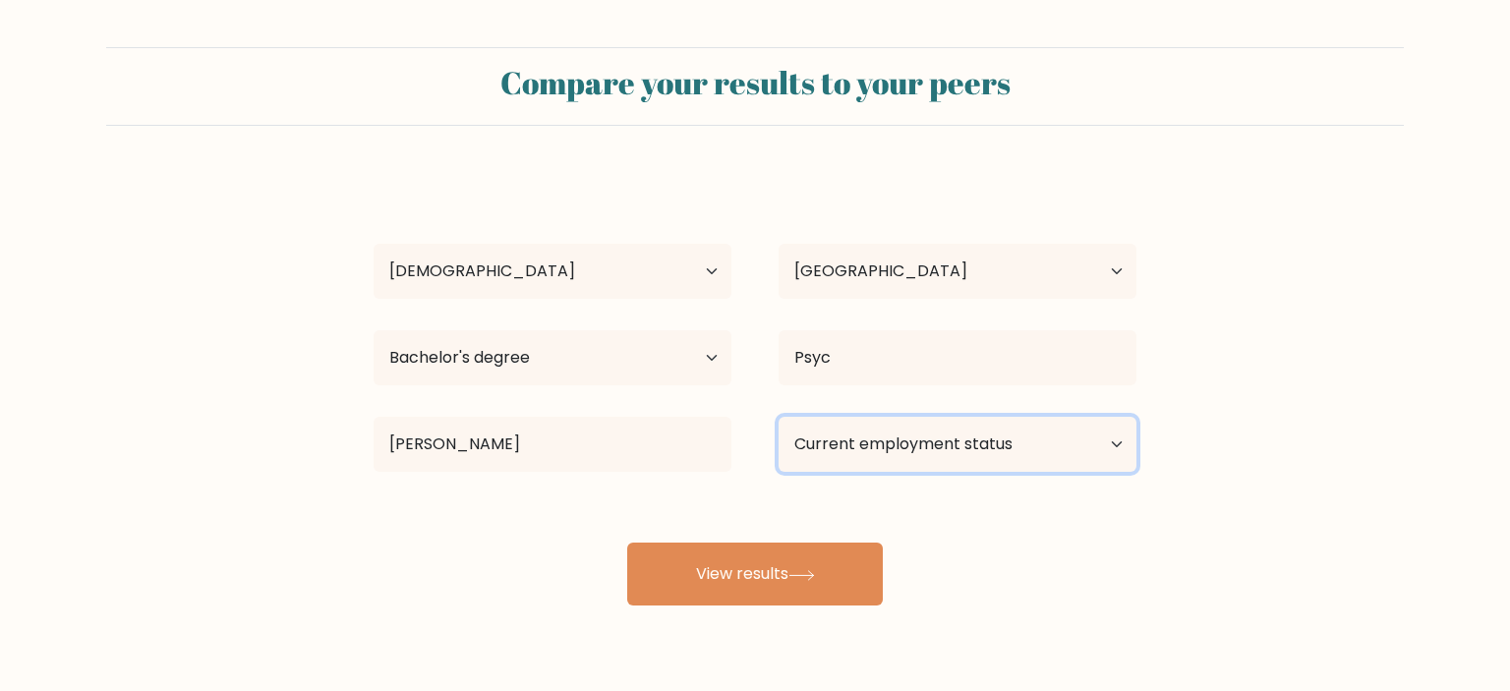
click at [779, 417] on select "Current employment status Employed Student Retired Other / prefer not to answer" at bounding box center [958, 444] width 358 height 55
select select "employed"
click option "Employed" at bounding box center [0, 0] width 0 height 0
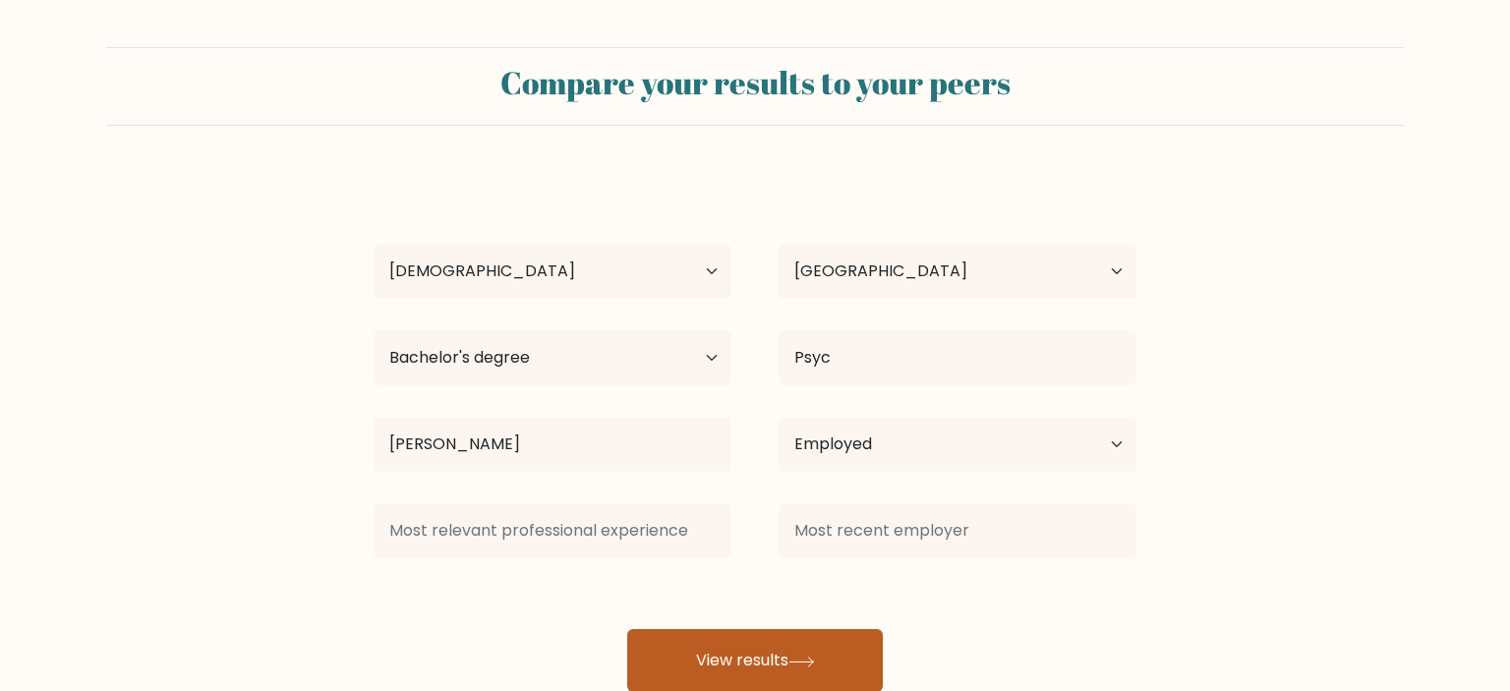
click at [840, 563] on div at bounding box center [957, 531] width 405 height 71
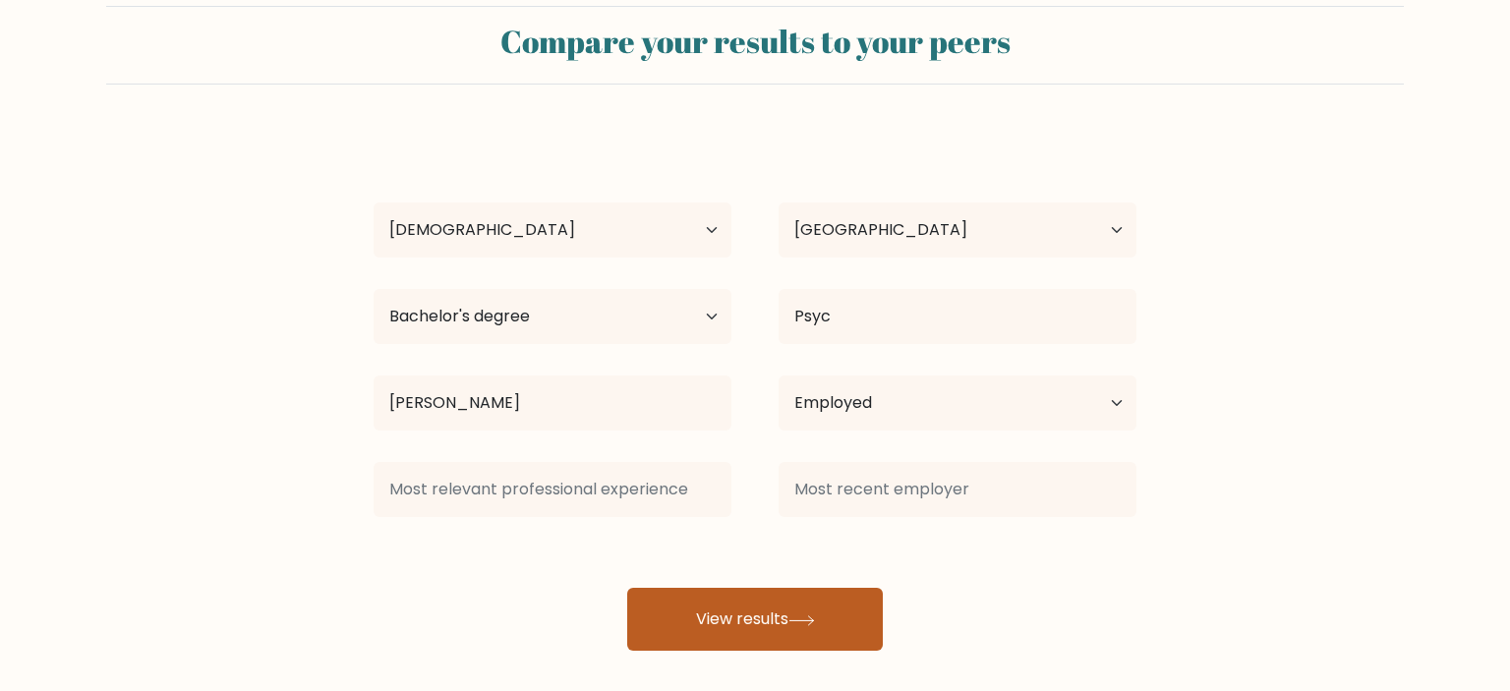
scroll to position [54, 0]
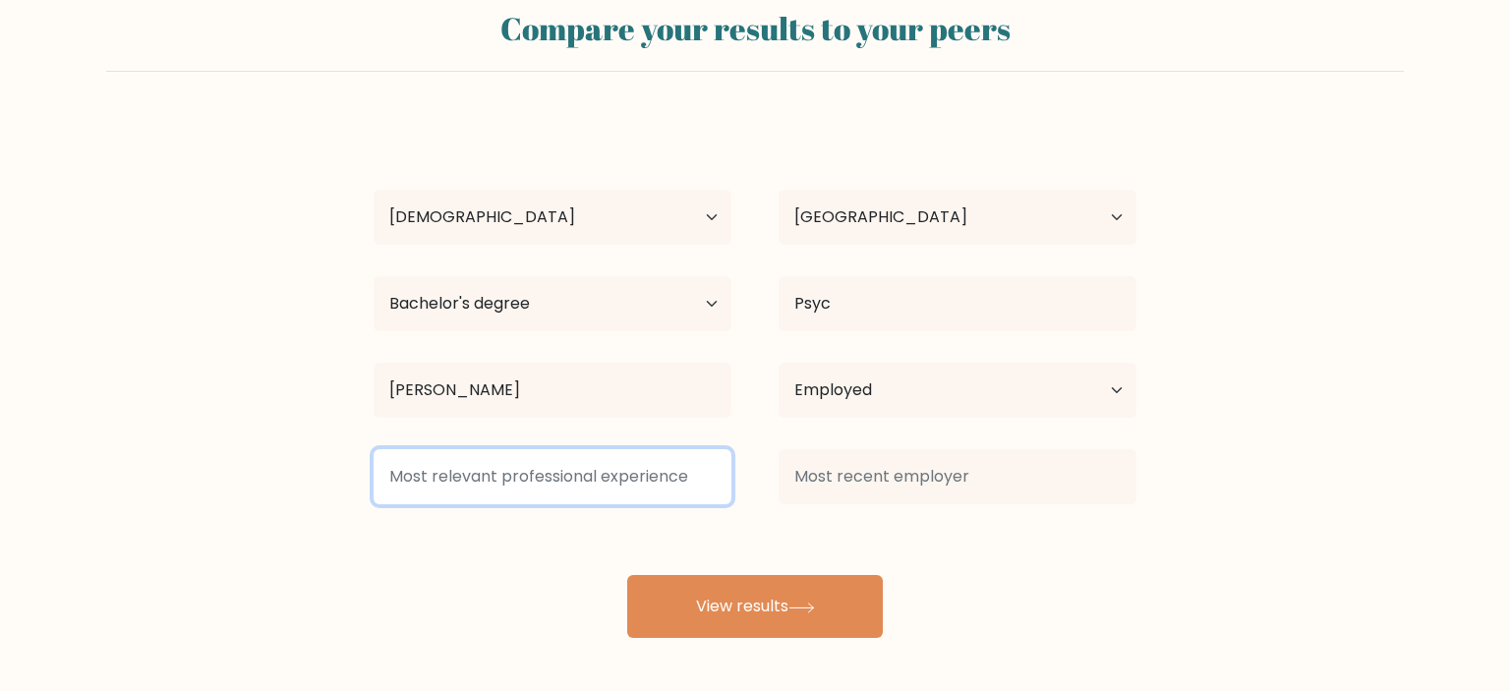
click at [631, 473] on input at bounding box center [553, 476] width 358 height 55
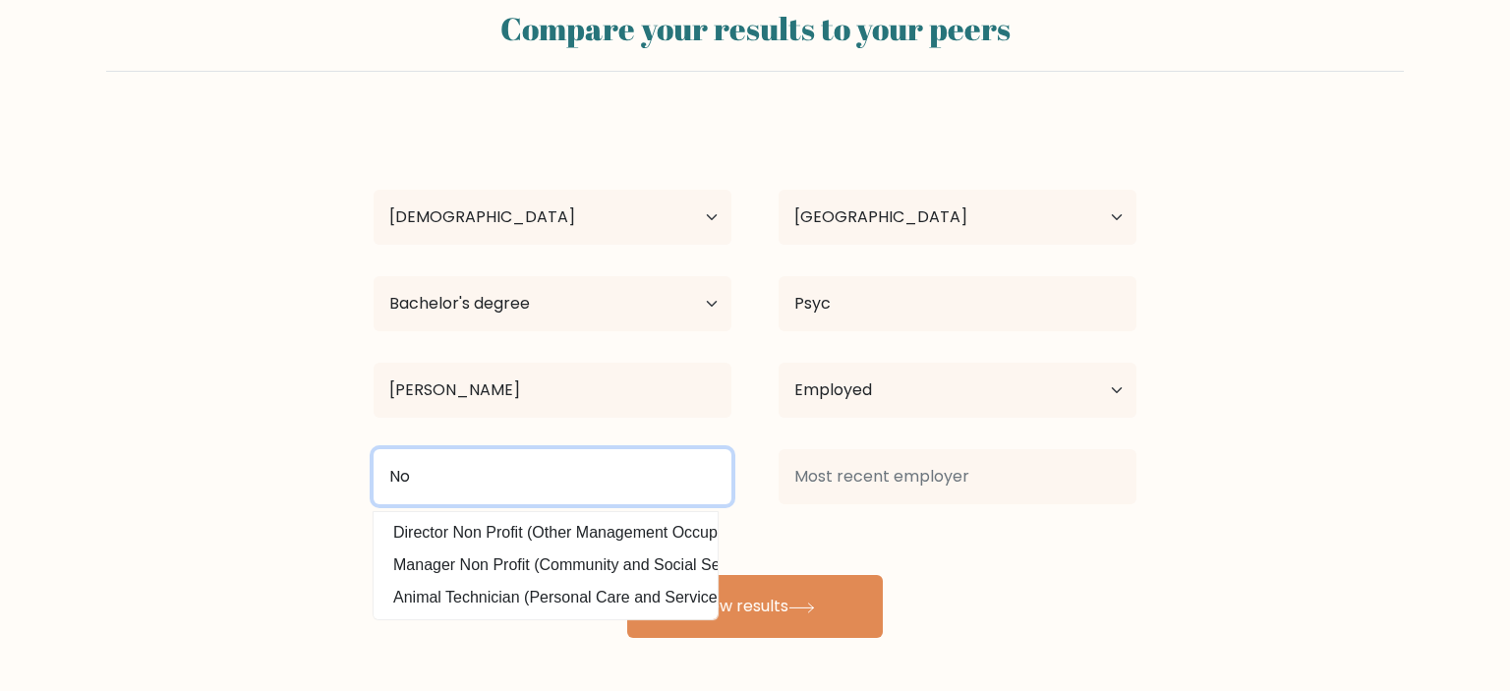
type input "N"
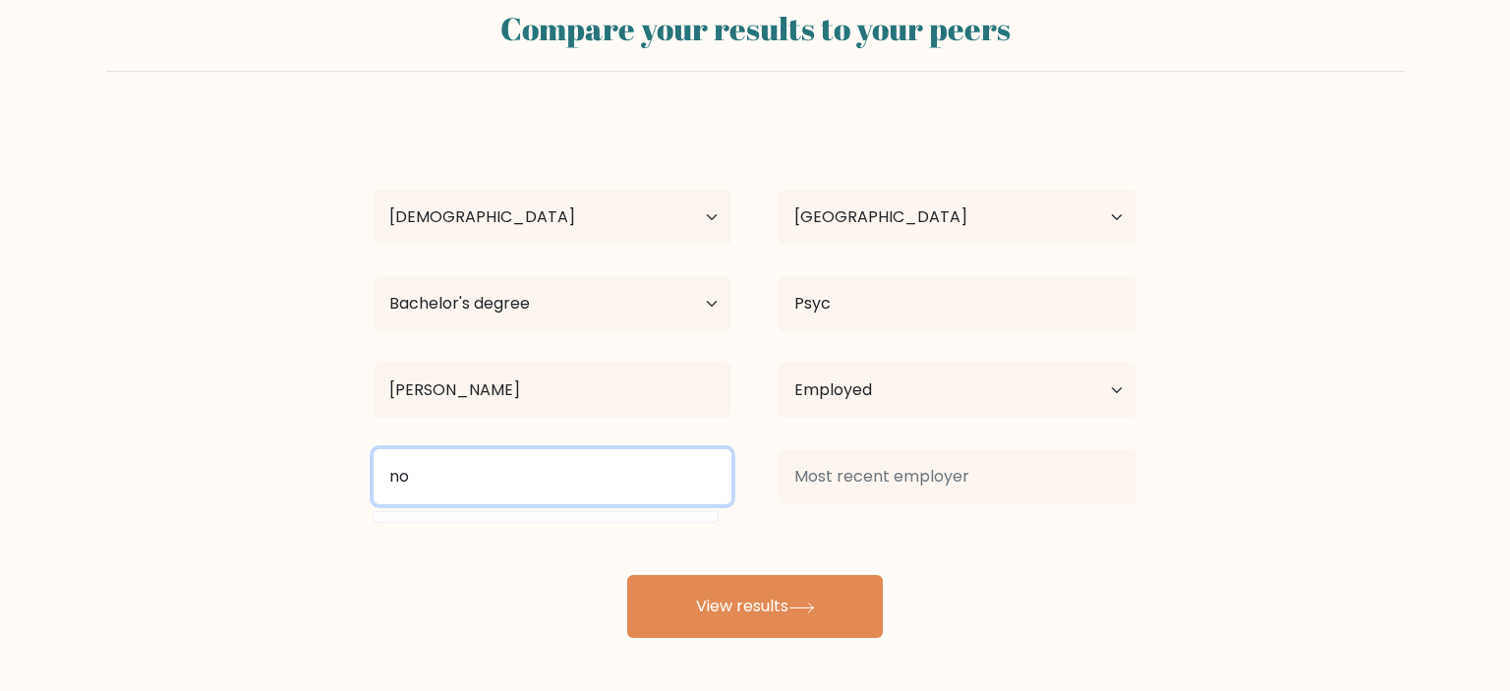
type input "n"
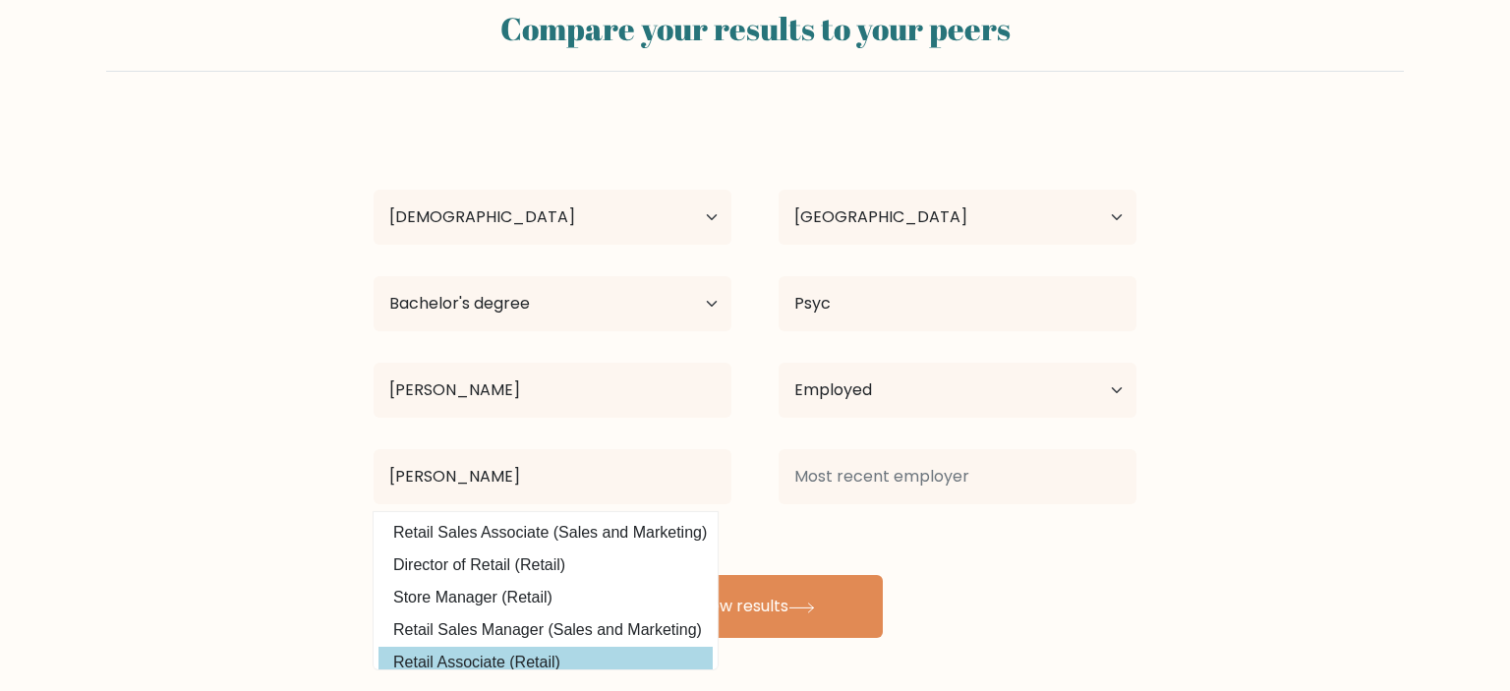
click at [560, 662] on div "Compare your results to your peers Blair Yo Age Under 18 years old 18-24 years …" at bounding box center [755, 318] width 1510 height 745
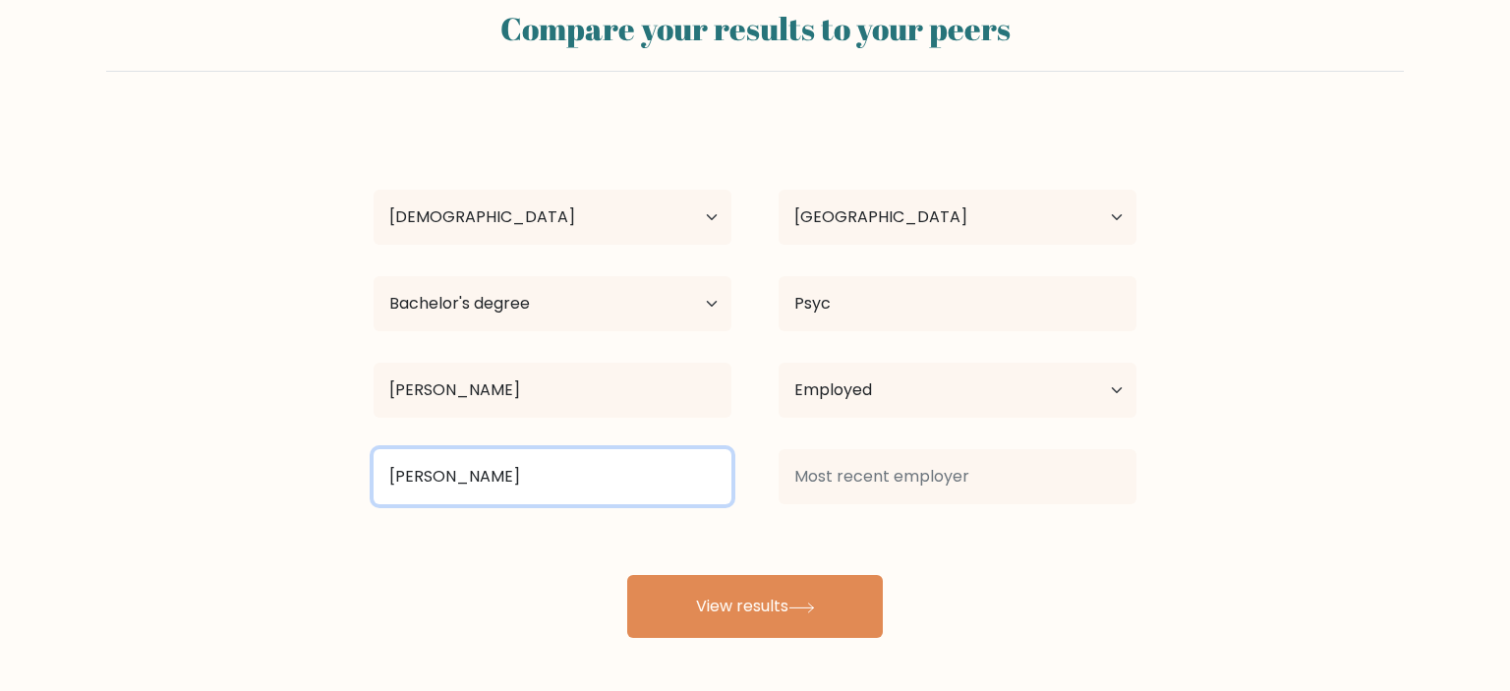
click at [587, 486] on input "reta" at bounding box center [553, 476] width 358 height 55
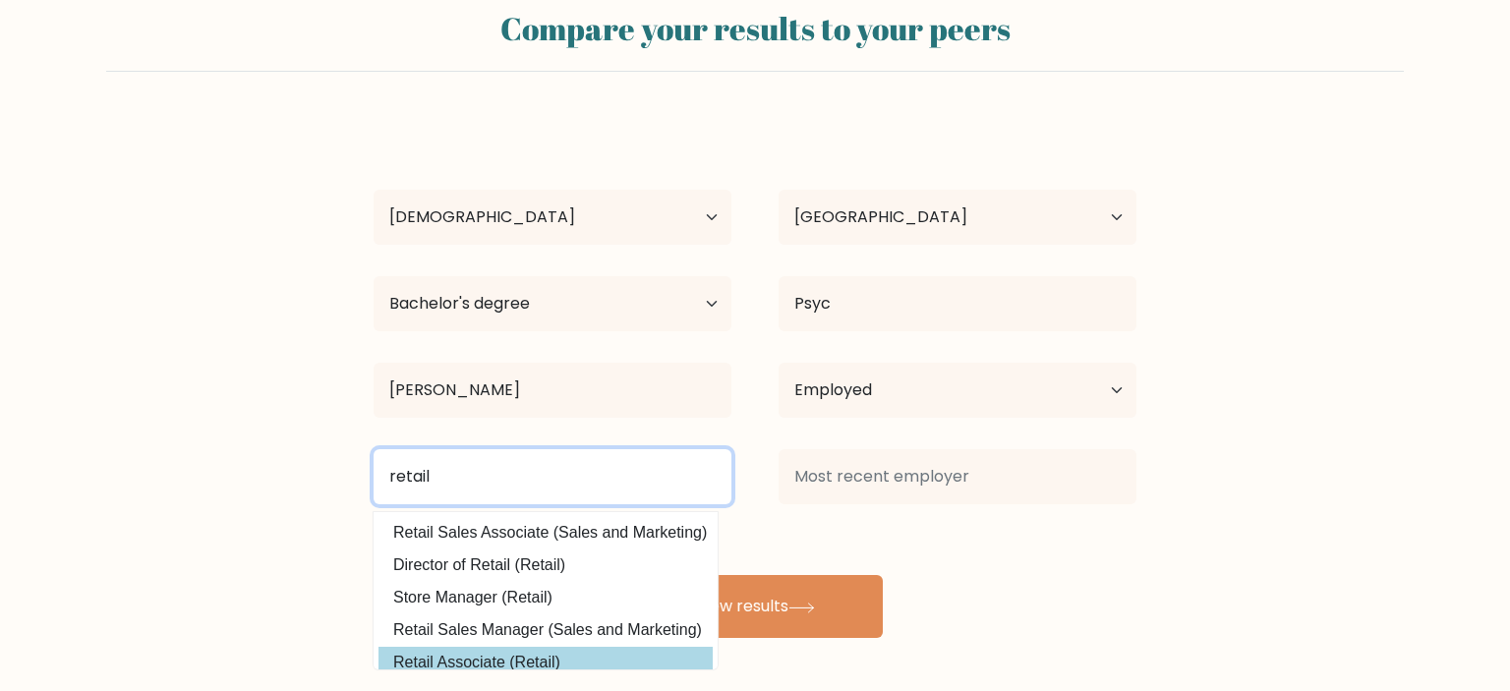
type input "retail"
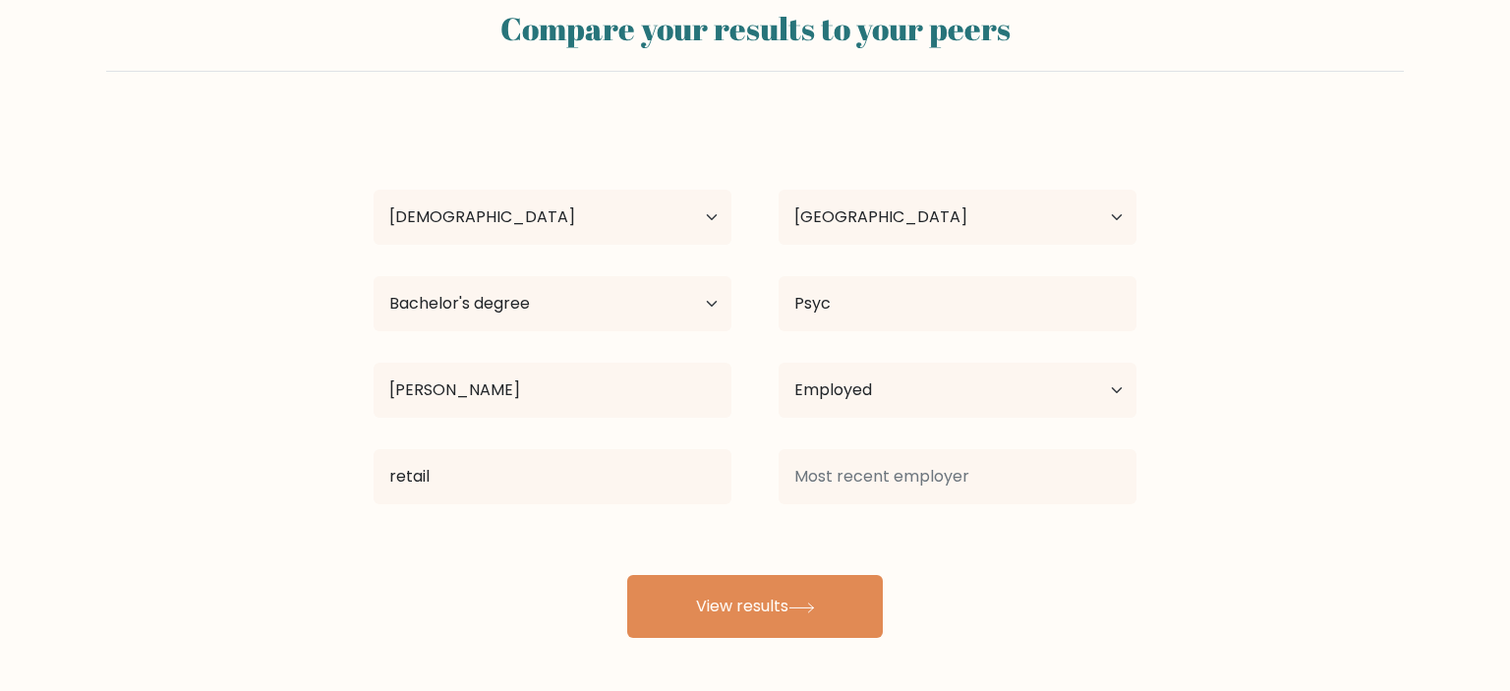
click at [497, 659] on div "Compare your results to your peers Blair Yo Age Under 18 years old 18-24 years …" at bounding box center [755, 318] width 1510 height 745
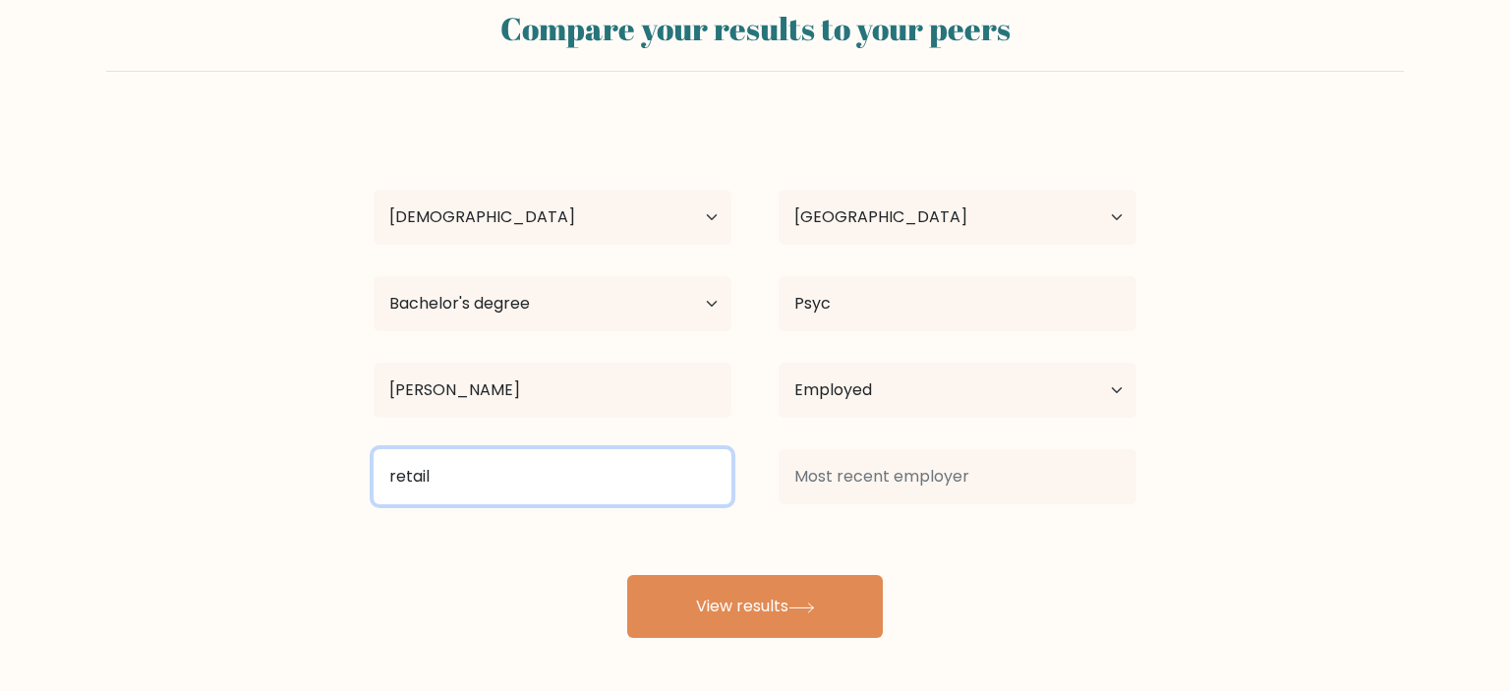
click at [516, 462] on input "retail" at bounding box center [553, 476] width 358 height 55
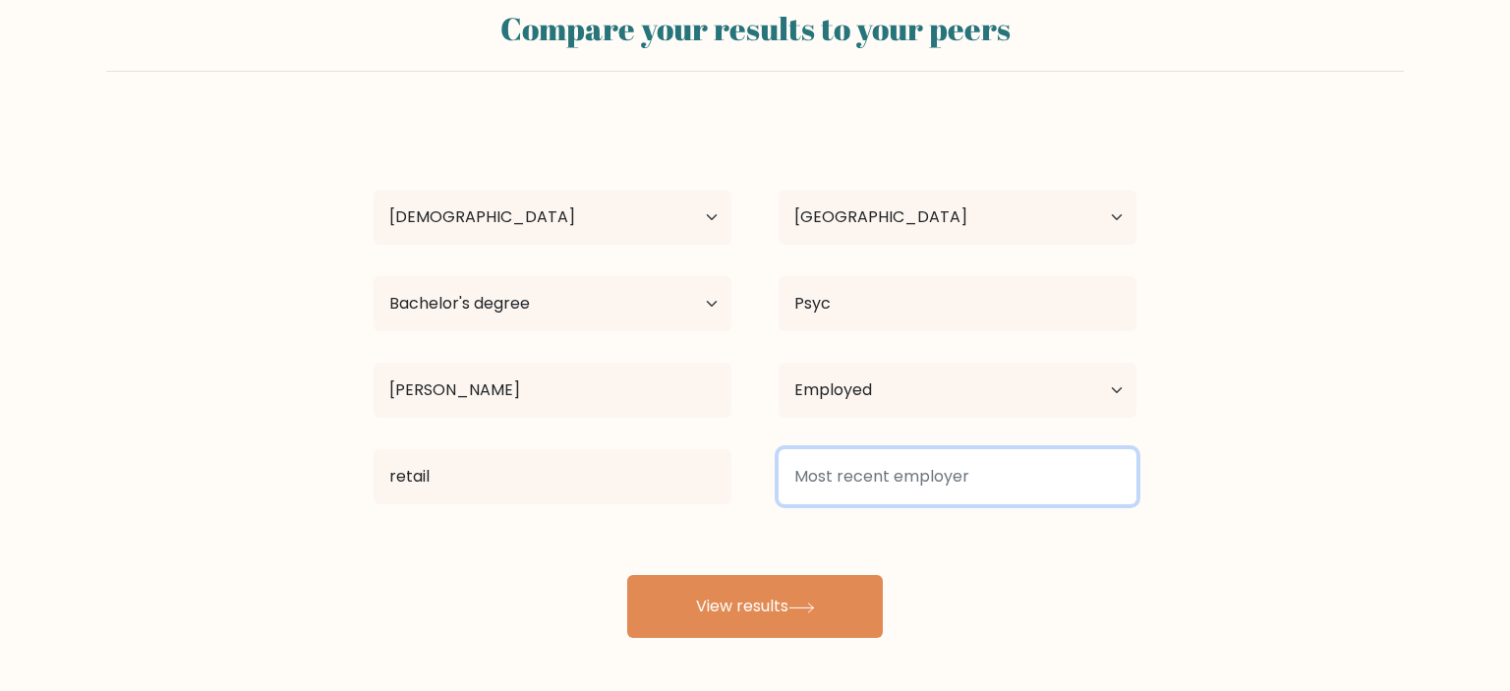
click at [861, 467] on input at bounding box center [958, 476] width 358 height 55
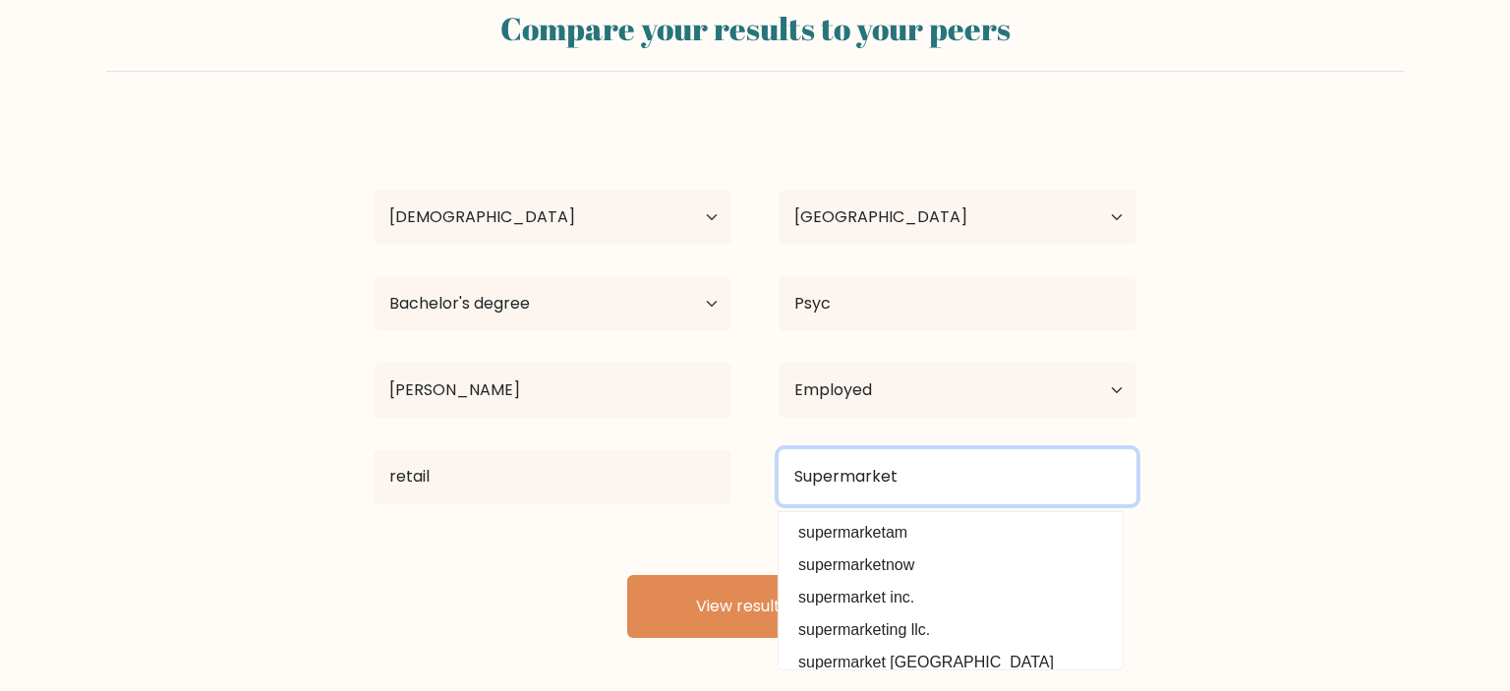
type input "Supermarket"
click at [627, 575] on button "View results" at bounding box center [755, 606] width 256 height 63
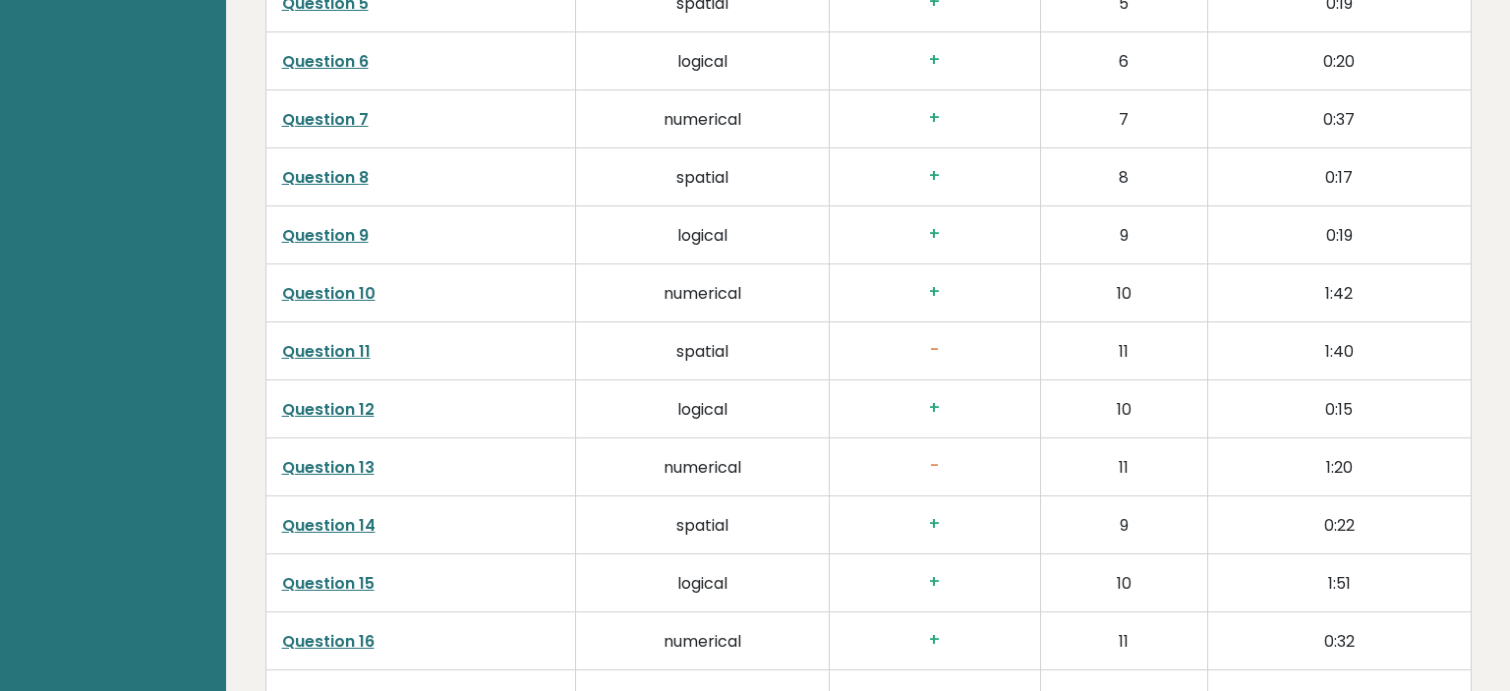
scroll to position [3425, 0]
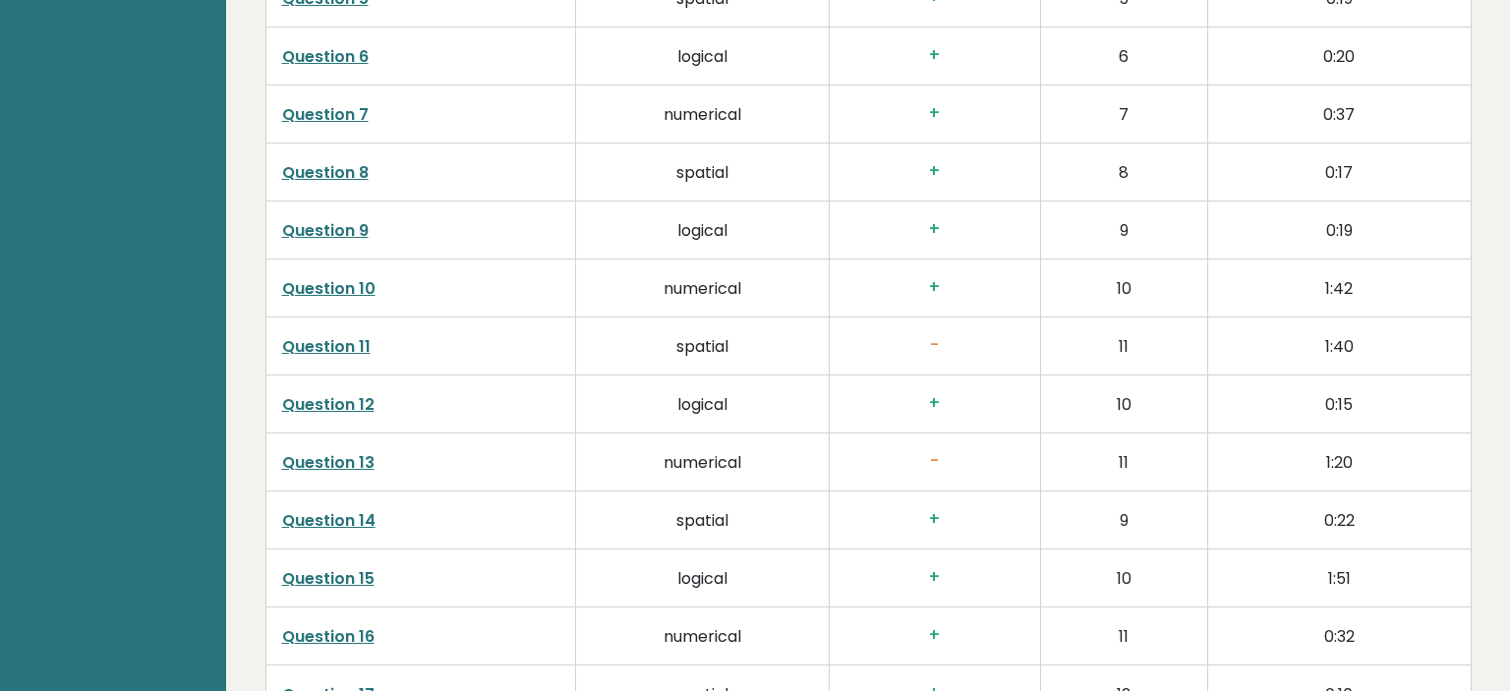
click at [303, 339] on link "Question 11" at bounding box center [326, 346] width 88 height 23
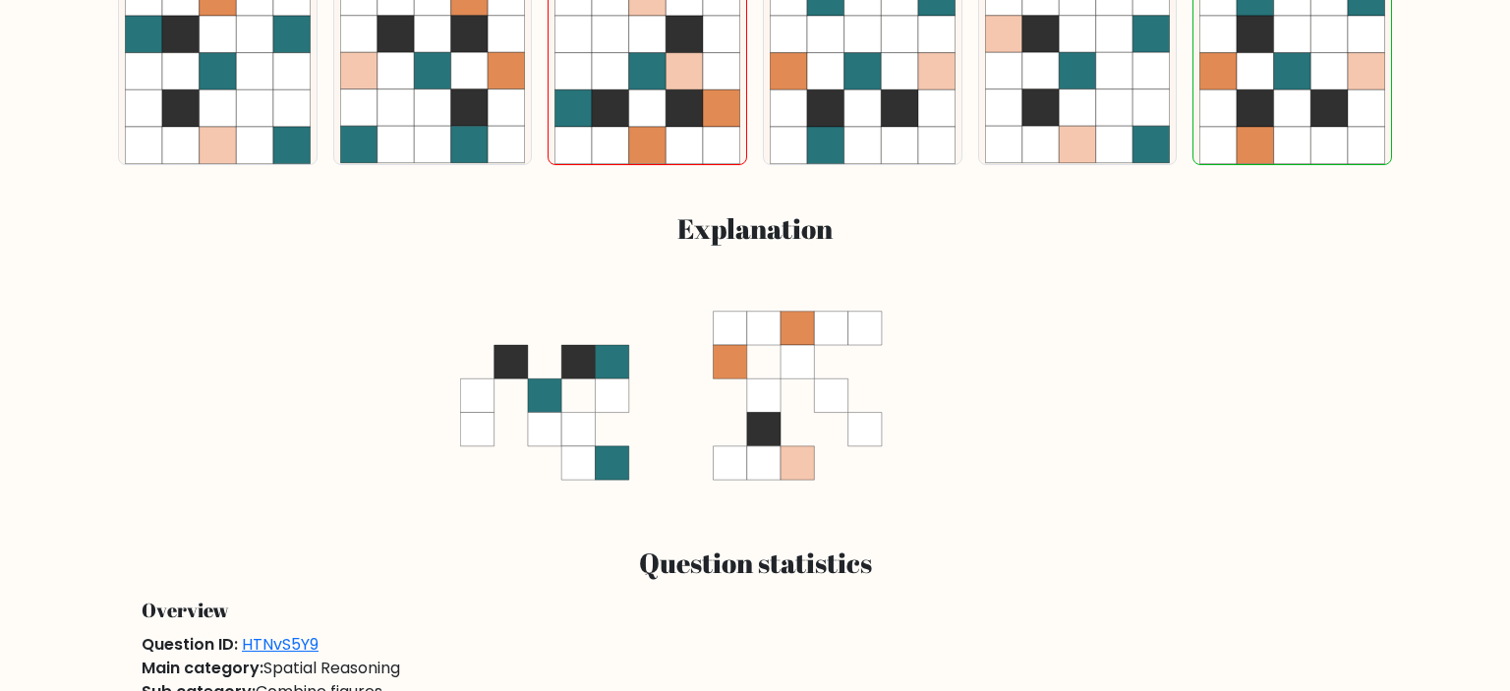
scroll to position [157, 0]
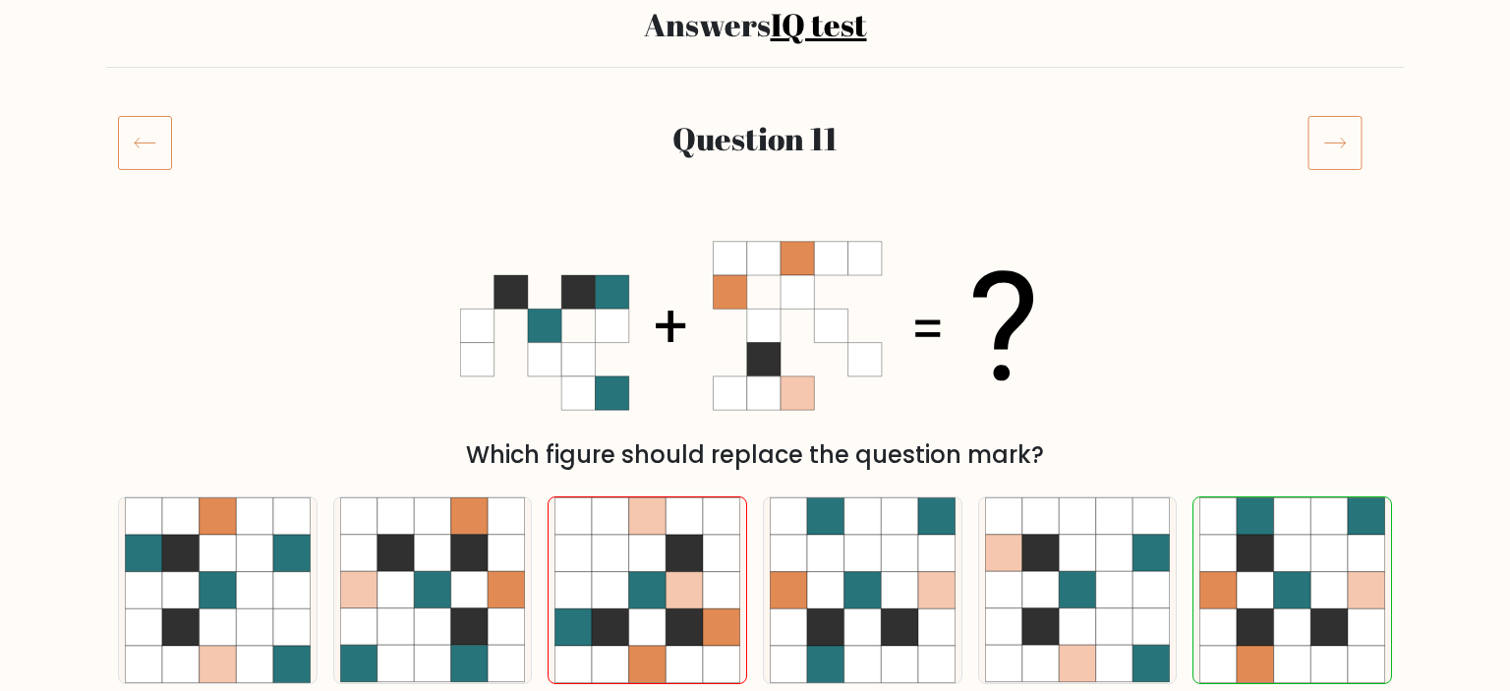
click at [1341, 133] on icon at bounding box center [1335, 142] width 55 height 55
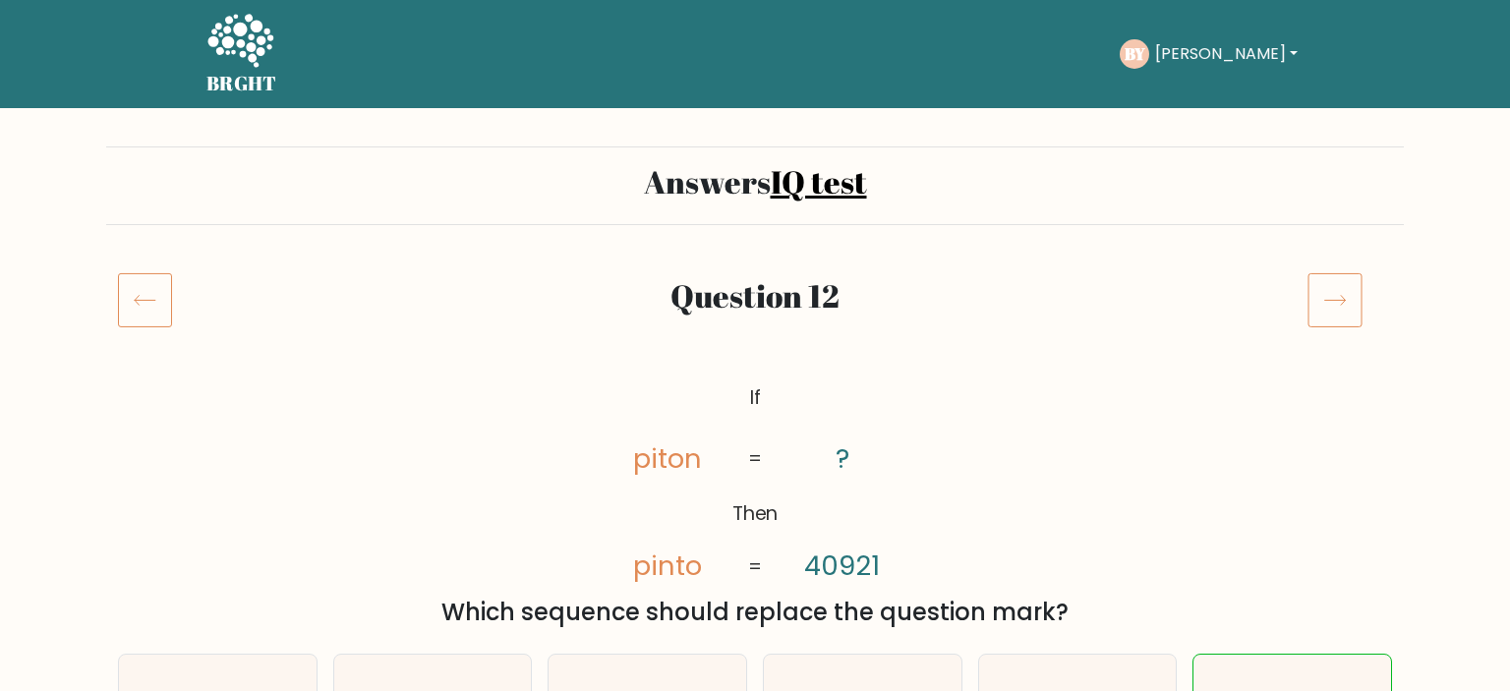
click at [1331, 298] on icon at bounding box center [1335, 299] width 55 height 55
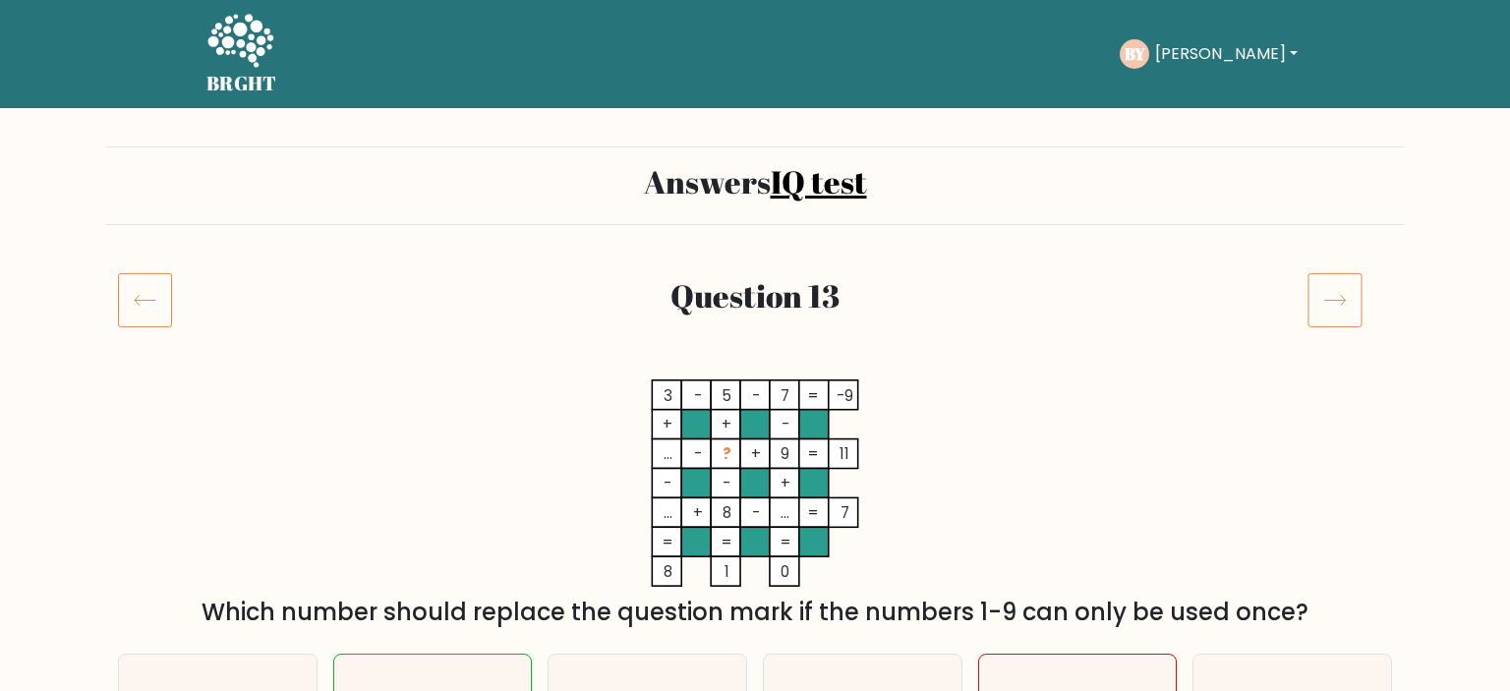
click at [1342, 307] on icon at bounding box center [1335, 299] width 55 height 55
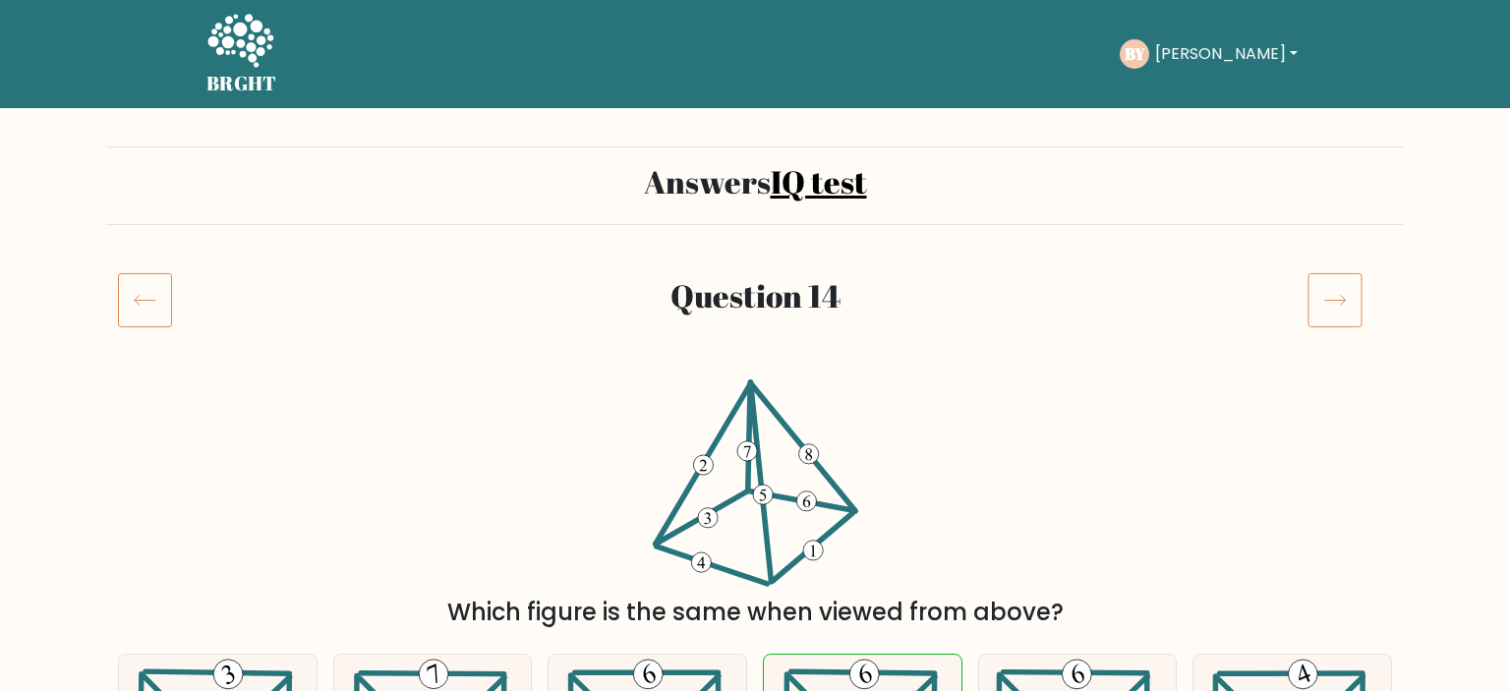
click at [1354, 304] on icon at bounding box center [1335, 299] width 55 height 55
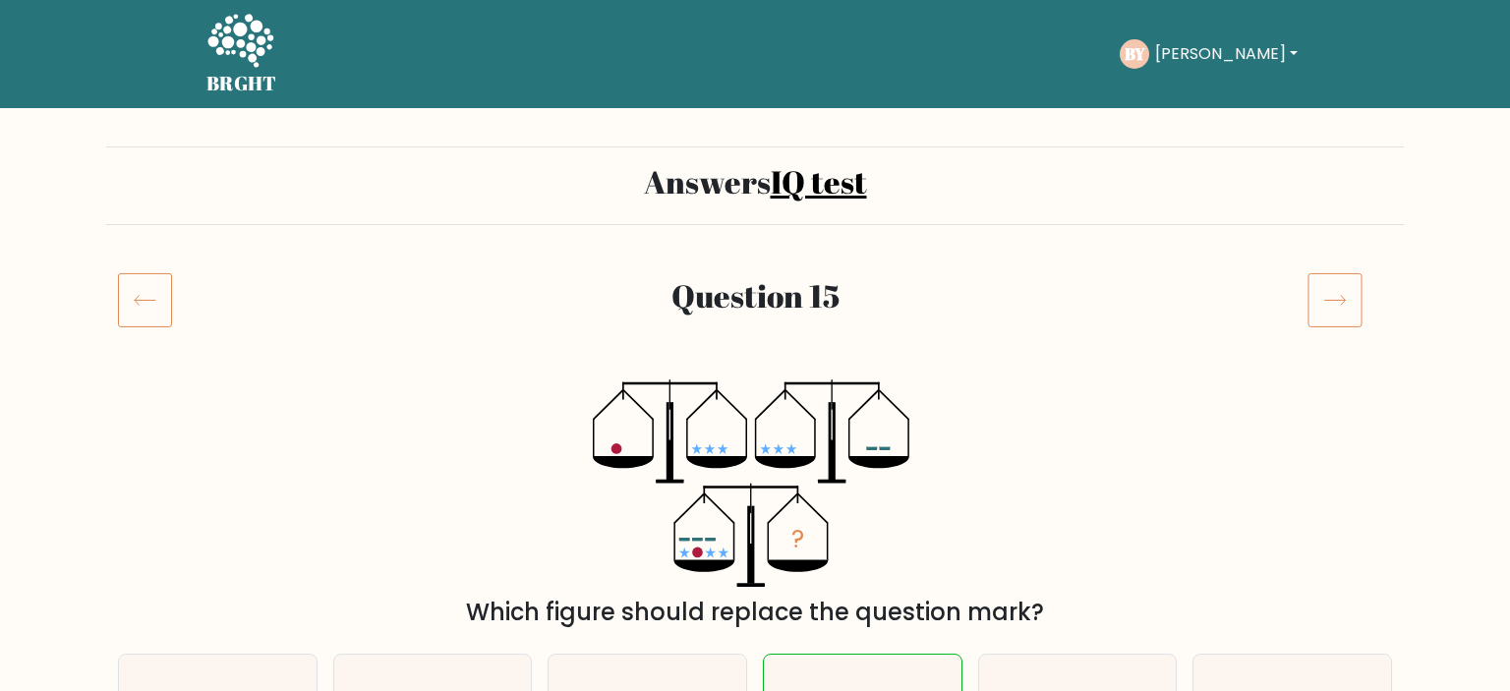
click at [1351, 289] on icon at bounding box center [1335, 299] width 55 height 55
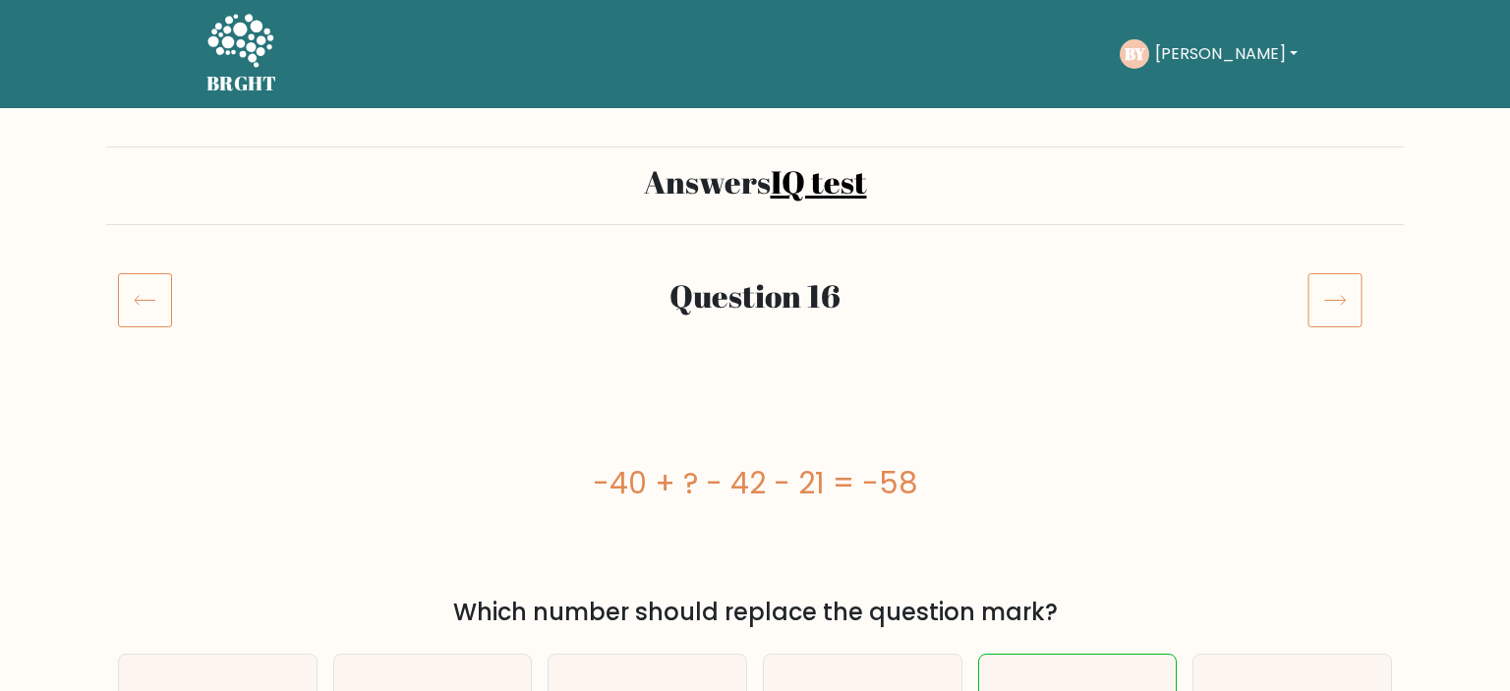
click at [1348, 305] on icon at bounding box center [1335, 299] width 55 height 55
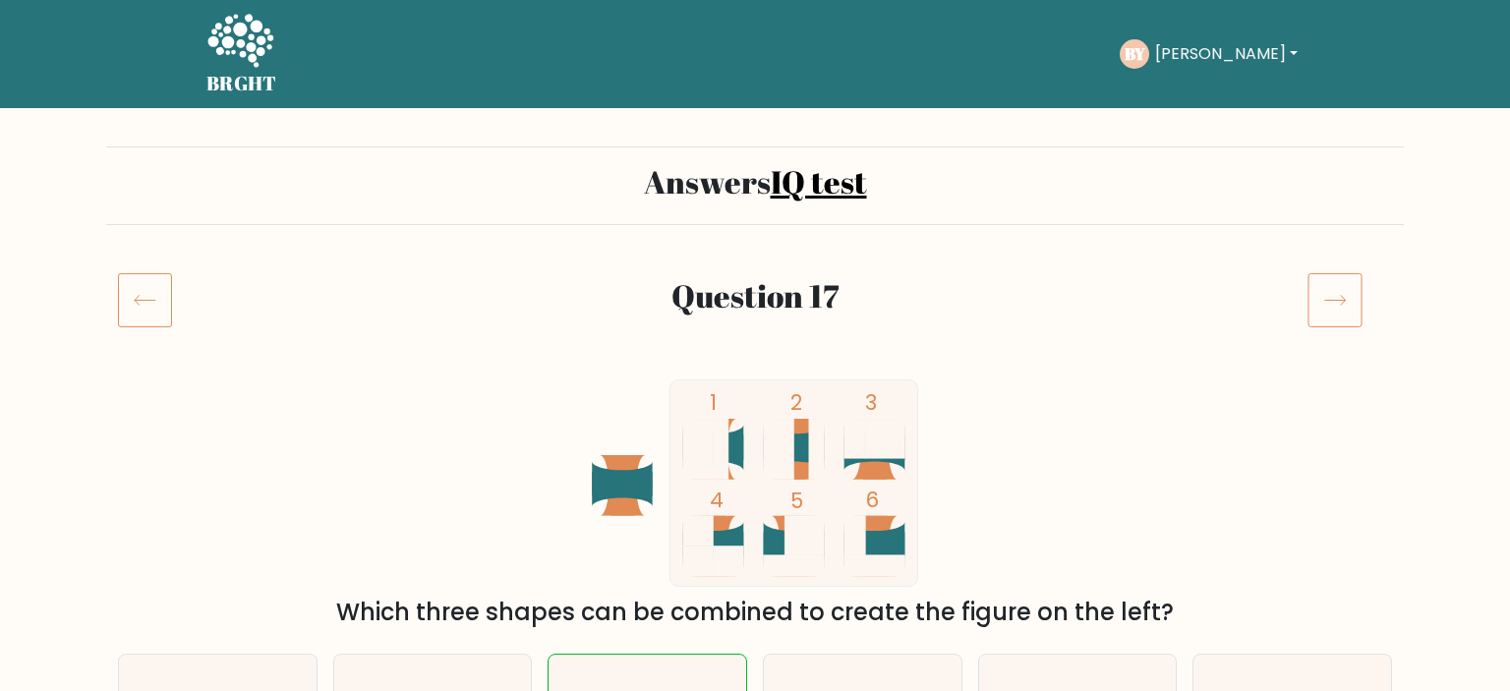
click at [1335, 304] on icon at bounding box center [1335, 299] width 55 height 55
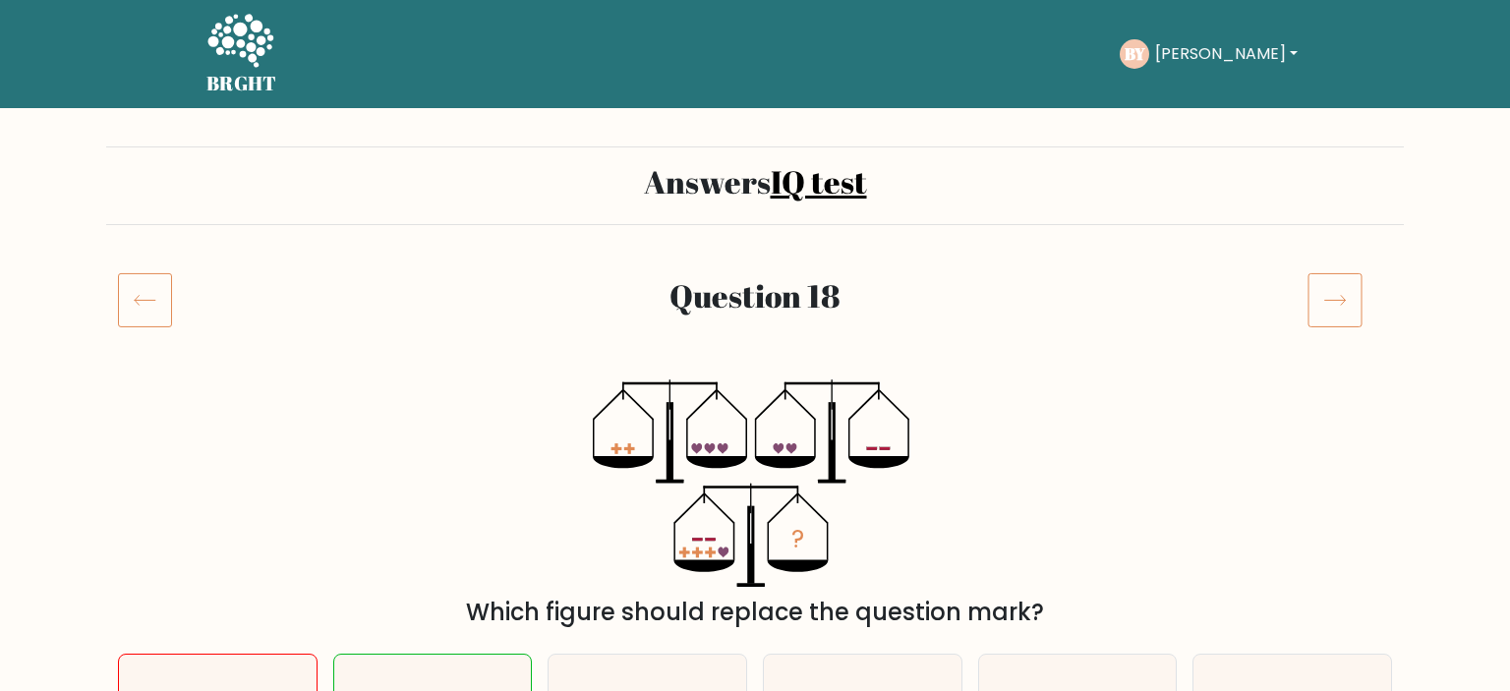
click at [1335, 301] on icon at bounding box center [1335, 299] width 55 height 55
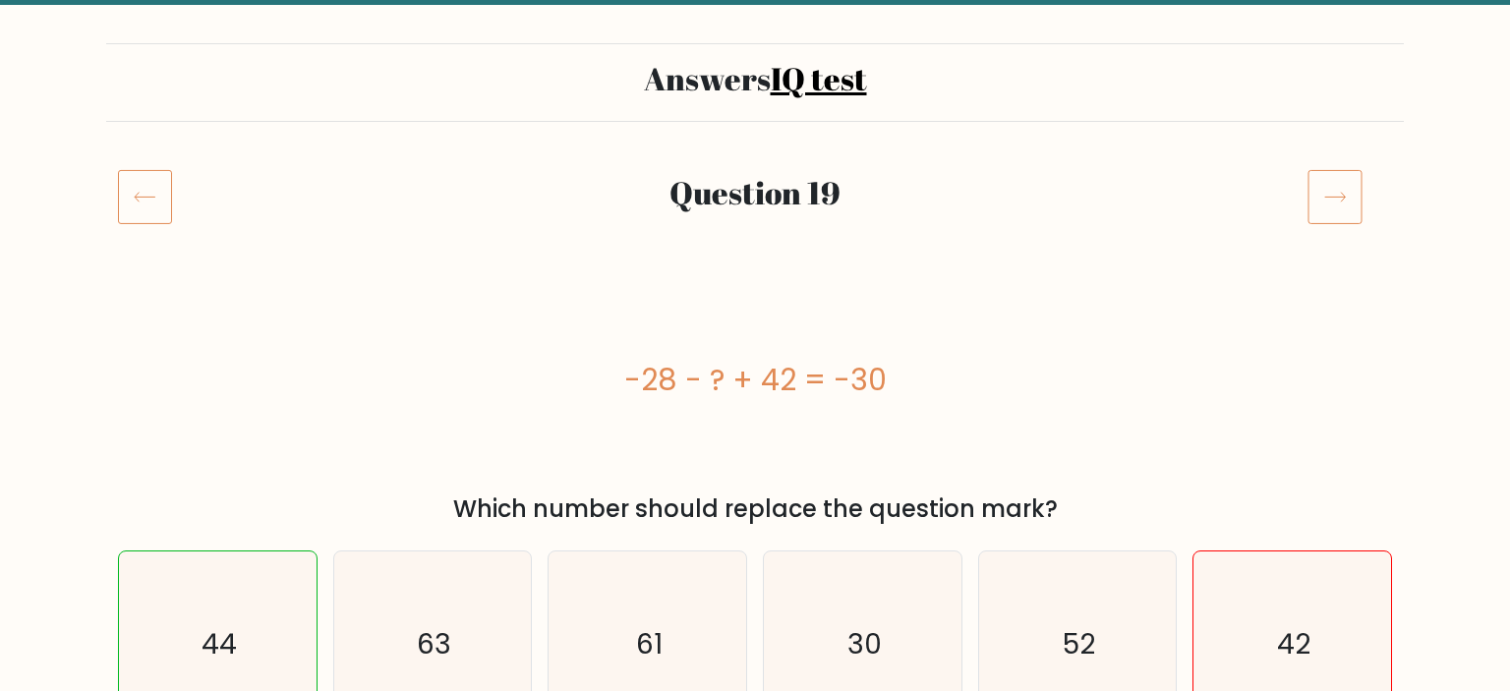
scroll to position [207, 0]
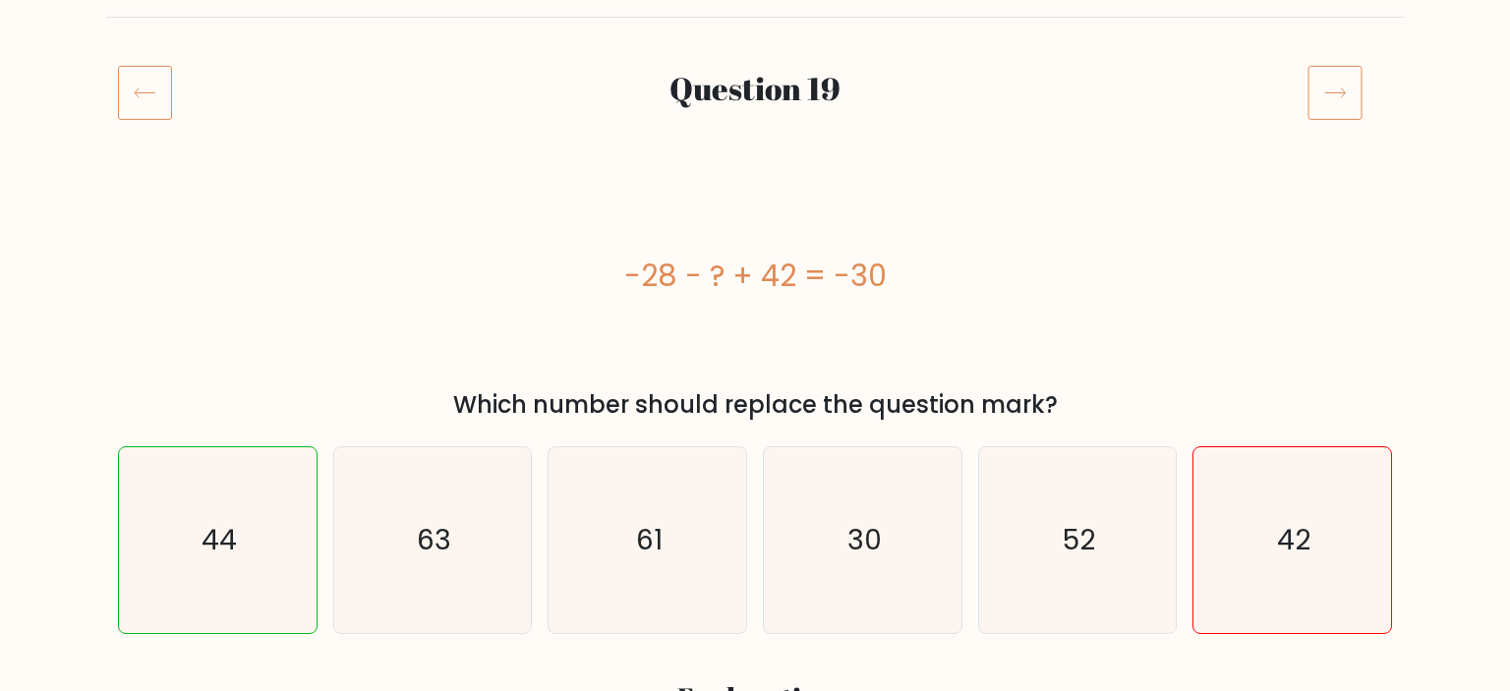
click at [1327, 108] on icon at bounding box center [1335, 92] width 55 height 55
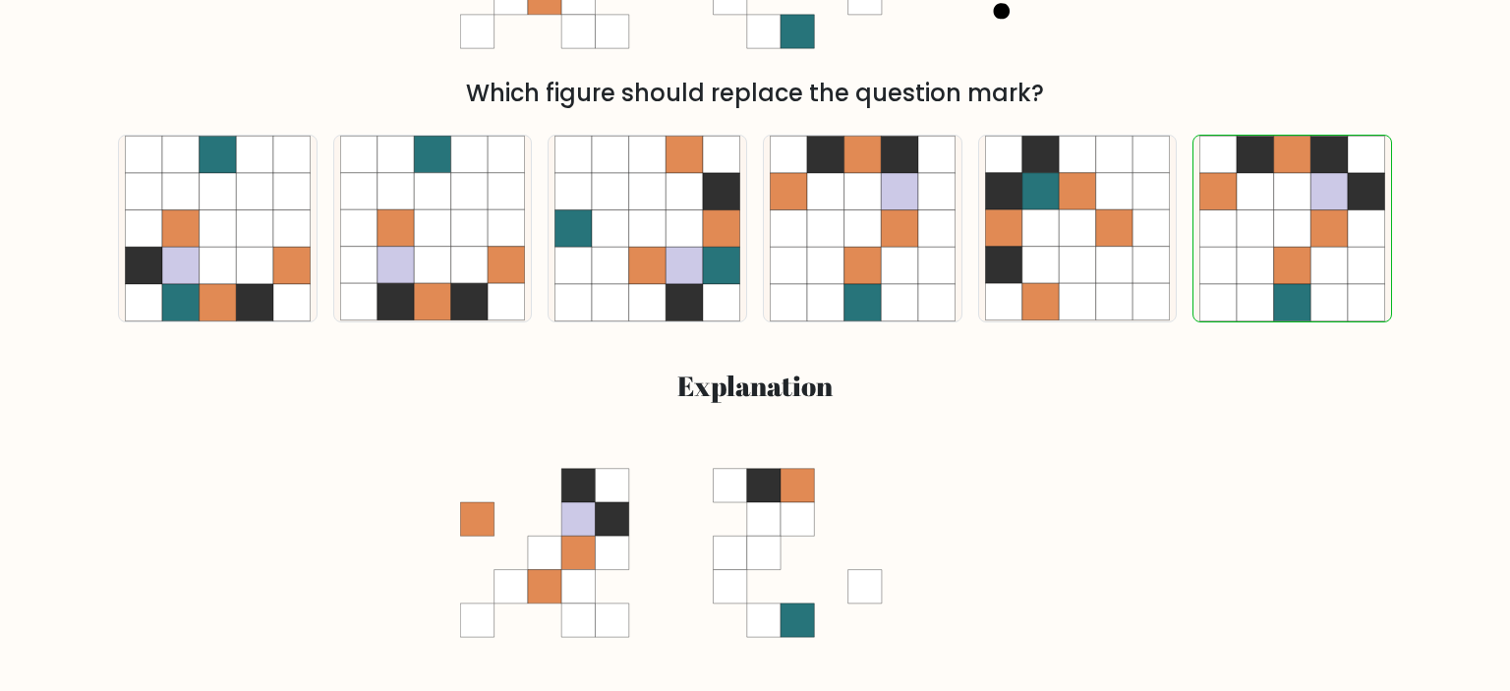
scroll to position [207, 0]
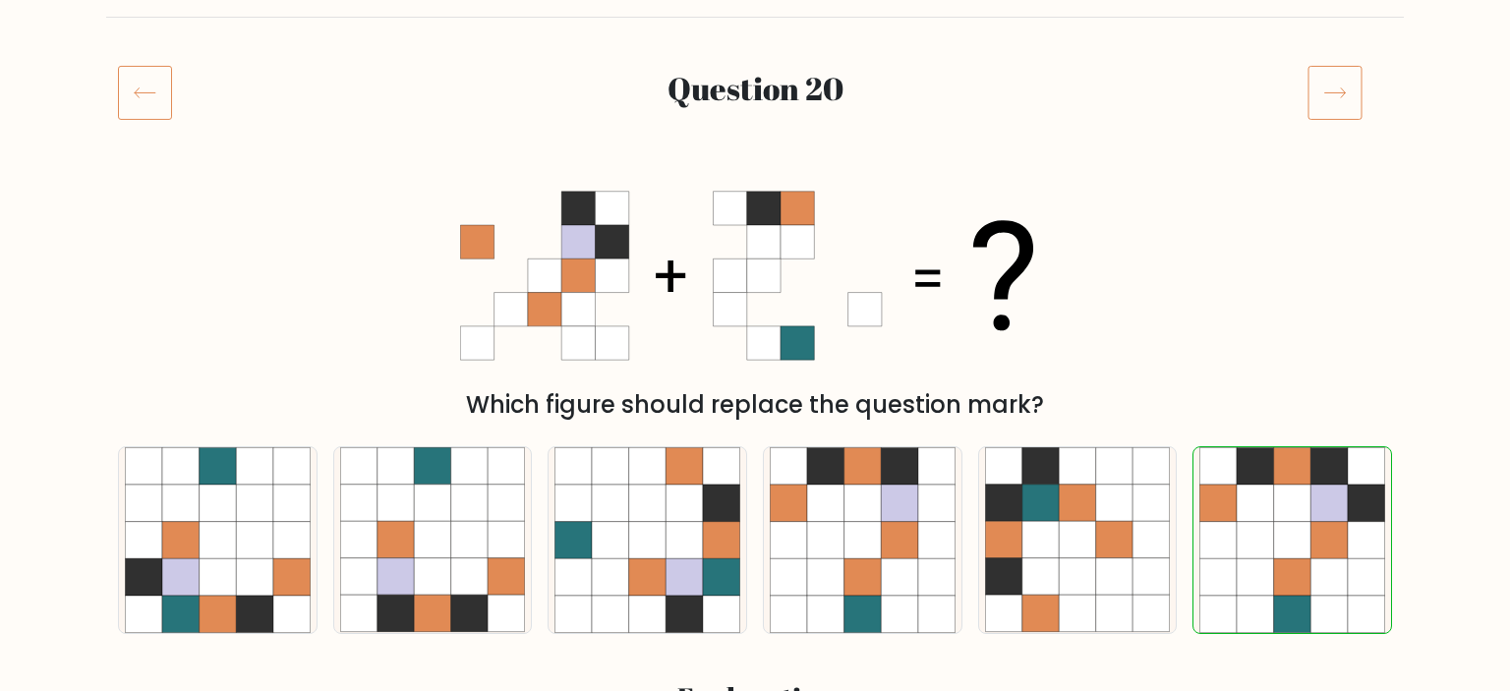
click at [1322, 105] on icon at bounding box center [1335, 92] width 55 height 55
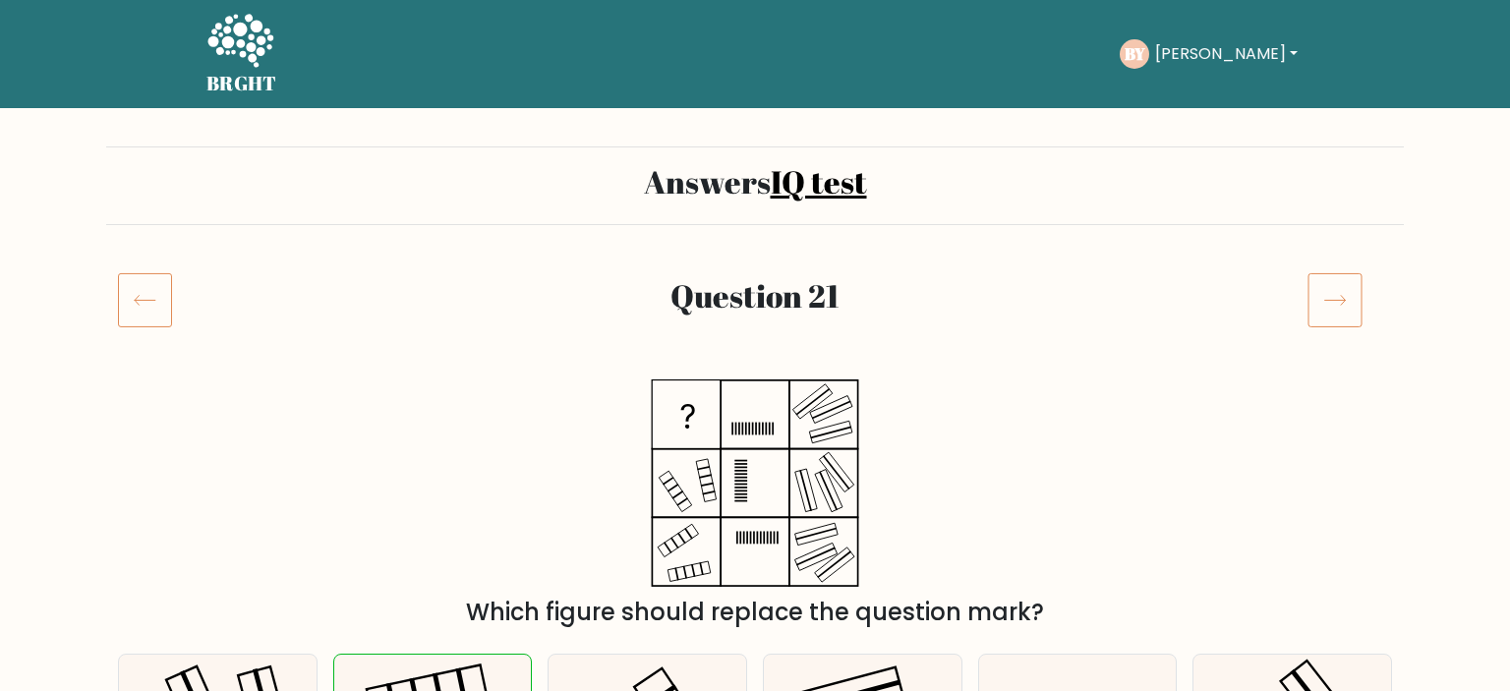
click at [1316, 286] on icon at bounding box center [1335, 299] width 55 height 55
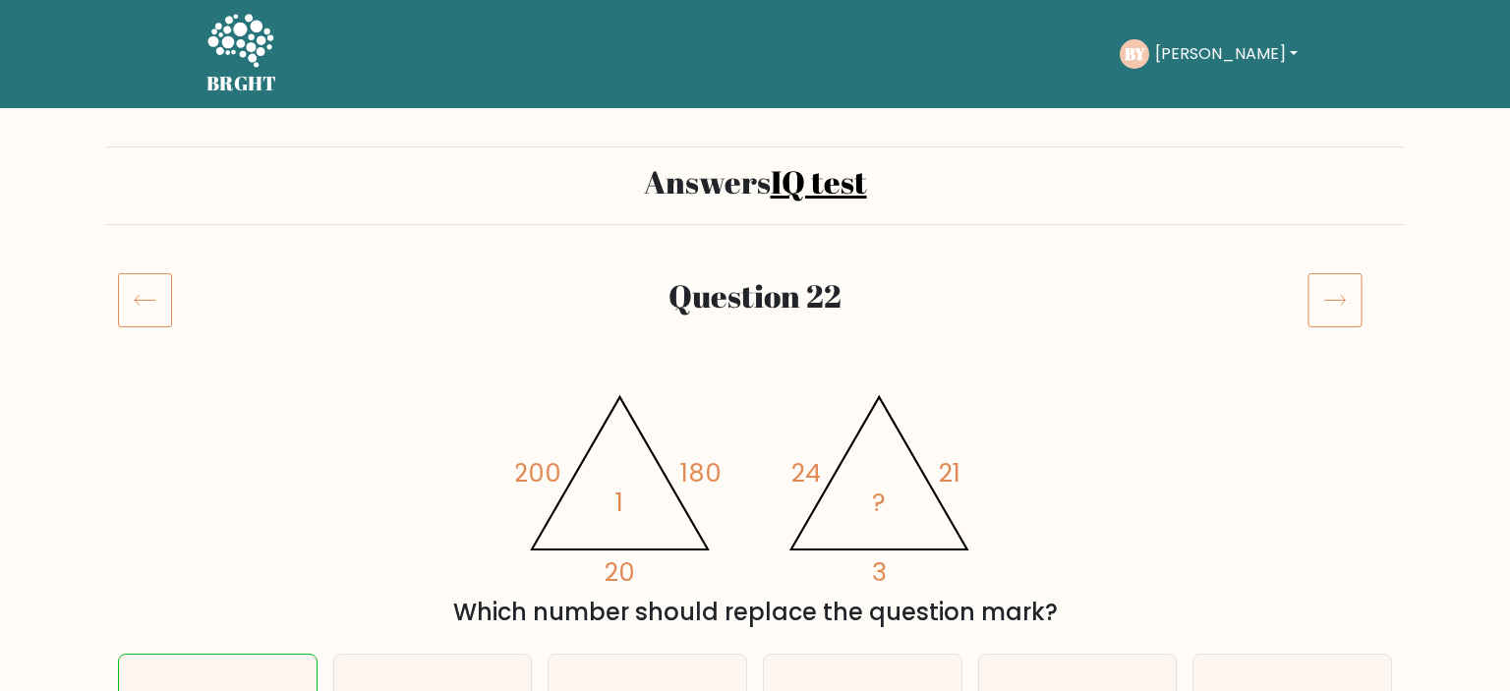
scroll to position [207, 0]
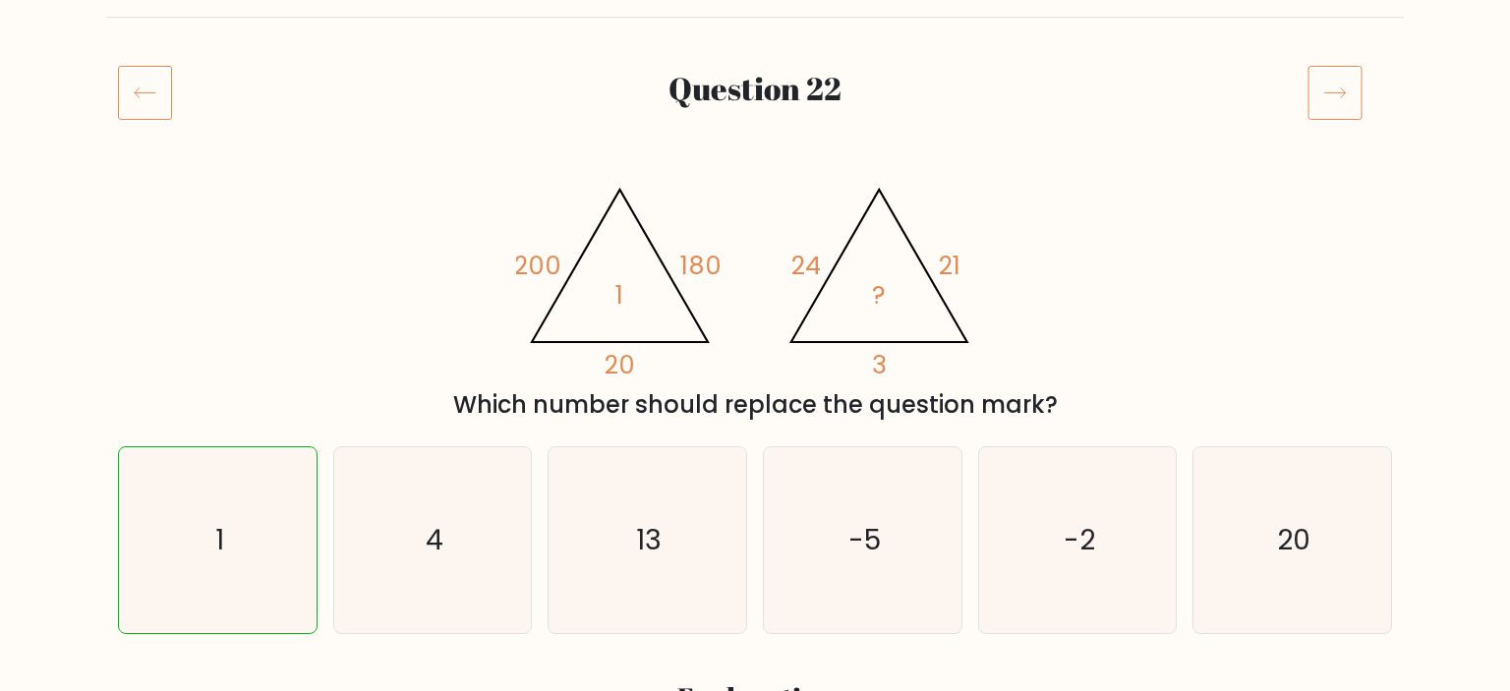
click at [1327, 96] on icon at bounding box center [1335, 92] width 55 height 55
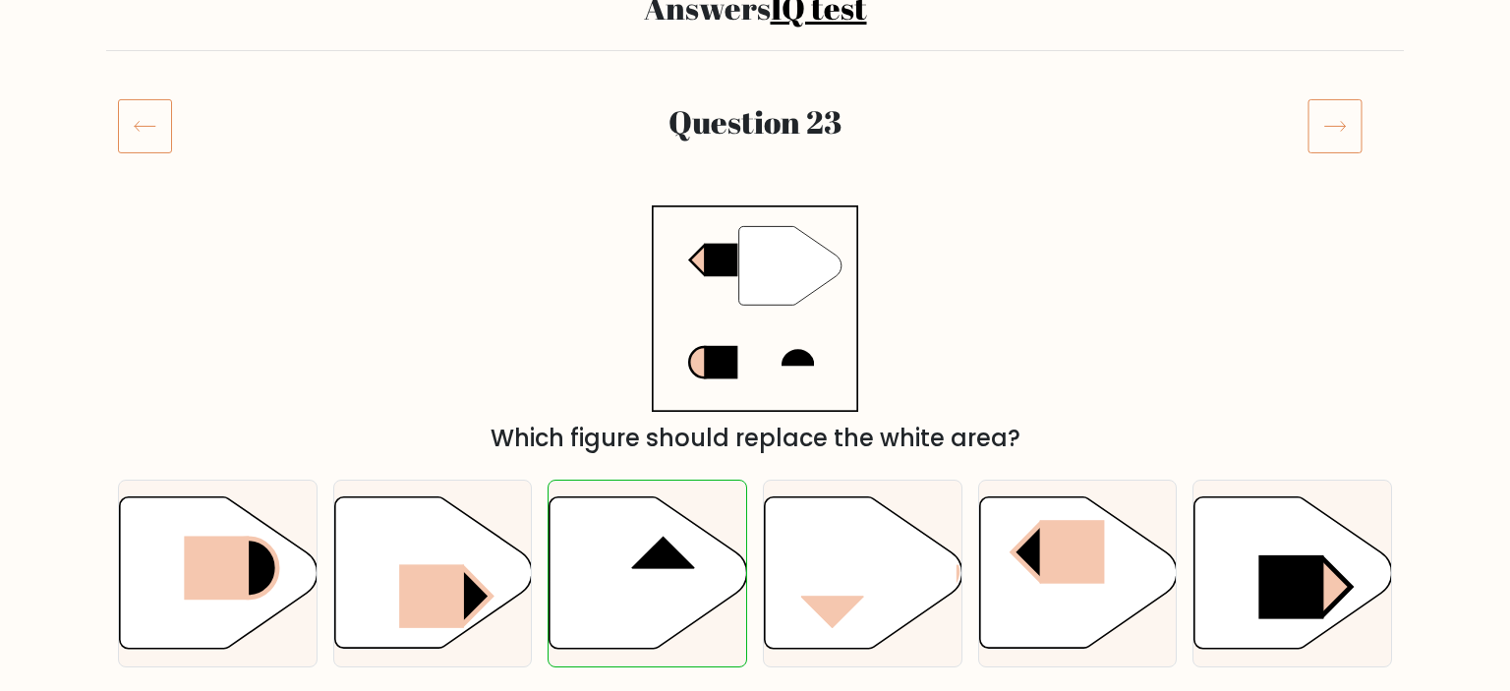
scroll to position [103, 0]
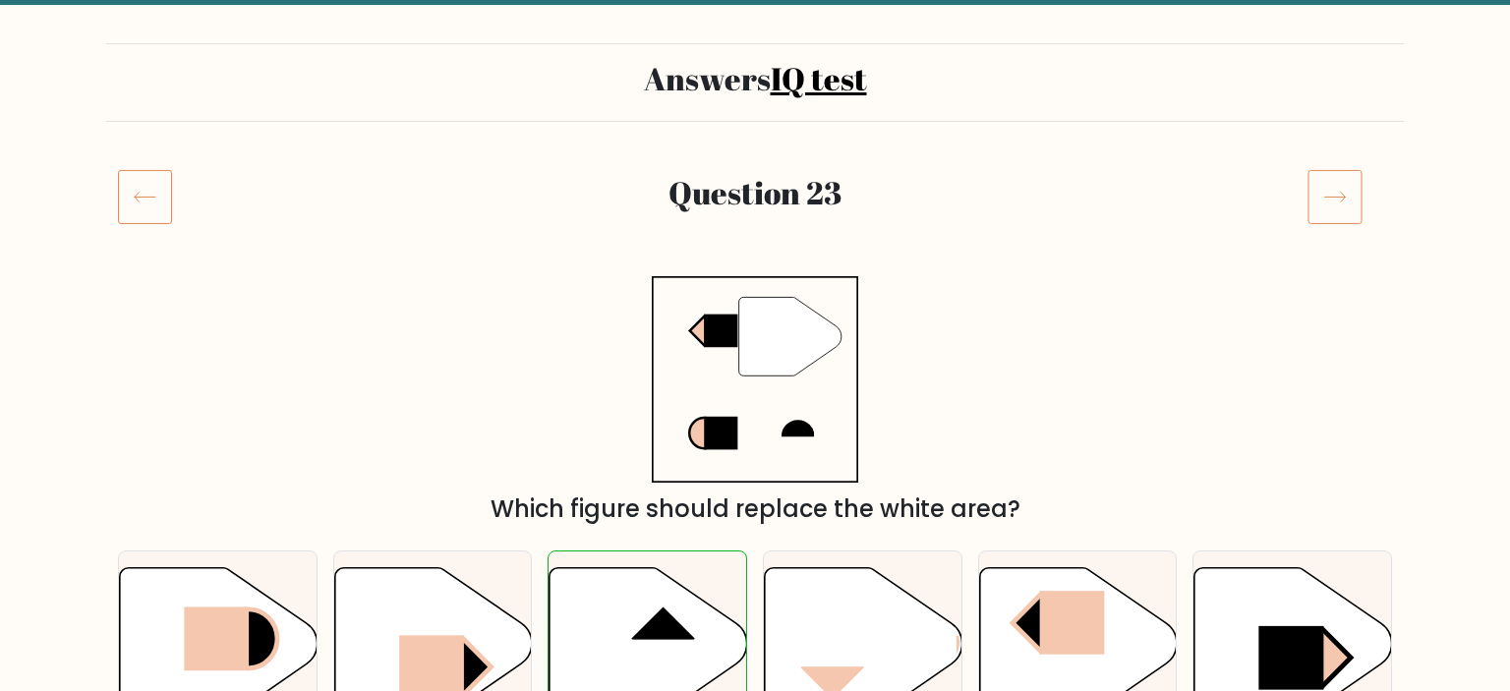
click at [1336, 179] on icon at bounding box center [1335, 196] width 55 height 55
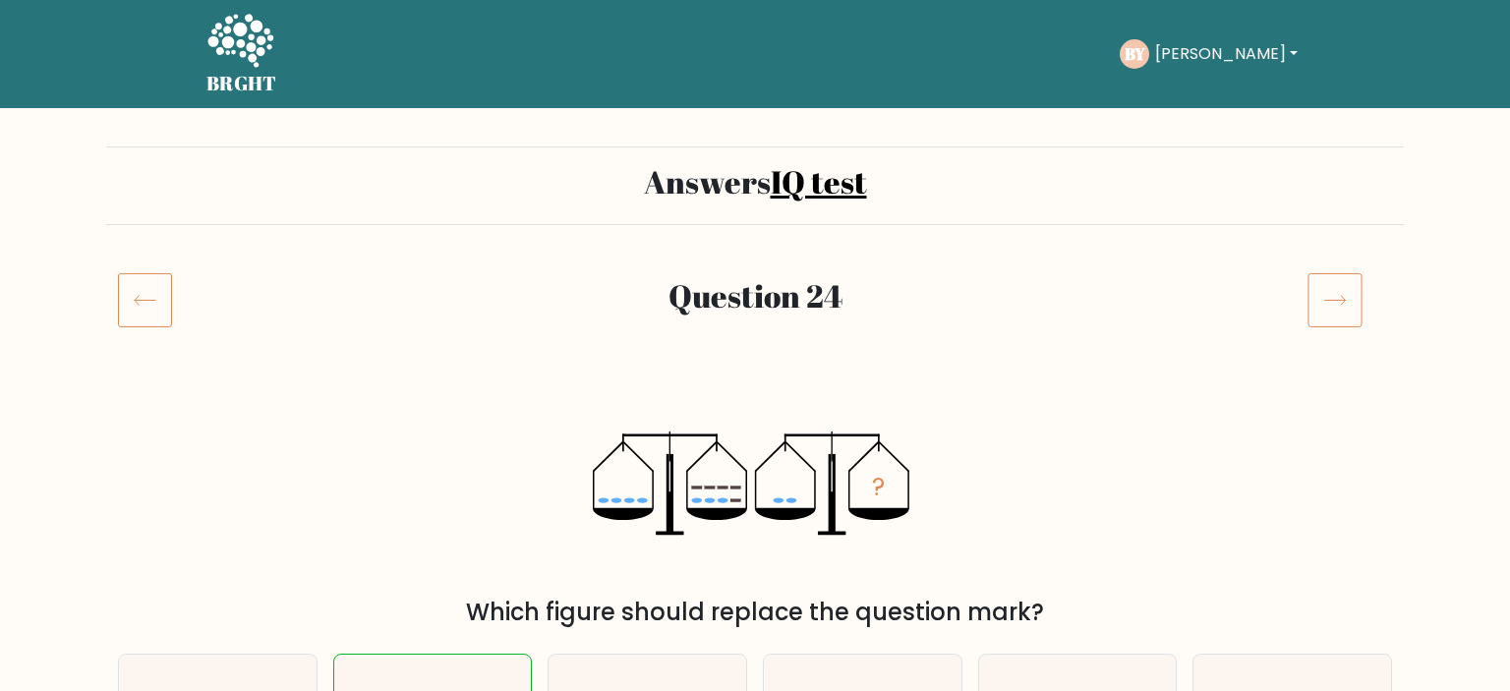
click at [1322, 313] on icon at bounding box center [1335, 299] width 55 height 55
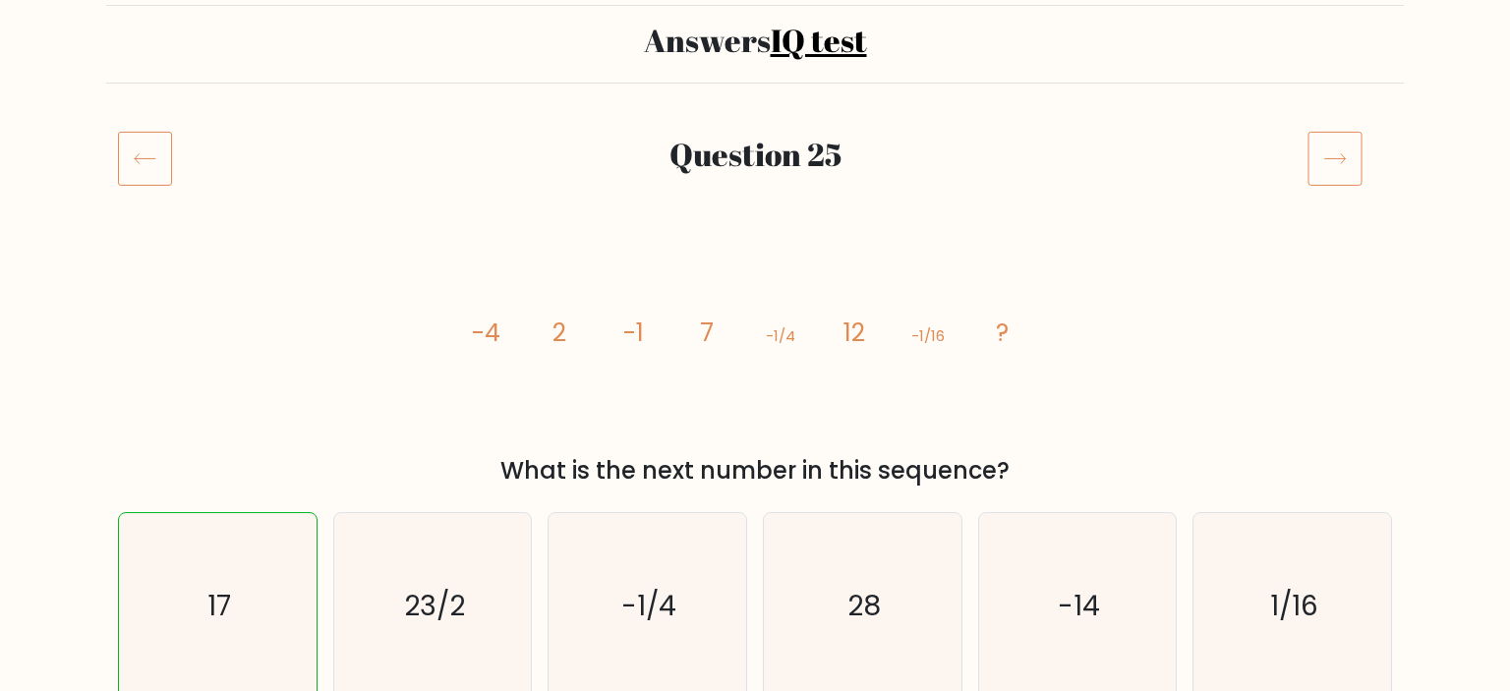
scroll to position [103, 0]
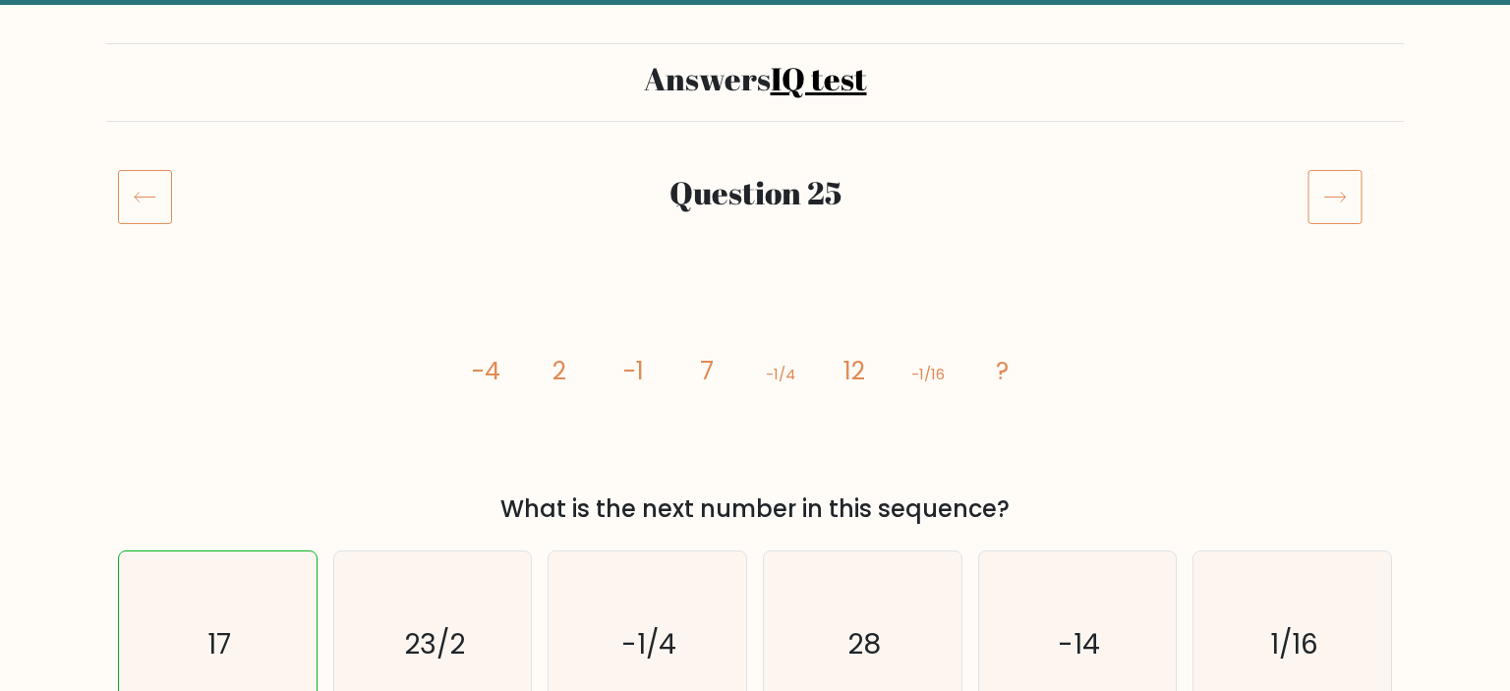
click at [1336, 191] on icon at bounding box center [1335, 196] width 55 height 55
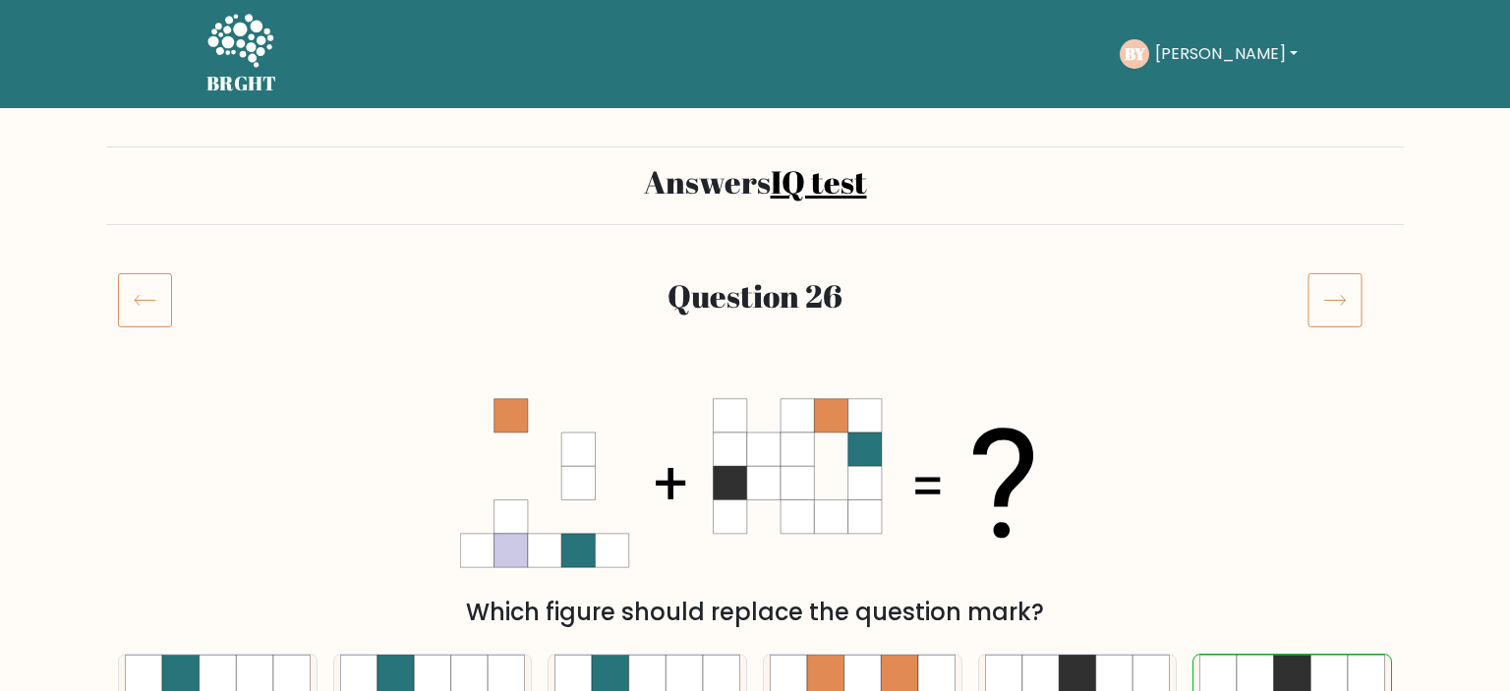
click at [1335, 302] on icon at bounding box center [1335, 299] width 55 height 55
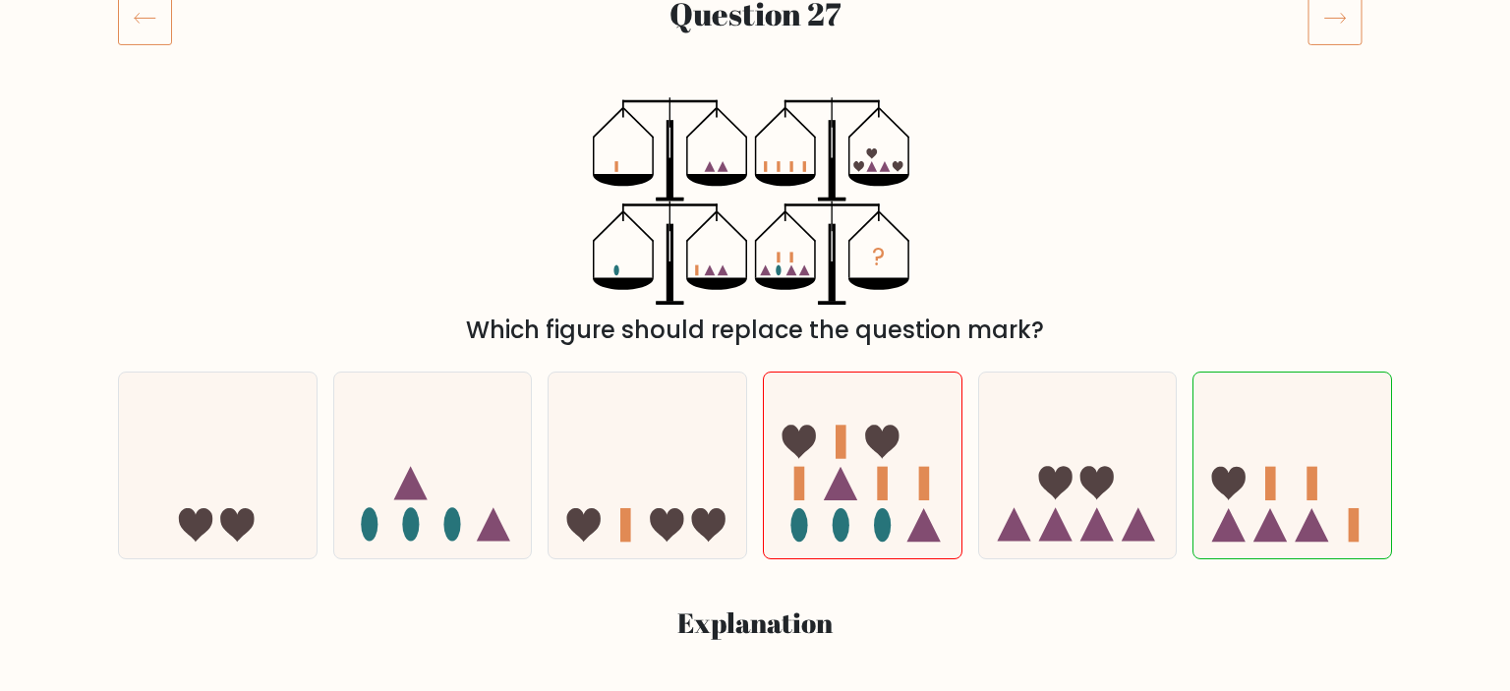
scroll to position [103, 0]
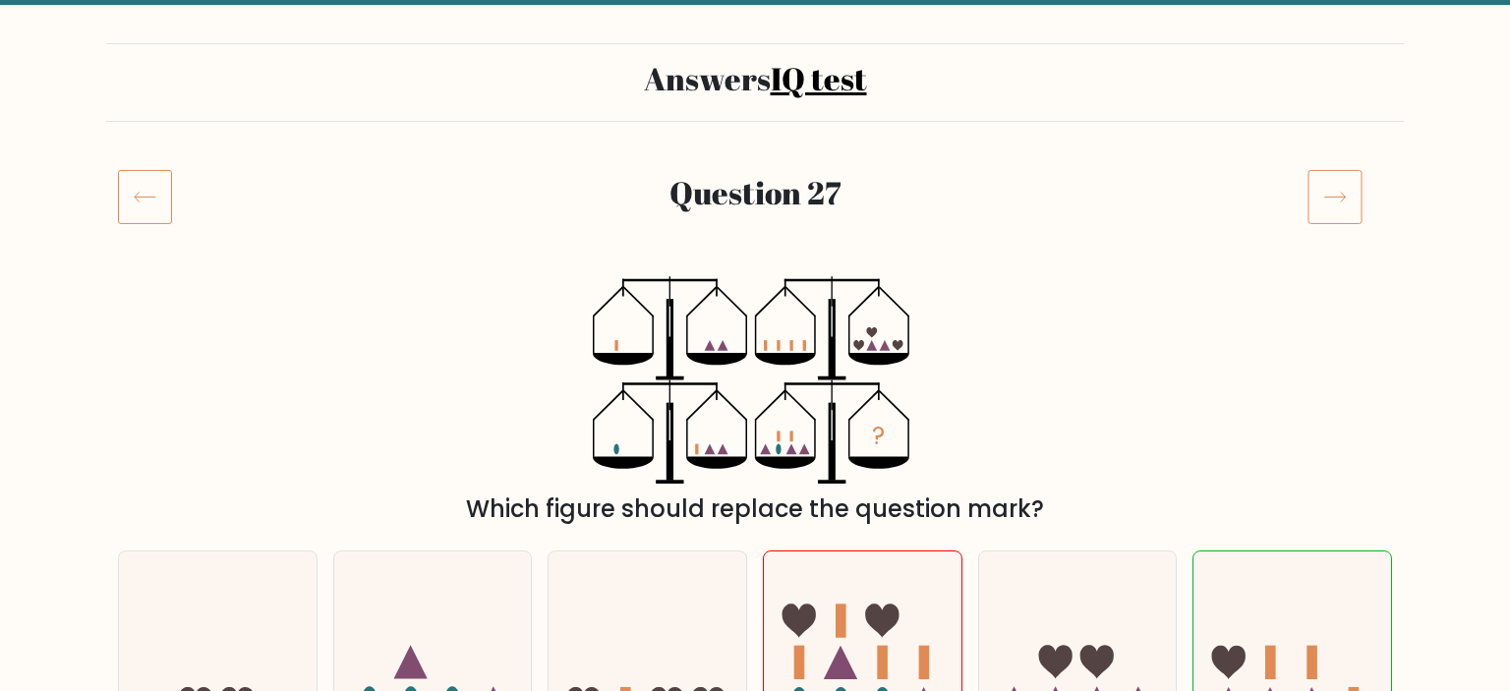
click at [1336, 210] on icon at bounding box center [1335, 196] width 55 height 55
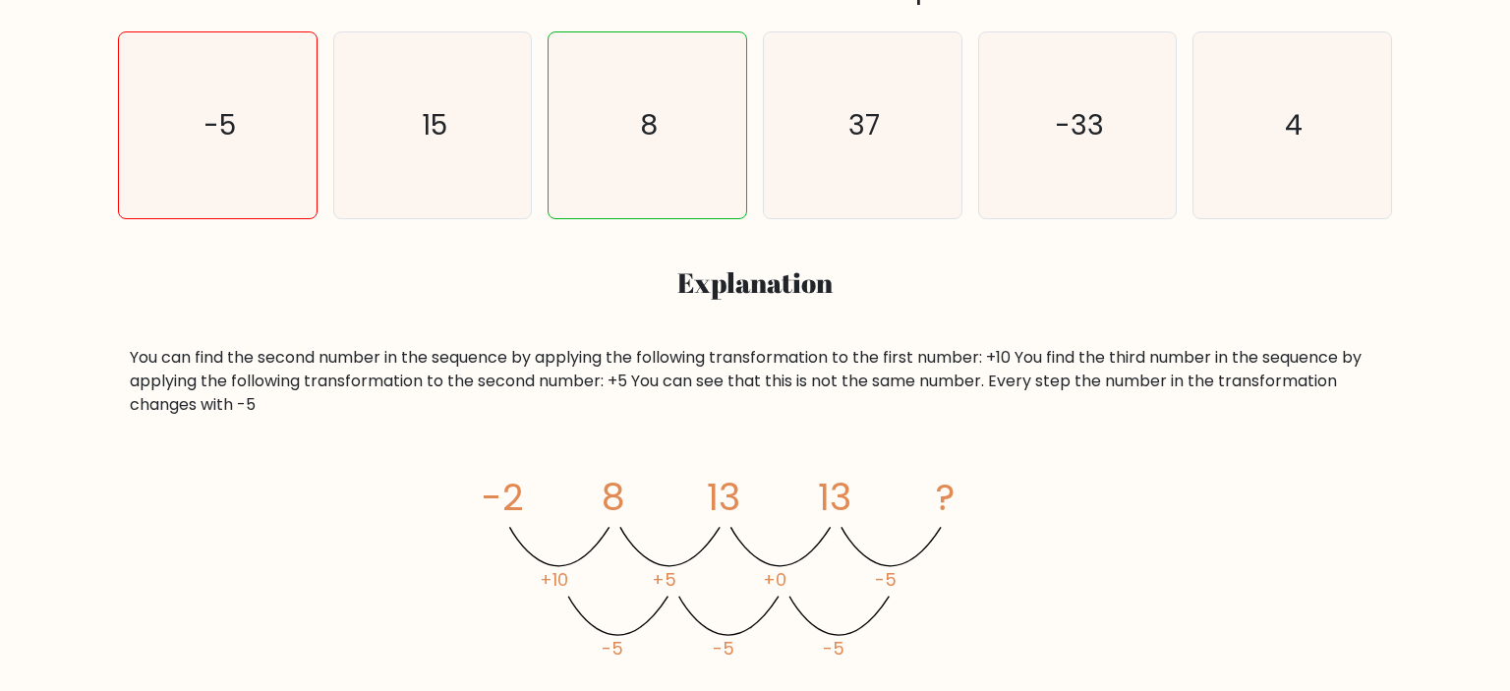
scroll to position [207, 0]
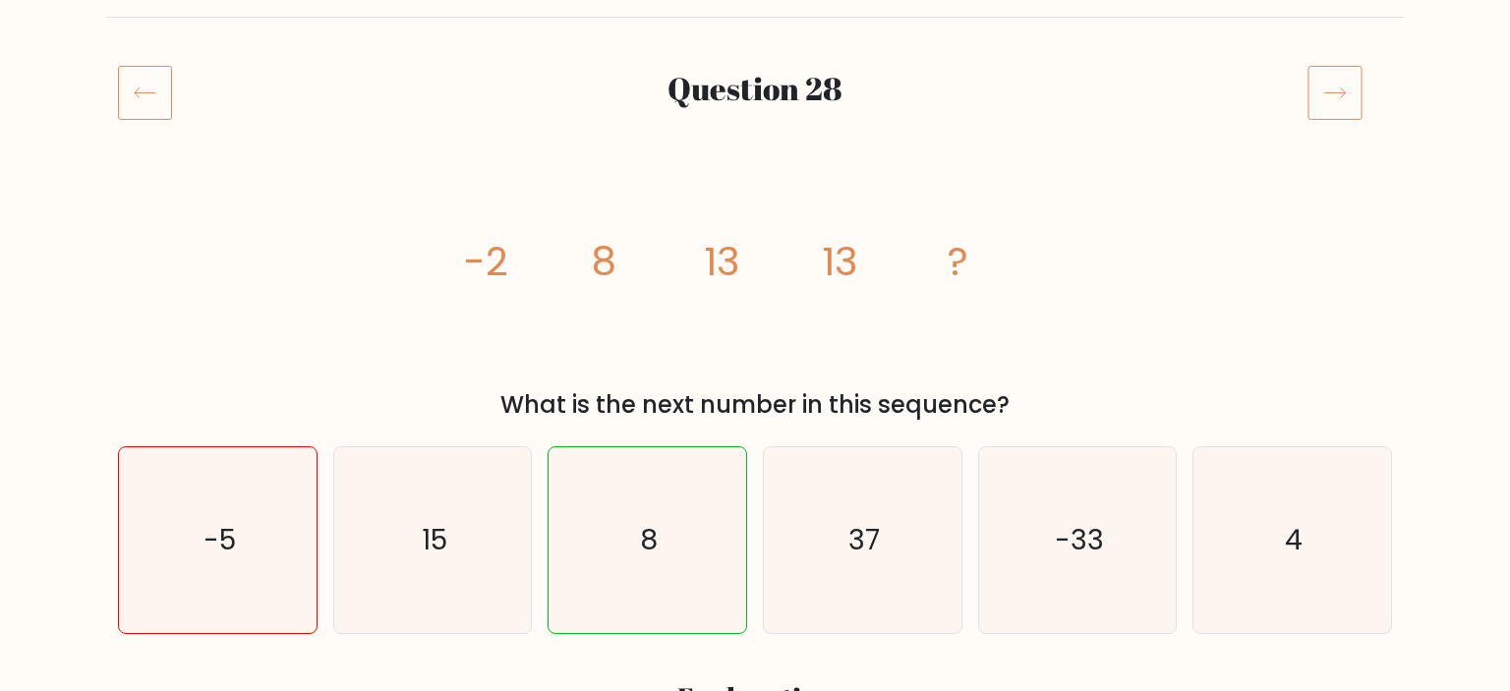
click at [1345, 89] on icon at bounding box center [1335, 92] width 55 height 55
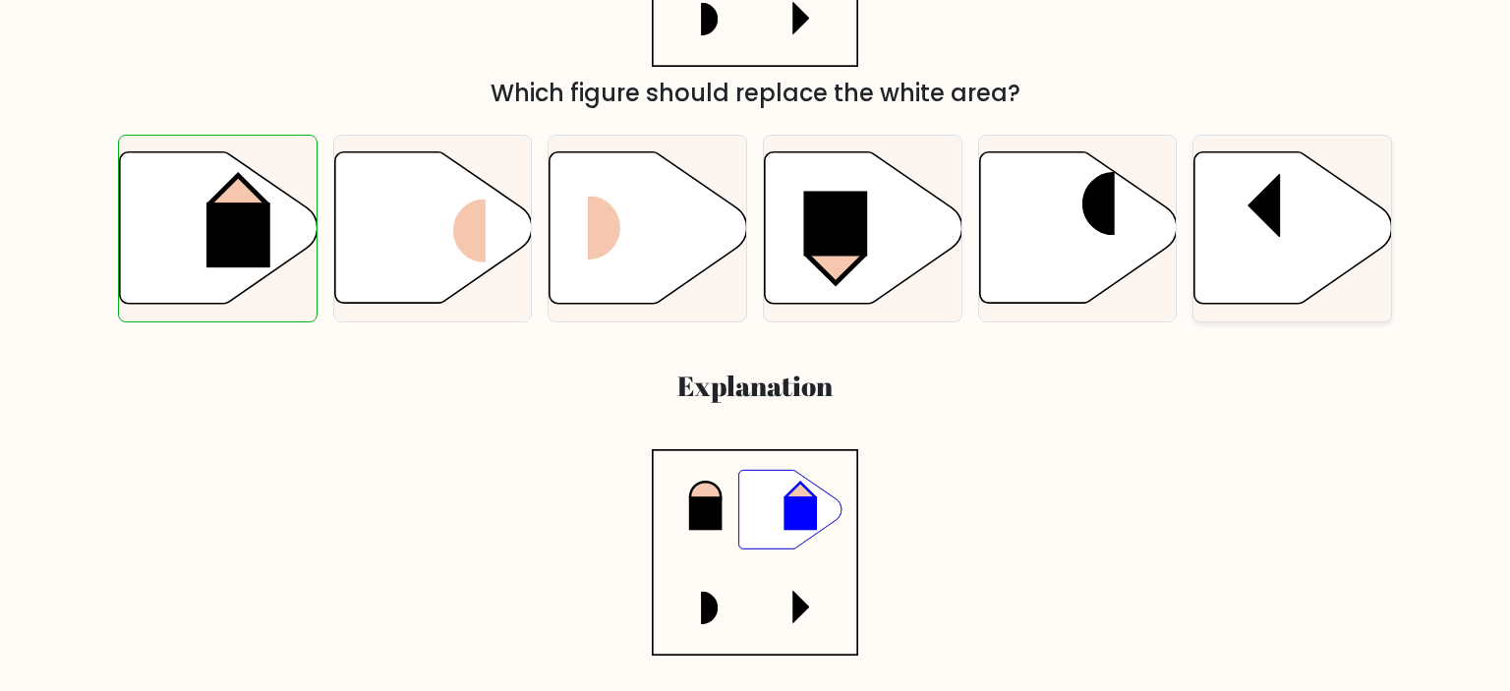
scroll to position [103, 0]
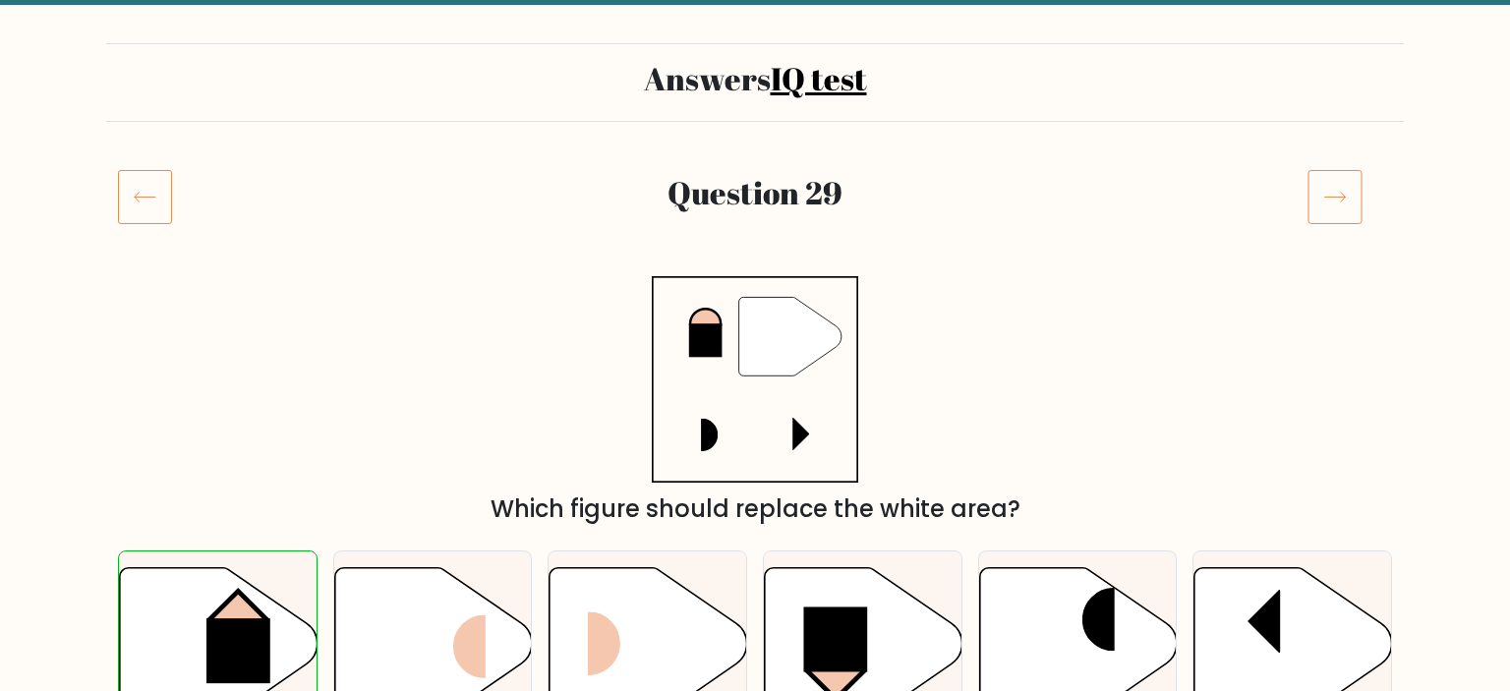
click at [1335, 191] on icon at bounding box center [1335, 196] width 55 height 55
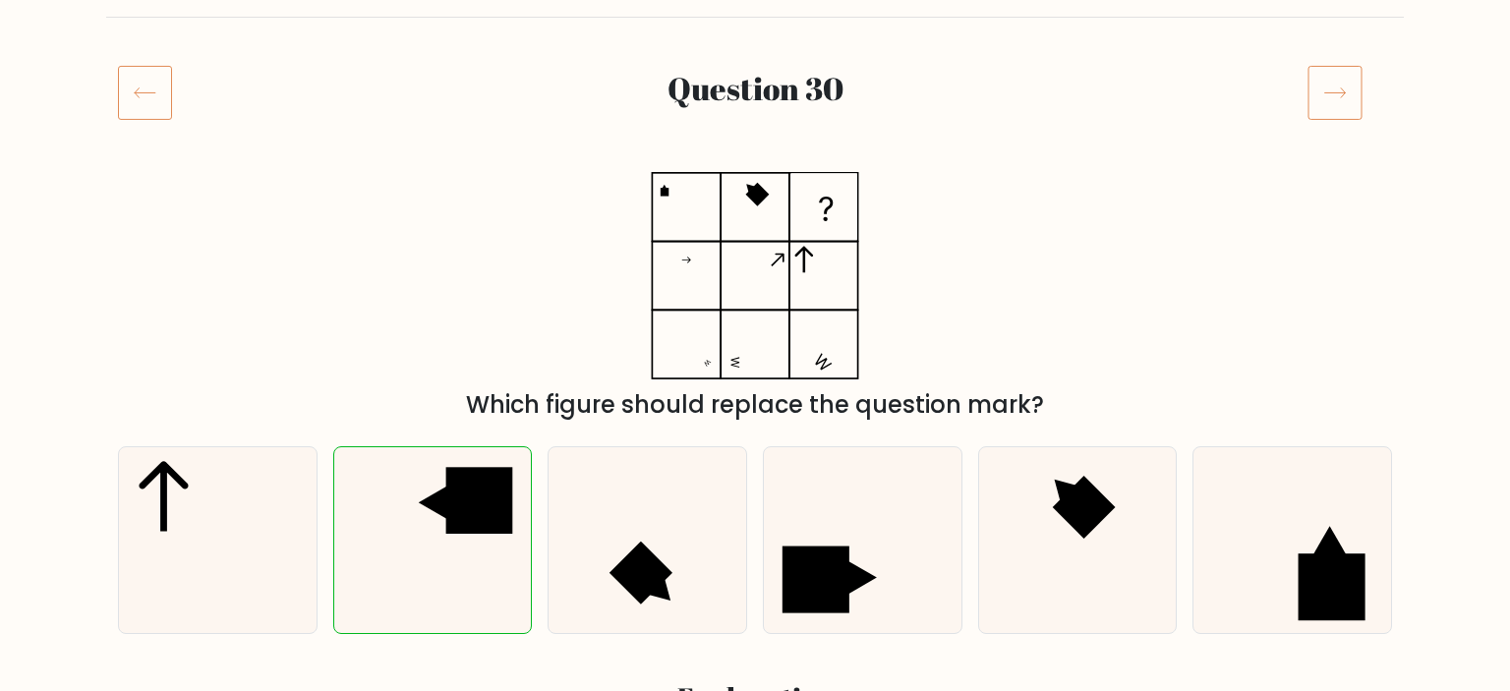
scroll to position [103, 0]
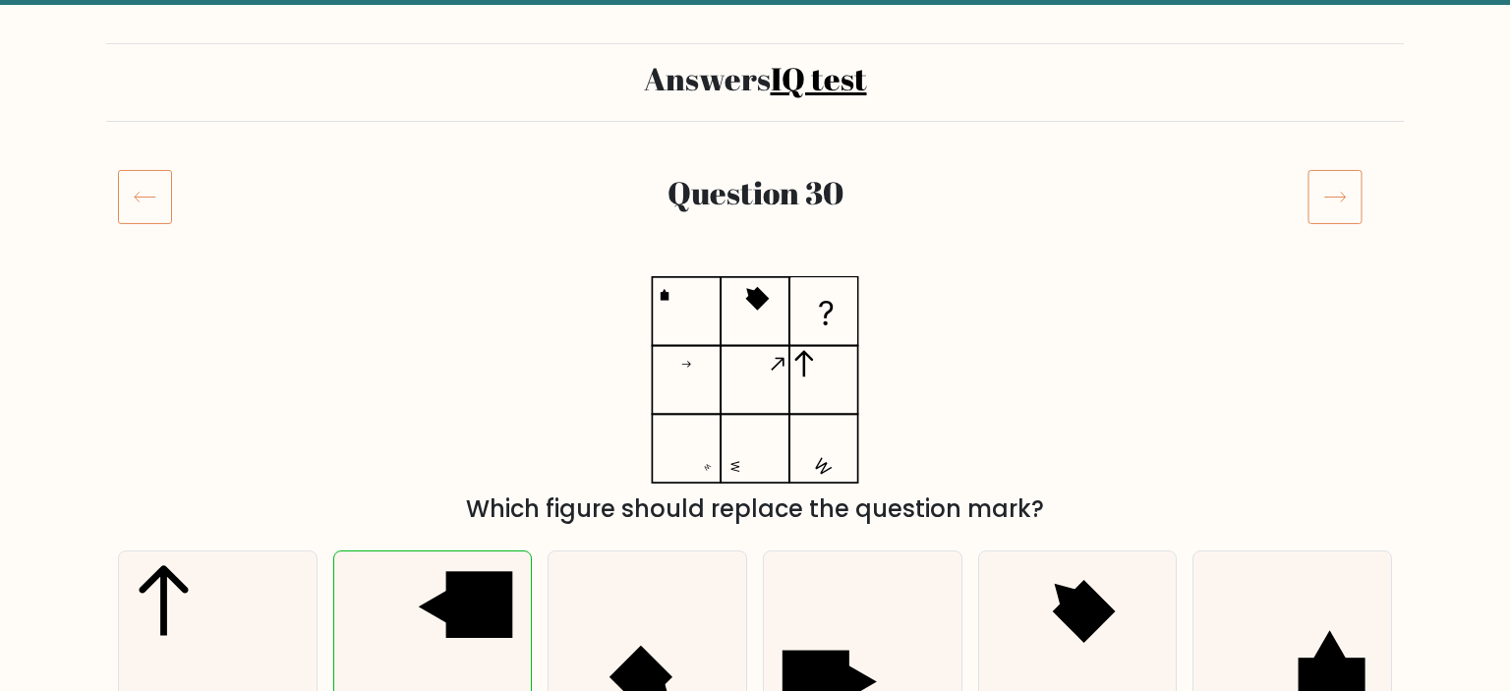
click at [1331, 208] on icon at bounding box center [1335, 196] width 55 height 55
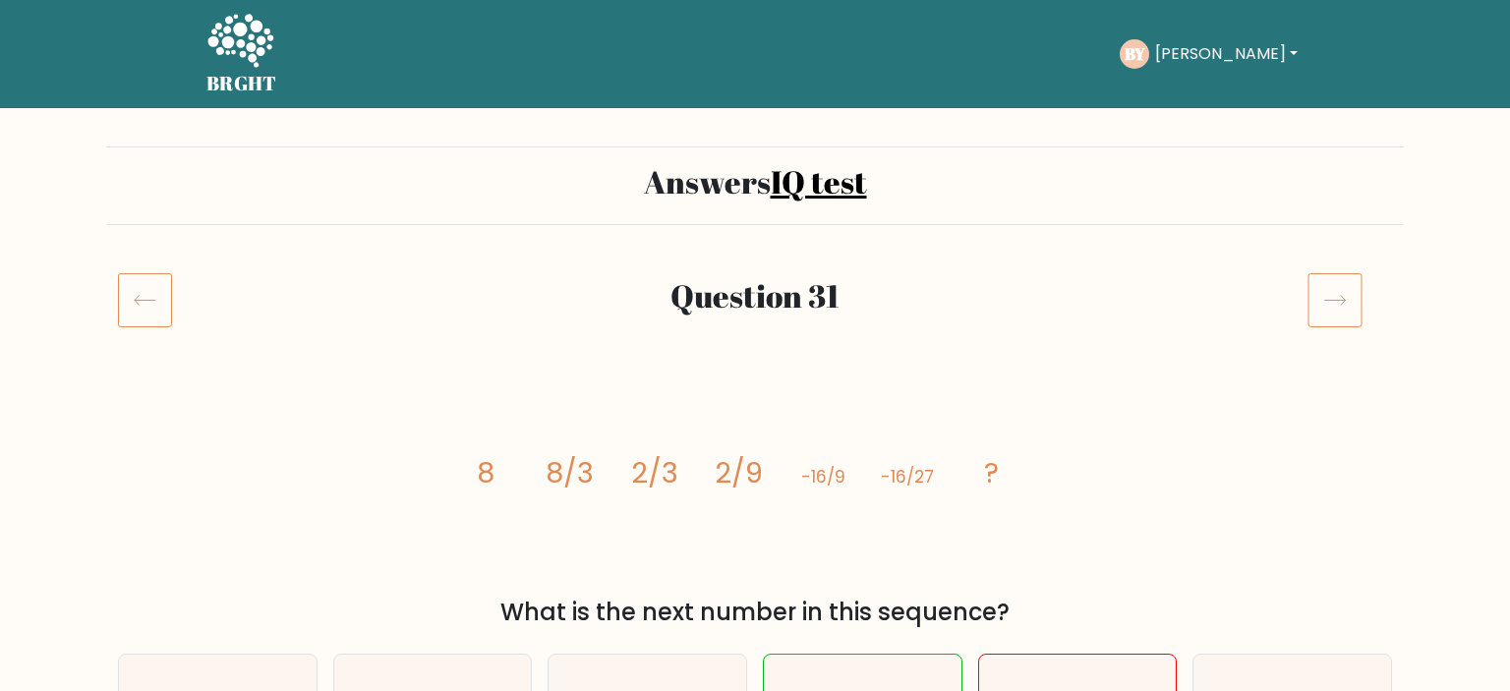
click at [1335, 290] on icon at bounding box center [1335, 299] width 55 height 55
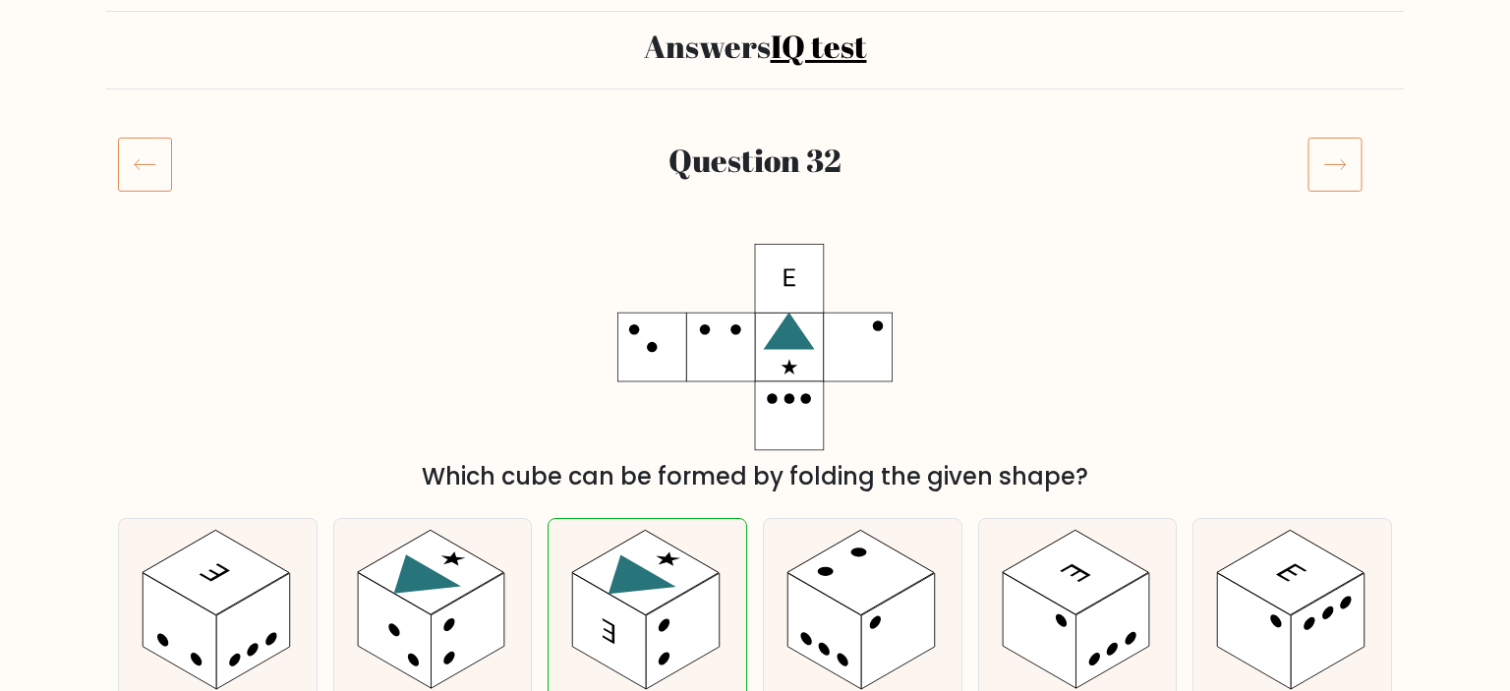
scroll to position [103, 0]
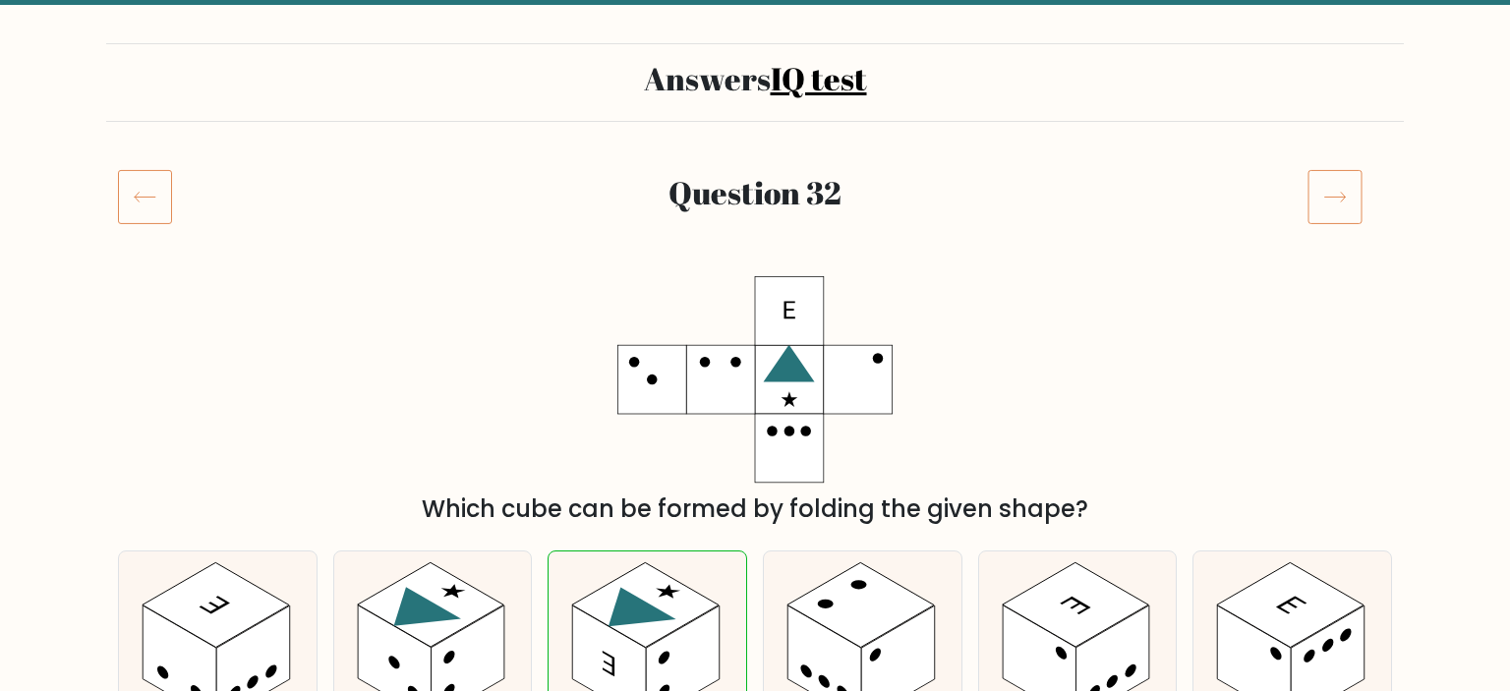
drag, startPoint x: 1350, startPoint y: 191, endPoint x: 1352, endPoint y: 266, distance: 75.7
click at [1350, 191] on icon at bounding box center [1335, 196] width 55 height 55
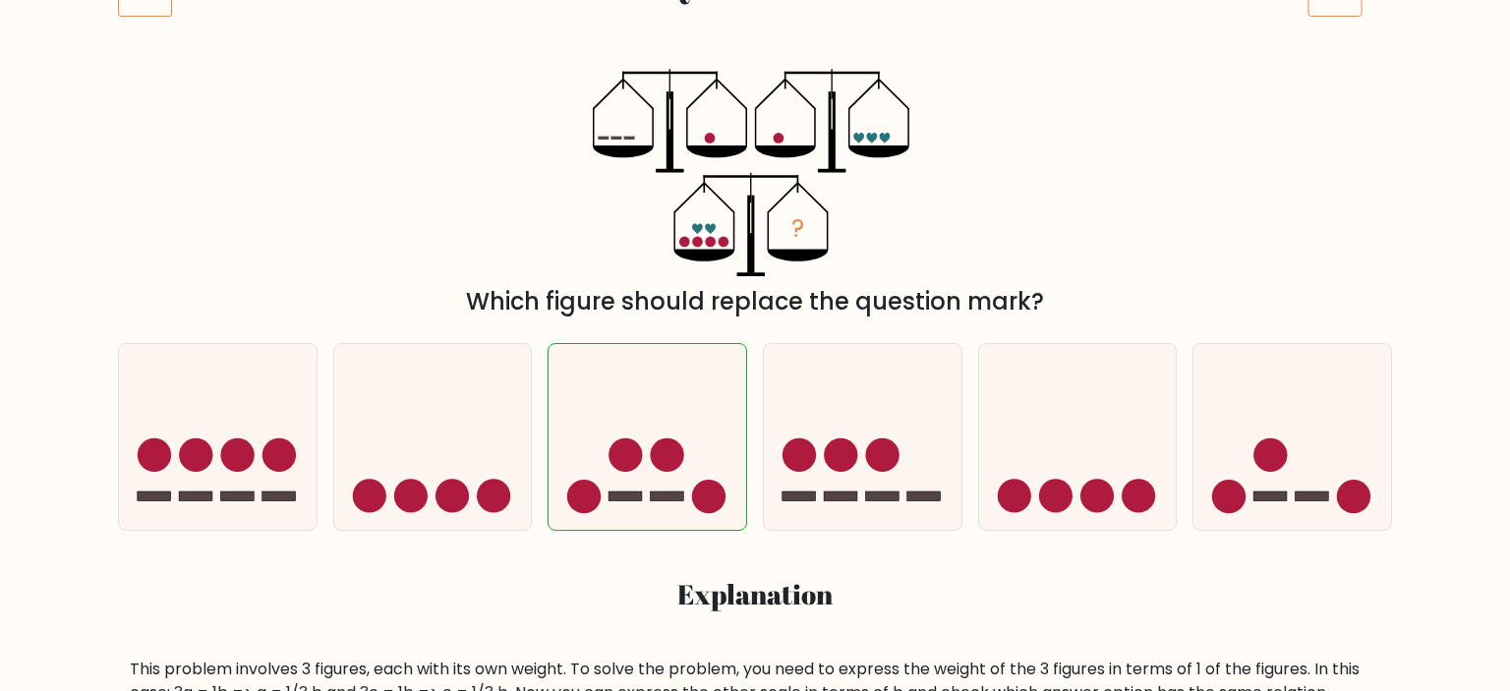
scroll to position [207, 0]
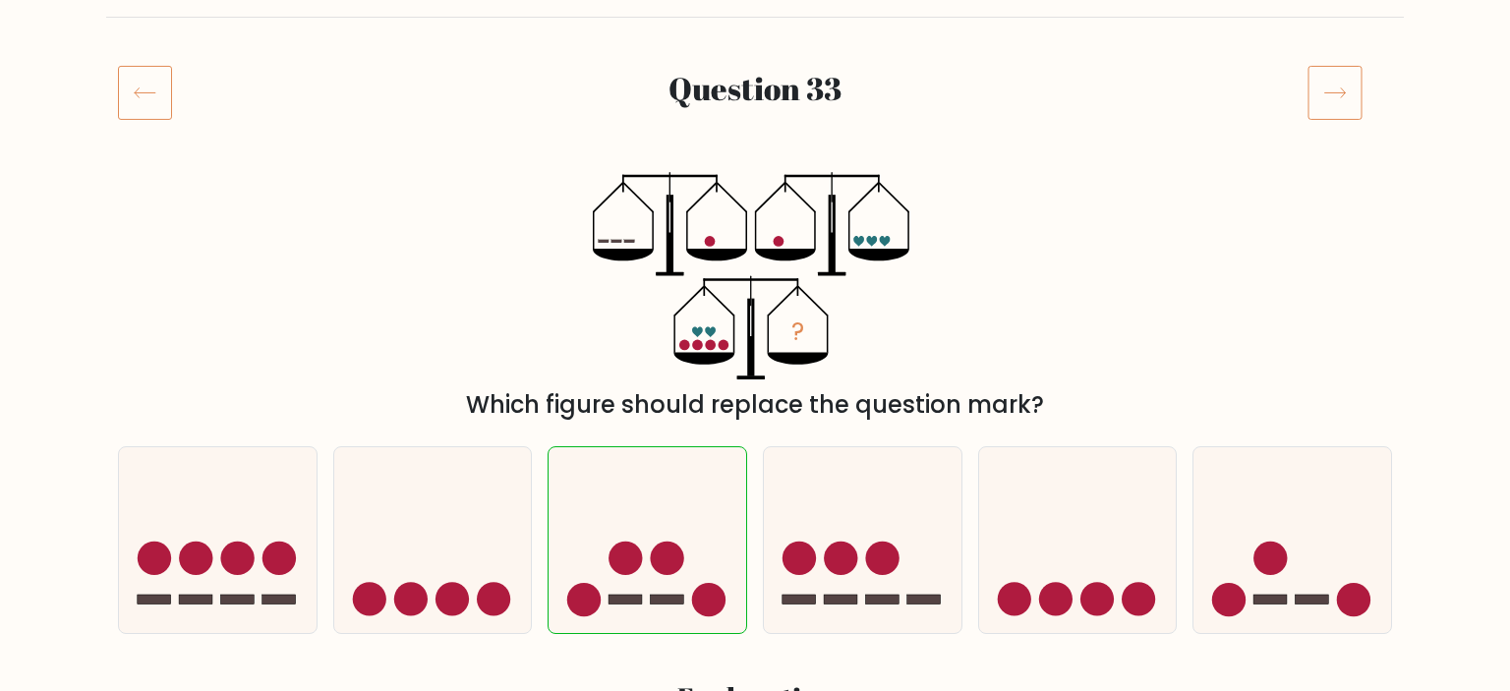
click at [1331, 108] on icon at bounding box center [1335, 92] width 55 height 55
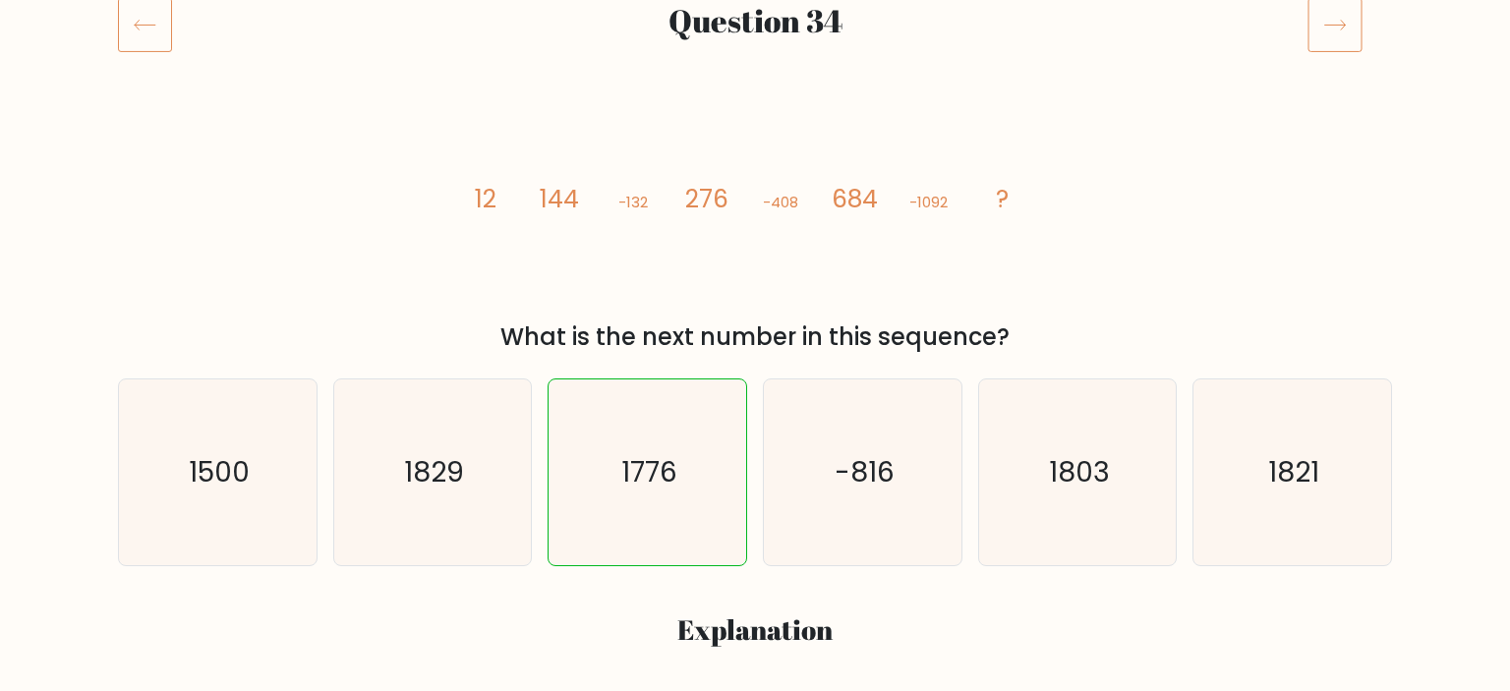
scroll to position [207, 0]
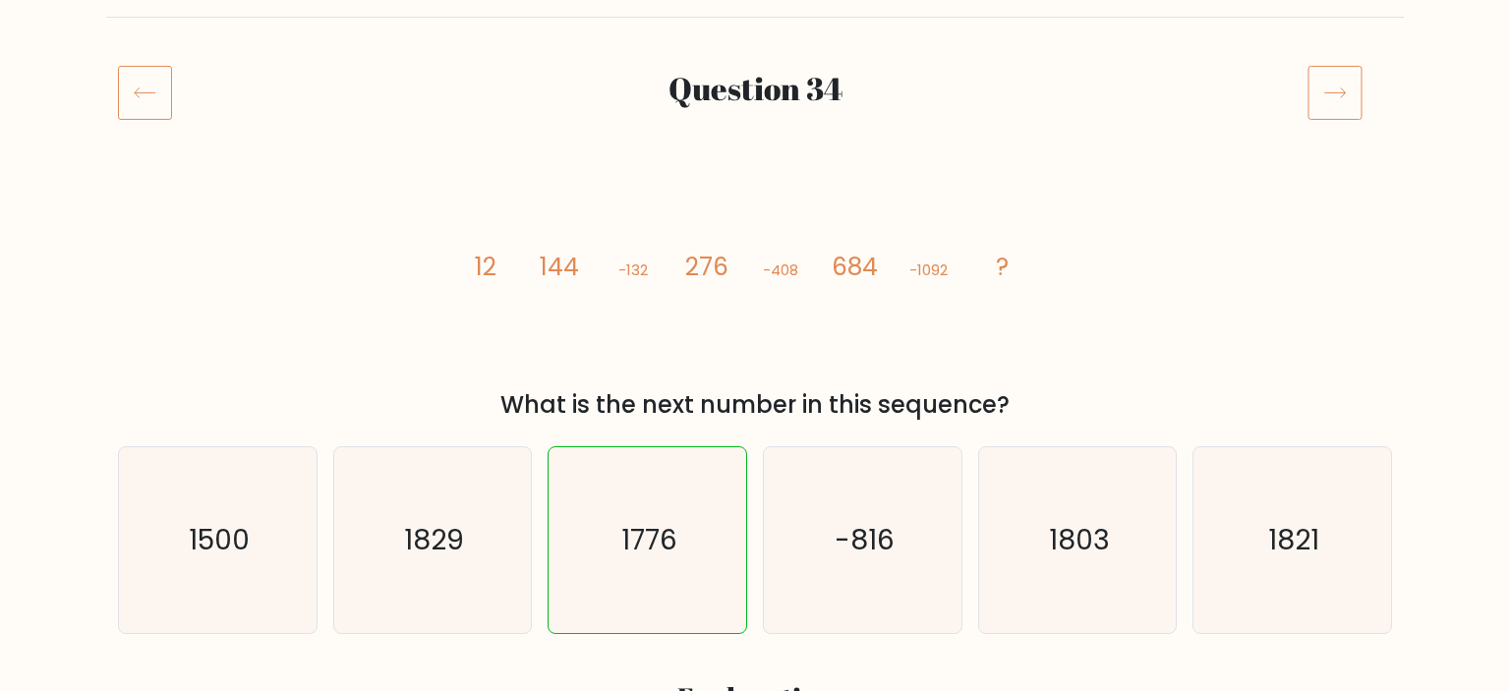
click at [1332, 87] on icon at bounding box center [1335, 92] width 55 height 55
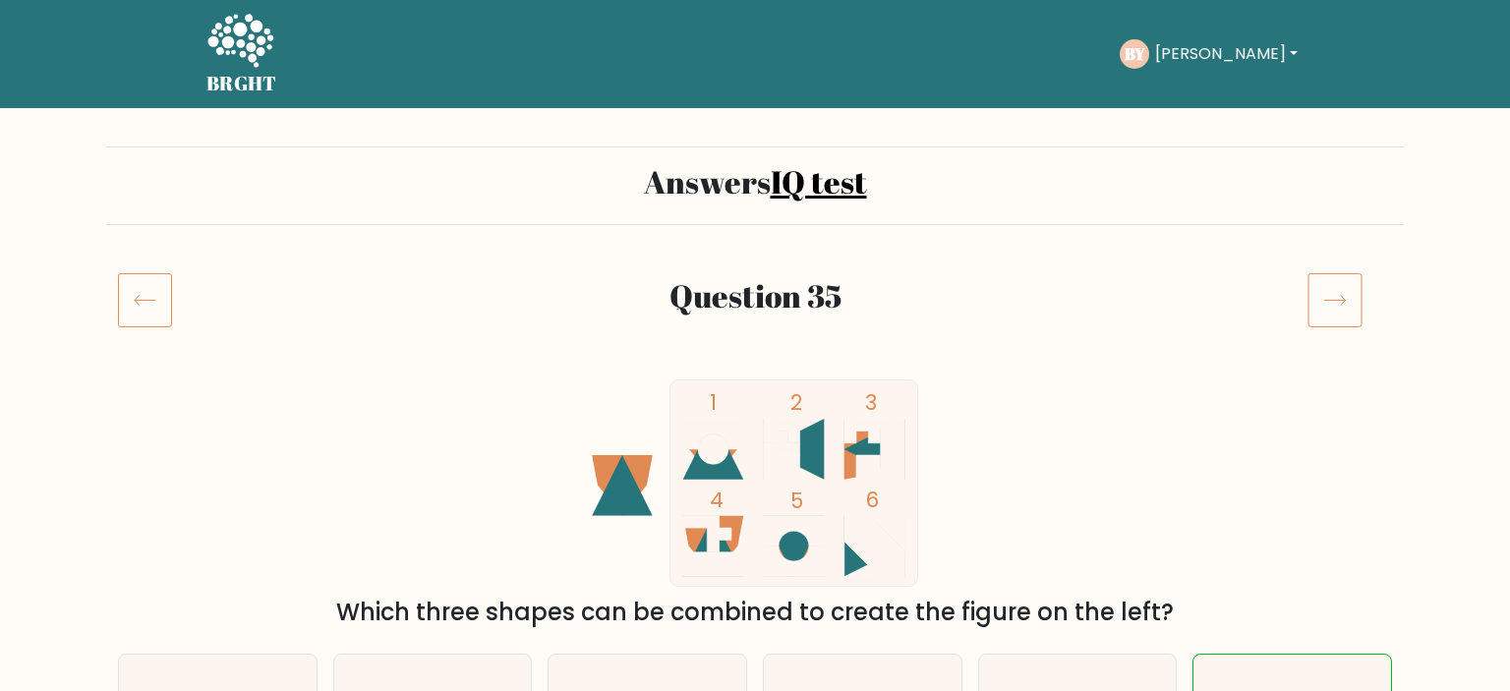
click at [1324, 289] on icon at bounding box center [1335, 299] width 55 height 55
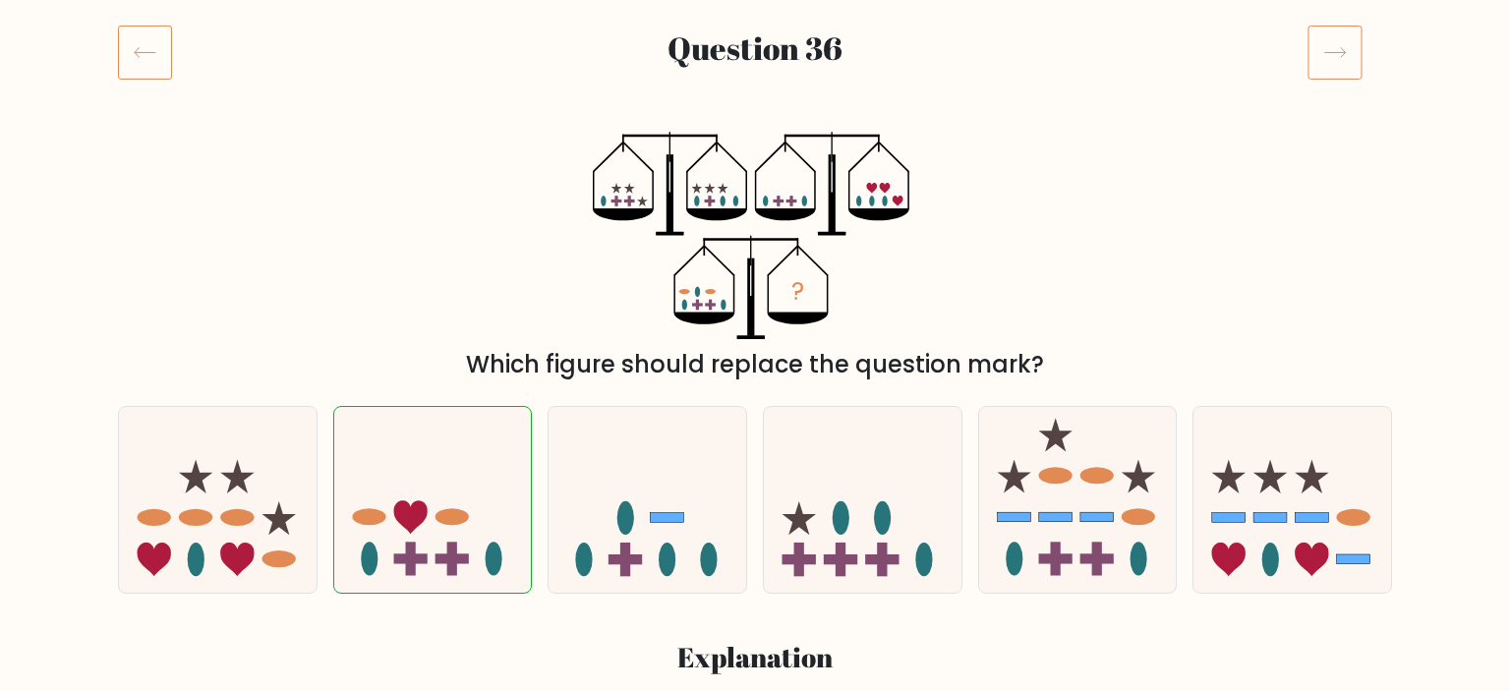
scroll to position [207, 0]
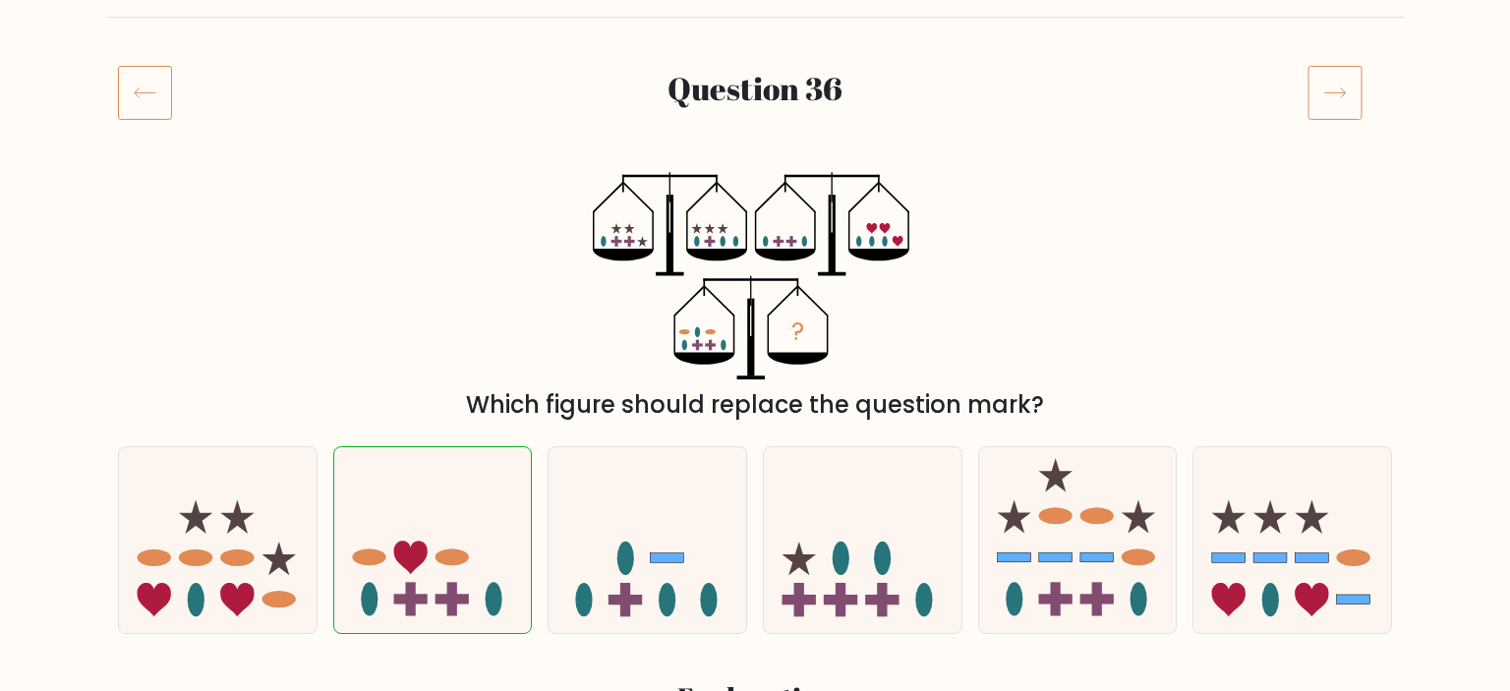
click at [1339, 88] on icon at bounding box center [1335, 92] width 55 height 55
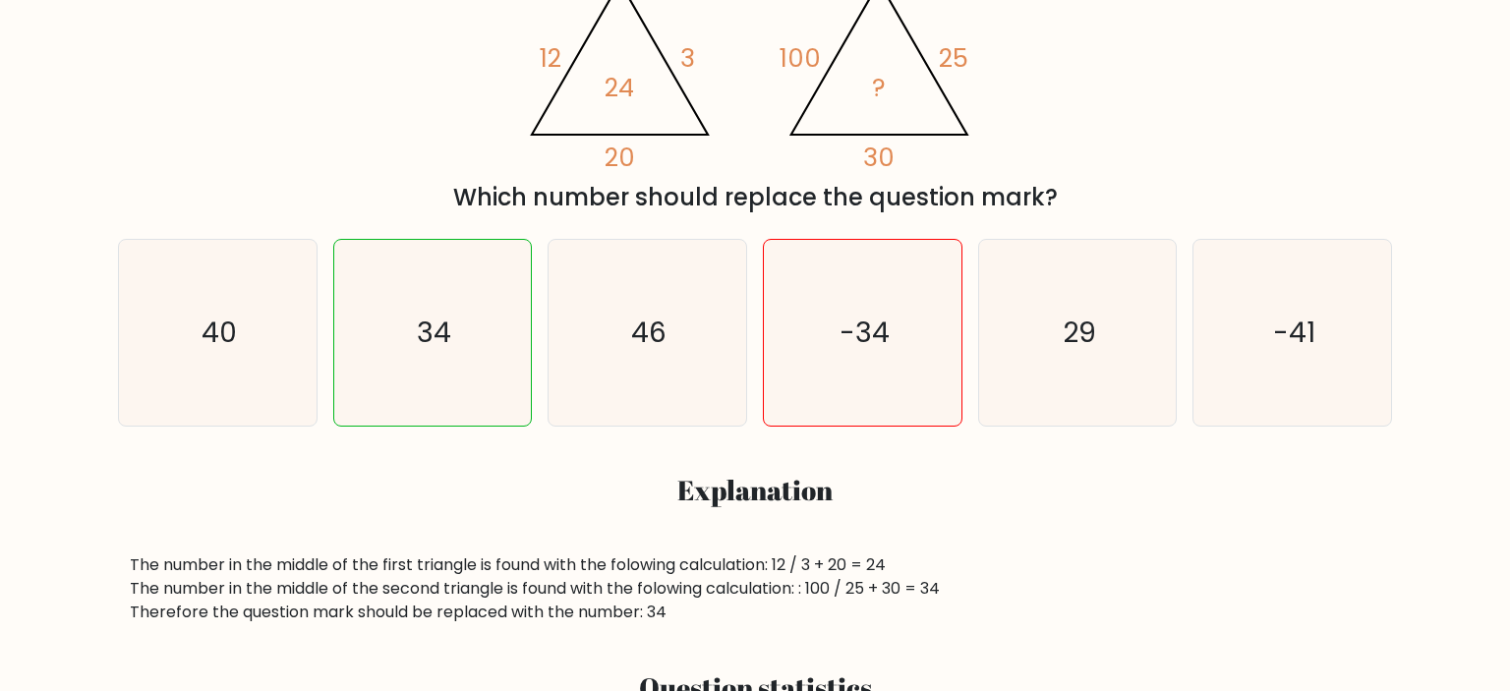
scroll to position [207, 0]
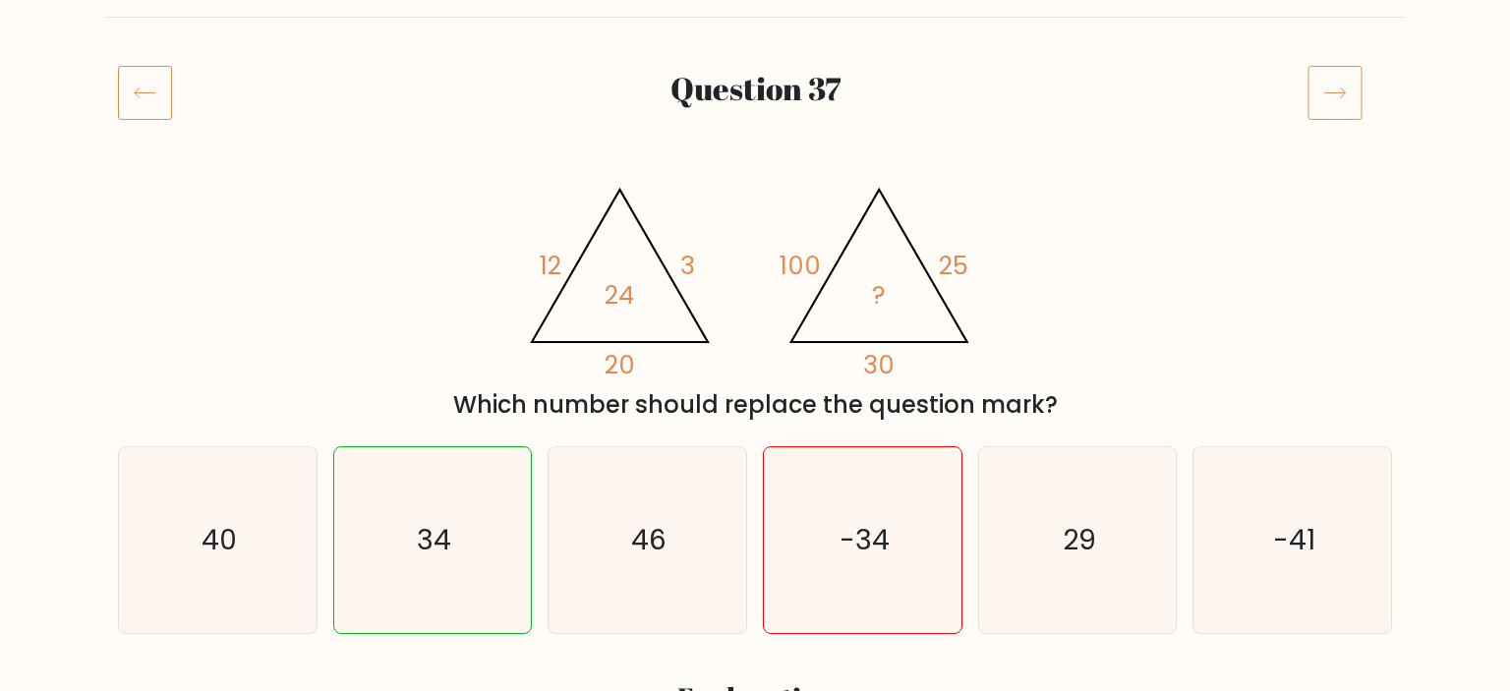
click at [1341, 100] on icon at bounding box center [1335, 92] width 55 height 55
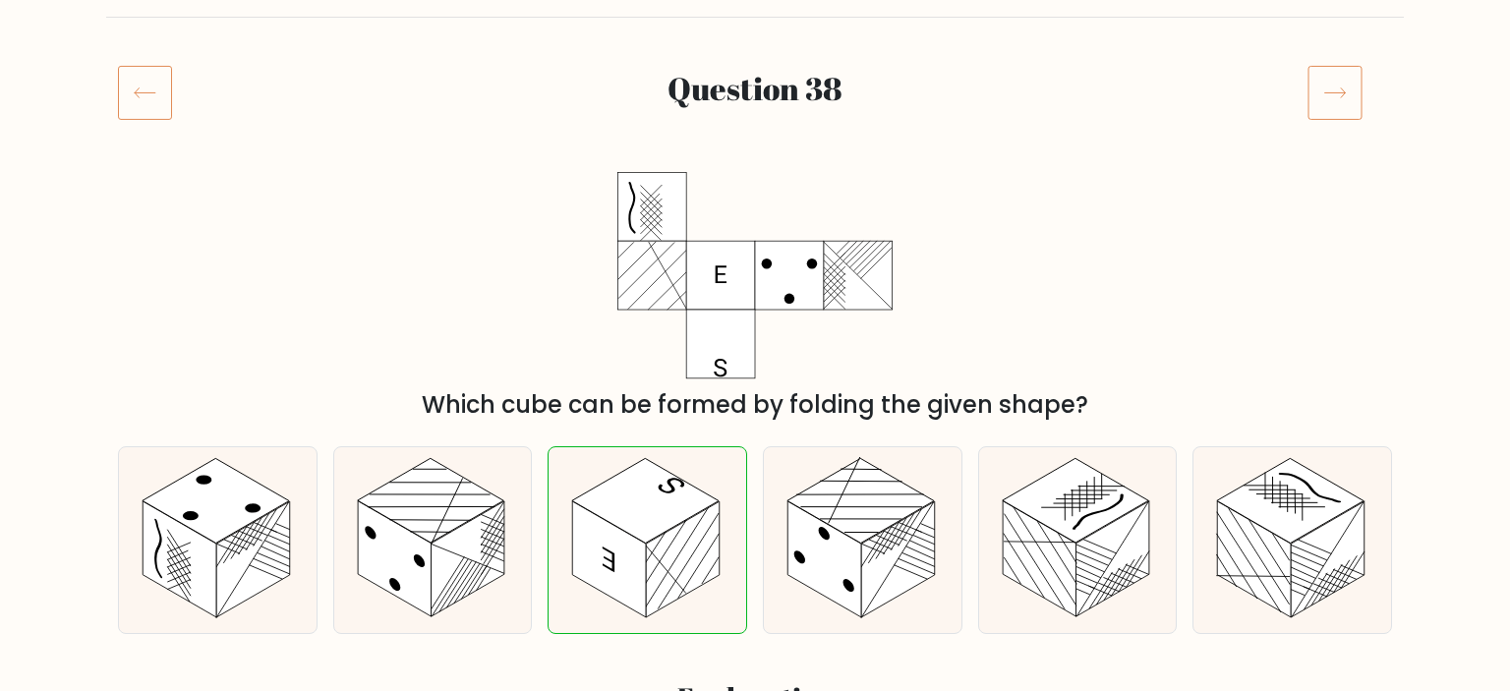
scroll to position [103, 0]
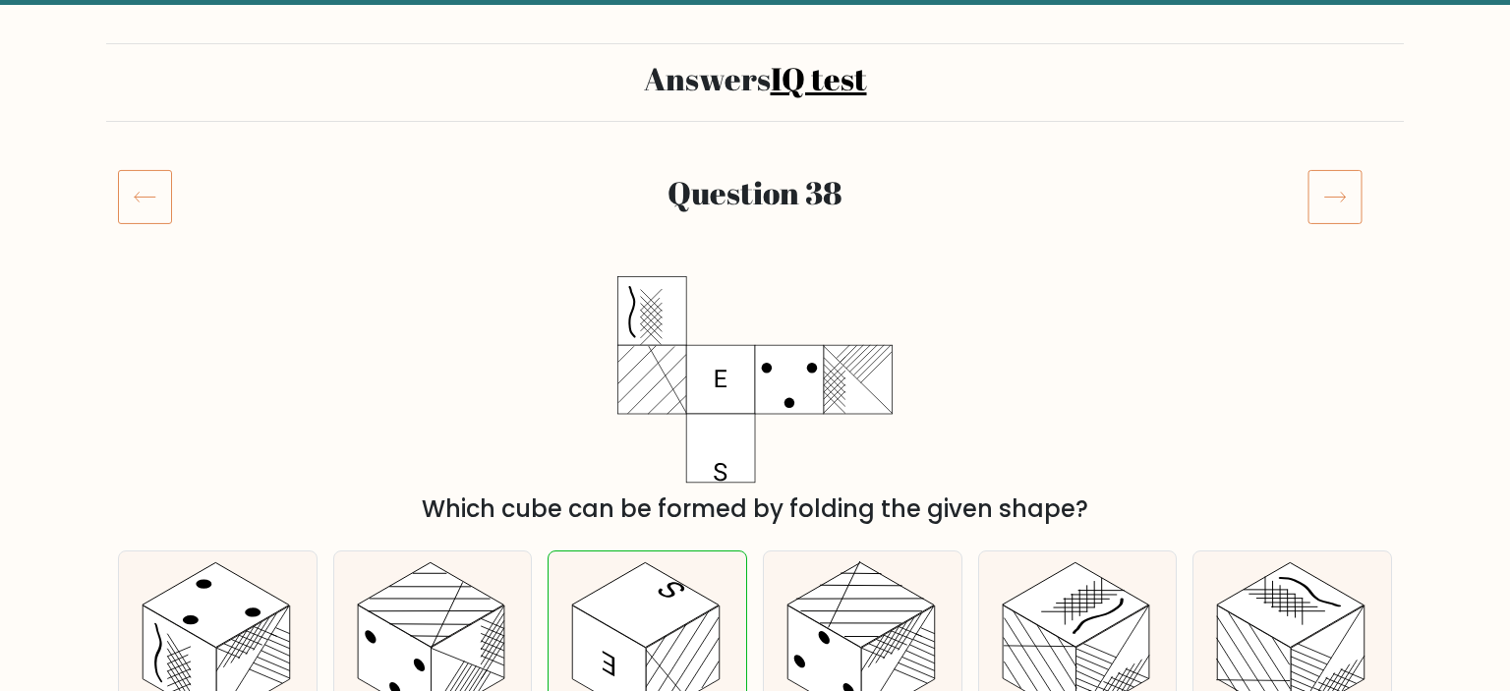
drag, startPoint x: 1346, startPoint y: 190, endPoint x: 1327, endPoint y: 208, distance: 26.4
click at [1339, 191] on icon at bounding box center [1335, 196] width 55 height 55
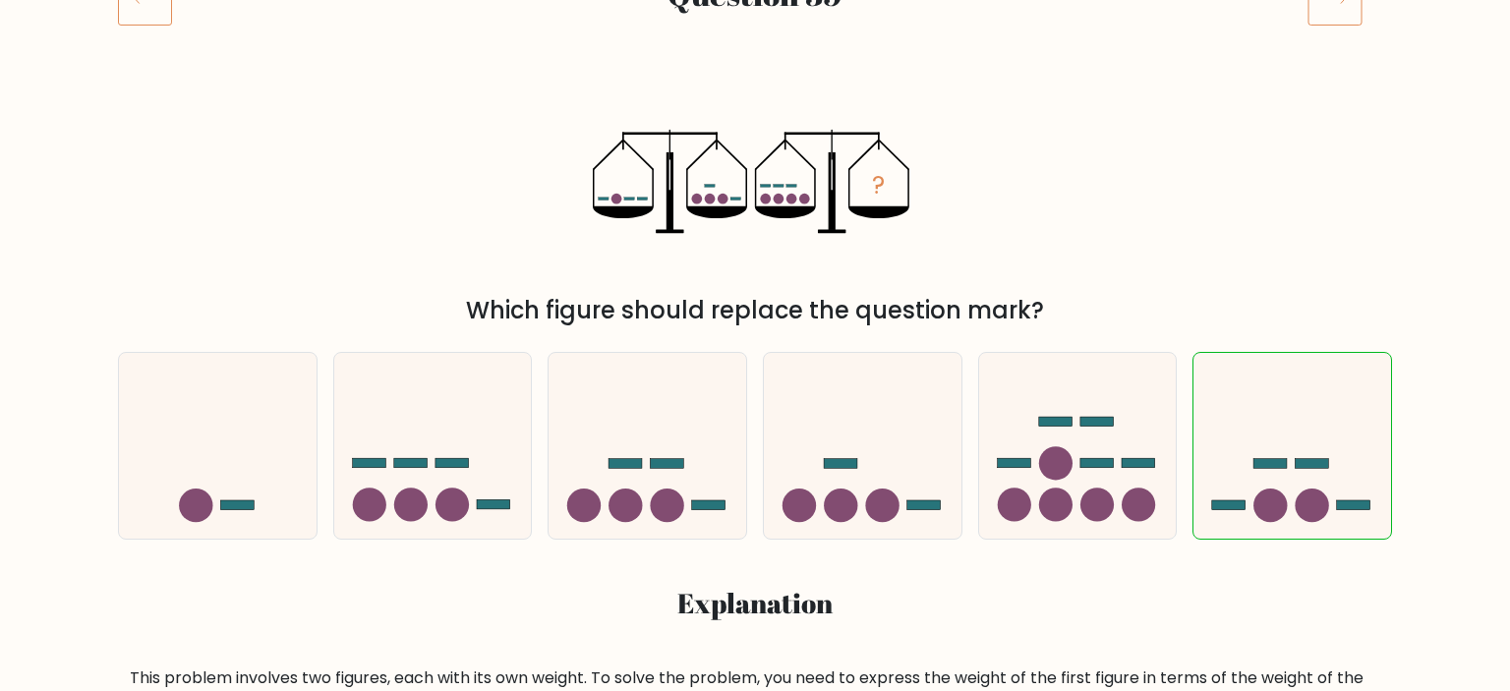
scroll to position [207, 0]
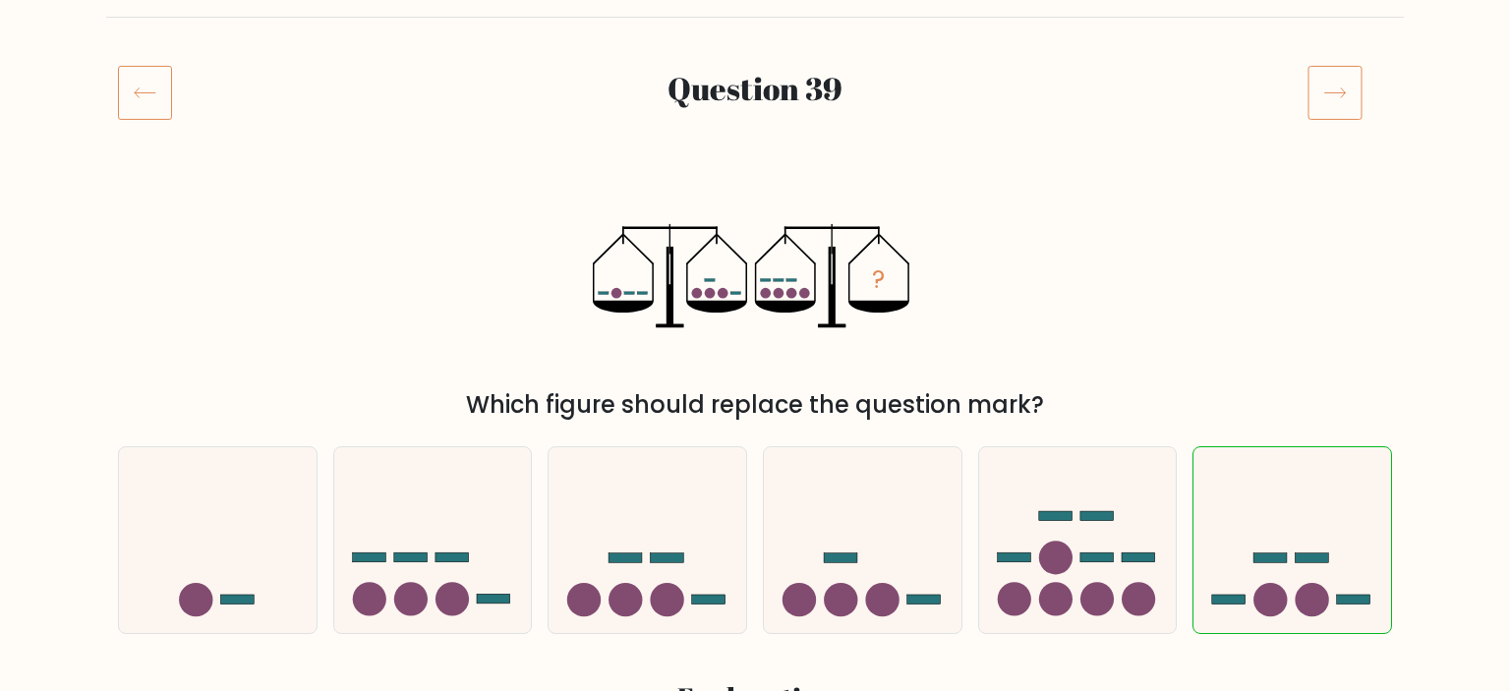
click at [1336, 97] on icon at bounding box center [1335, 92] width 55 height 55
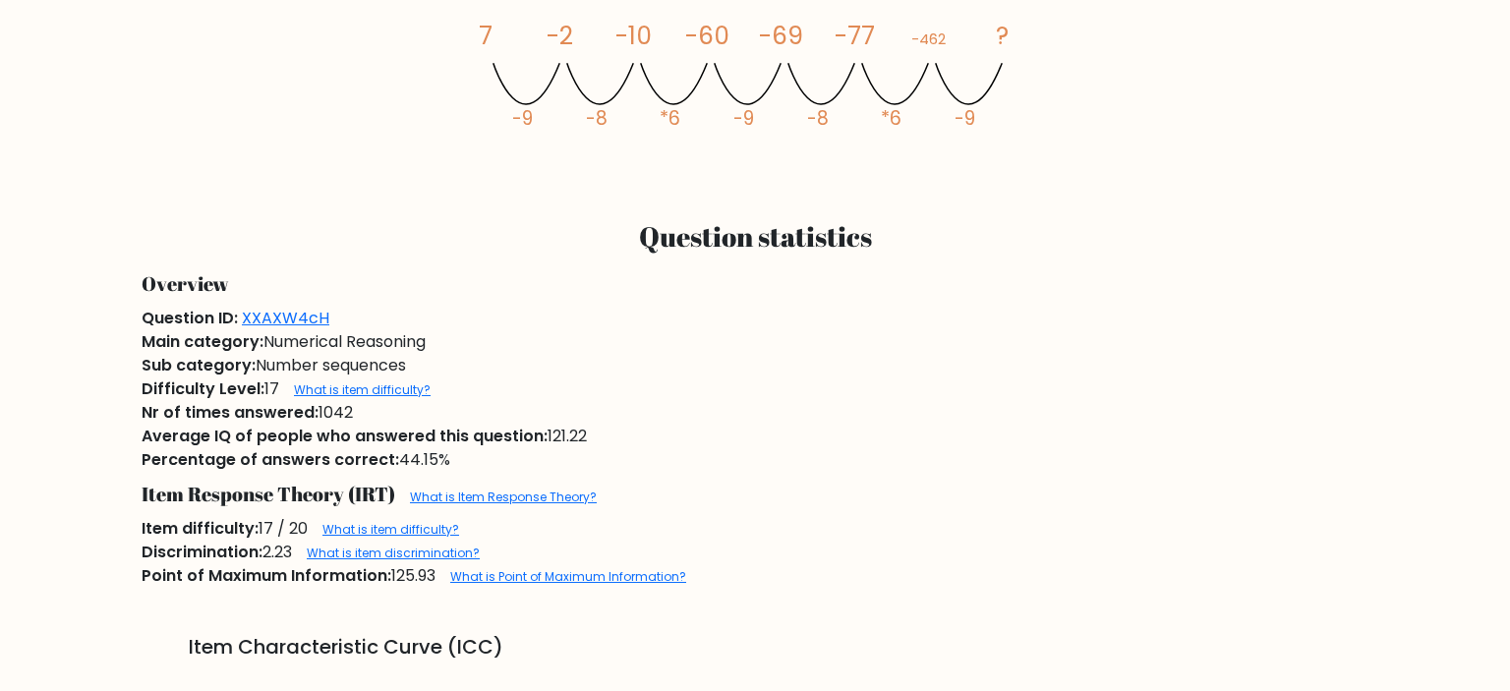
scroll to position [1142, 0]
